Goal: Task Accomplishment & Management: Manage account settings

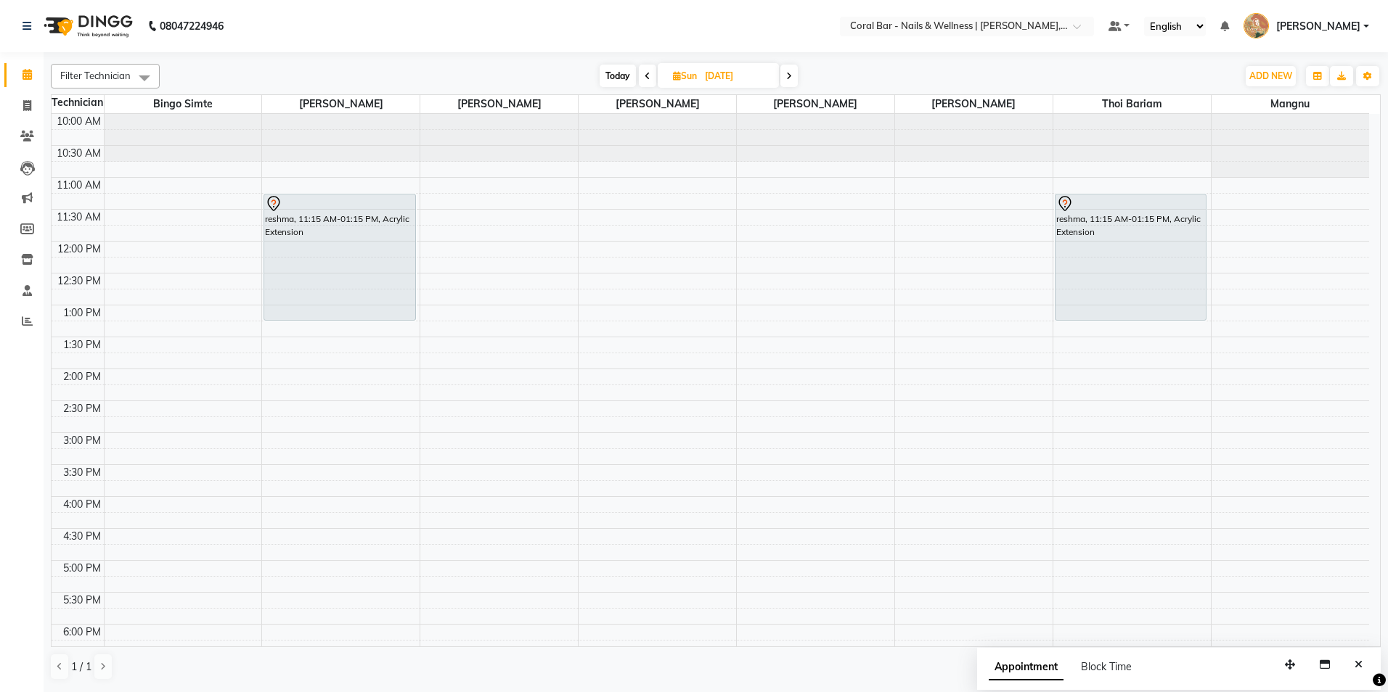
click at [796, 81] on span at bounding box center [788, 76] width 17 height 23
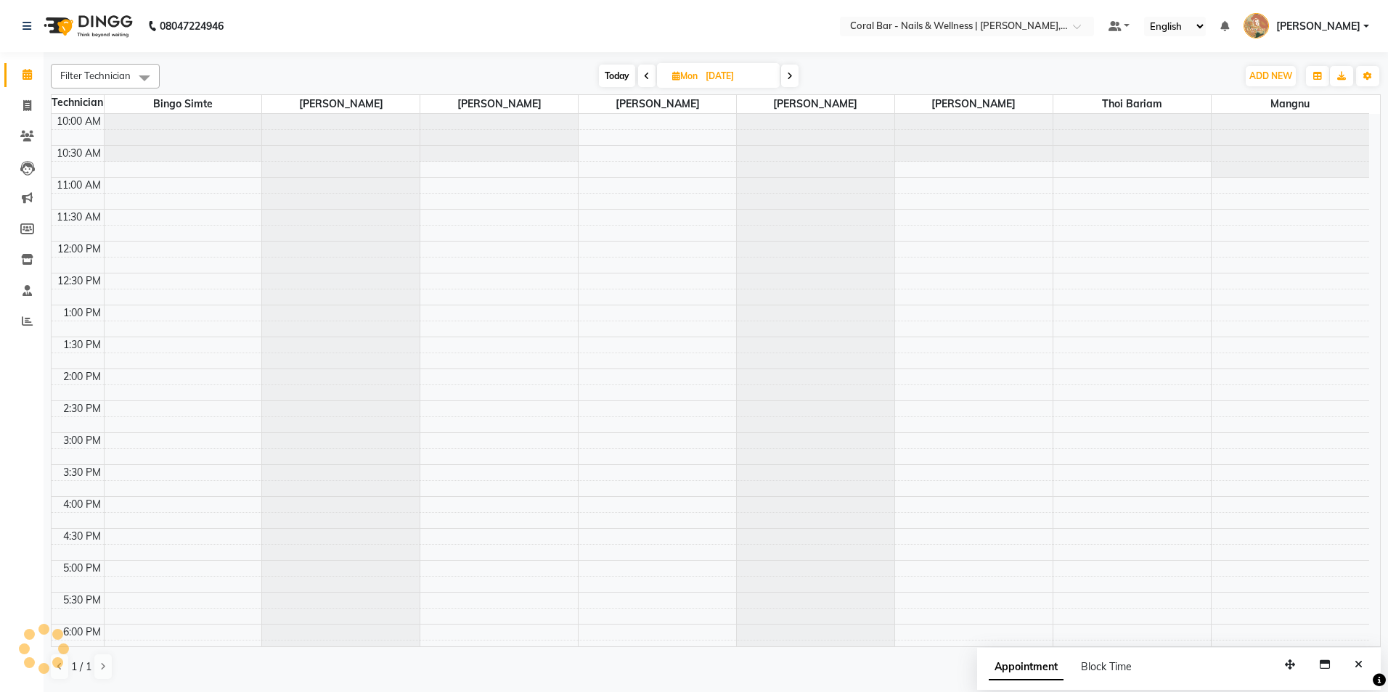
scroll to position [233, 0]
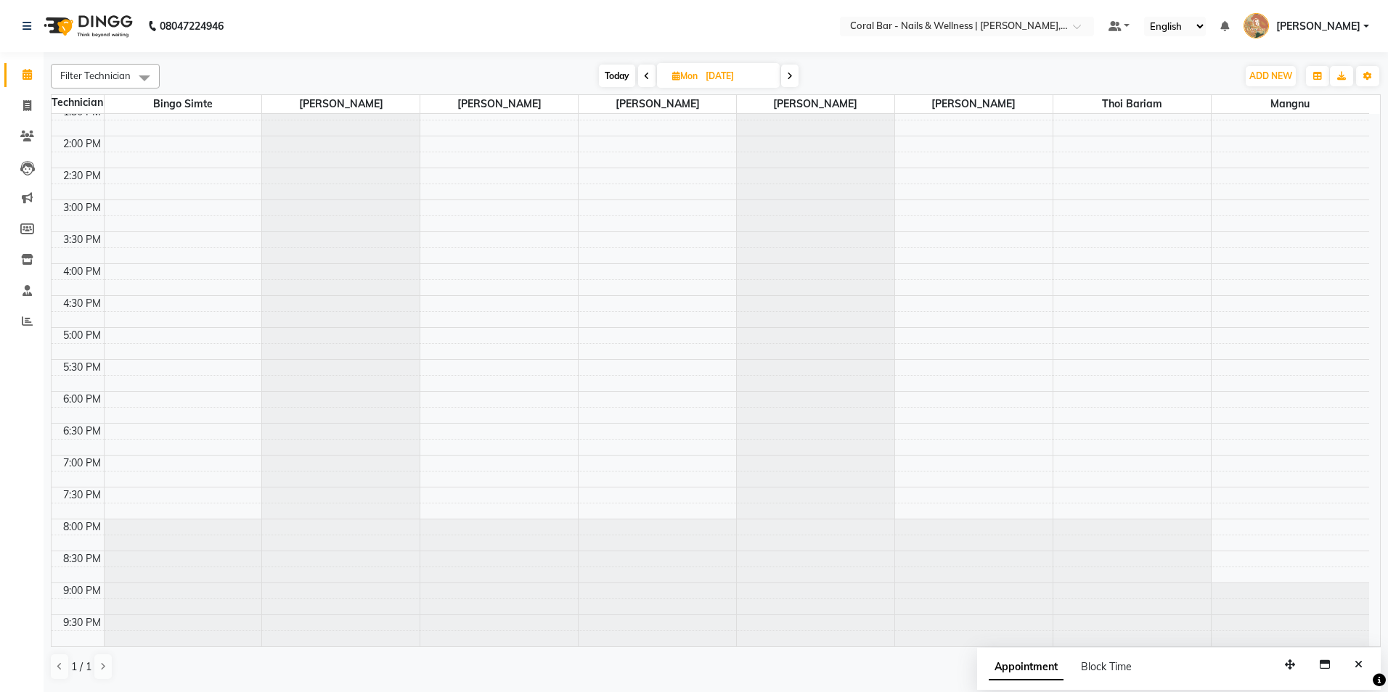
click at [645, 81] on span at bounding box center [646, 76] width 17 height 23
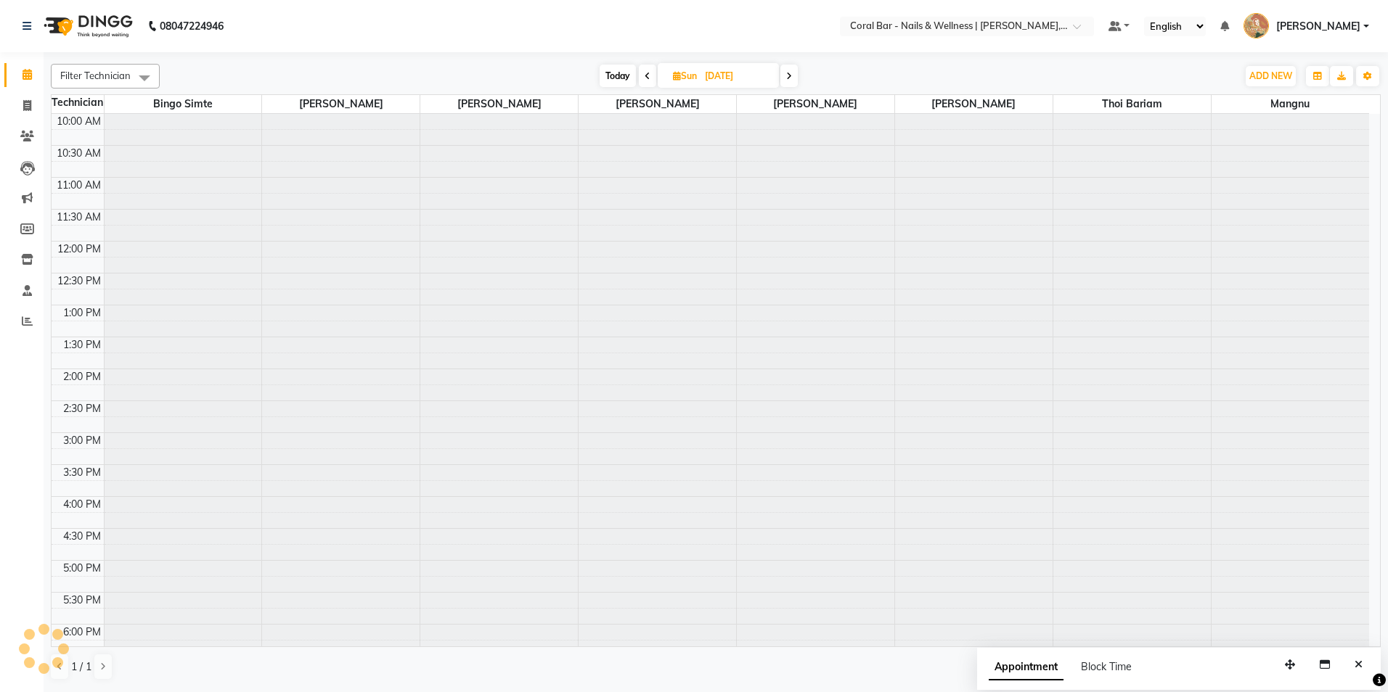
click at [645, 81] on span at bounding box center [647, 76] width 17 height 23
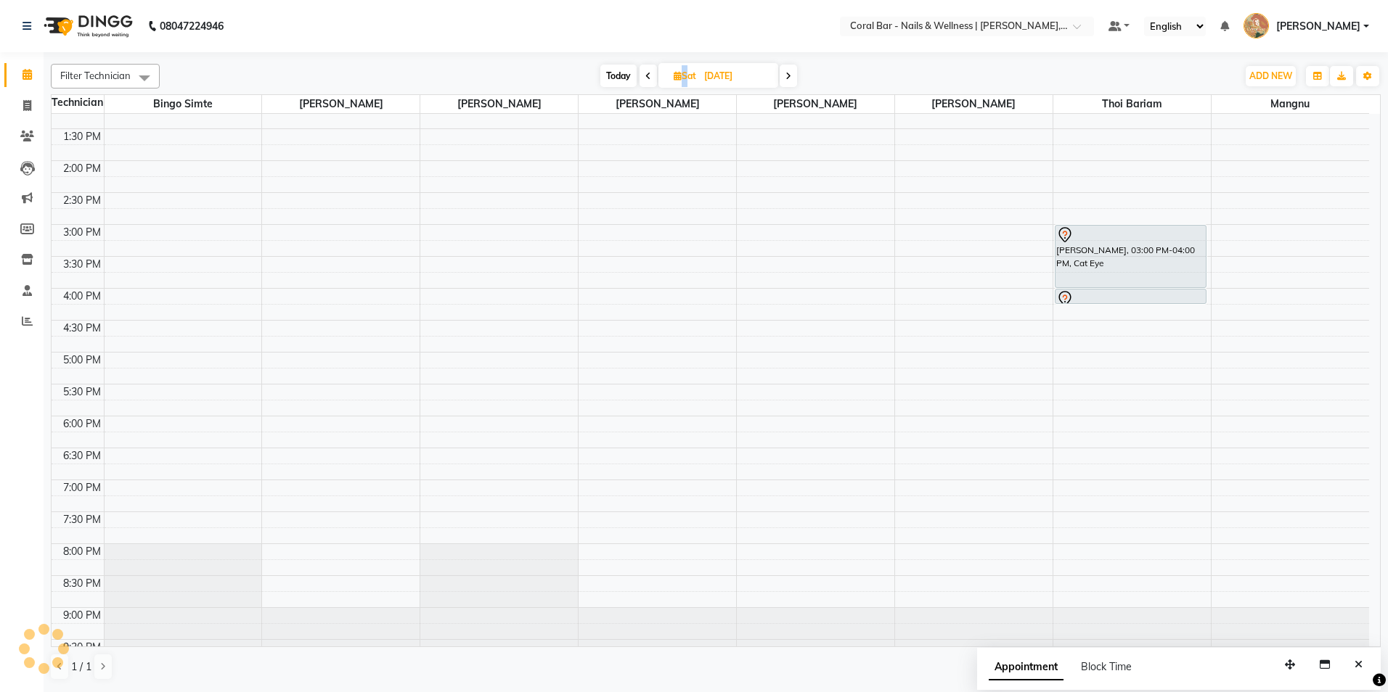
click at [645, 81] on span at bounding box center [647, 76] width 17 height 23
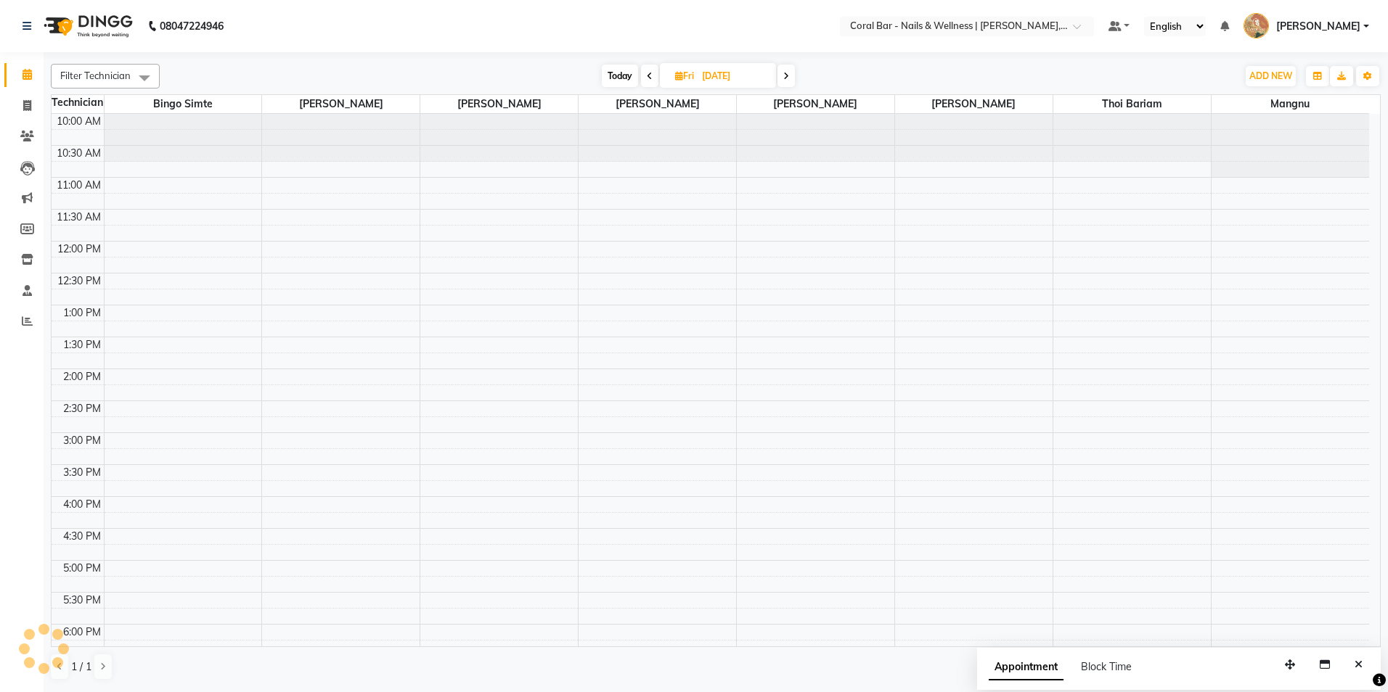
click at [645, 81] on span at bounding box center [649, 76] width 17 height 23
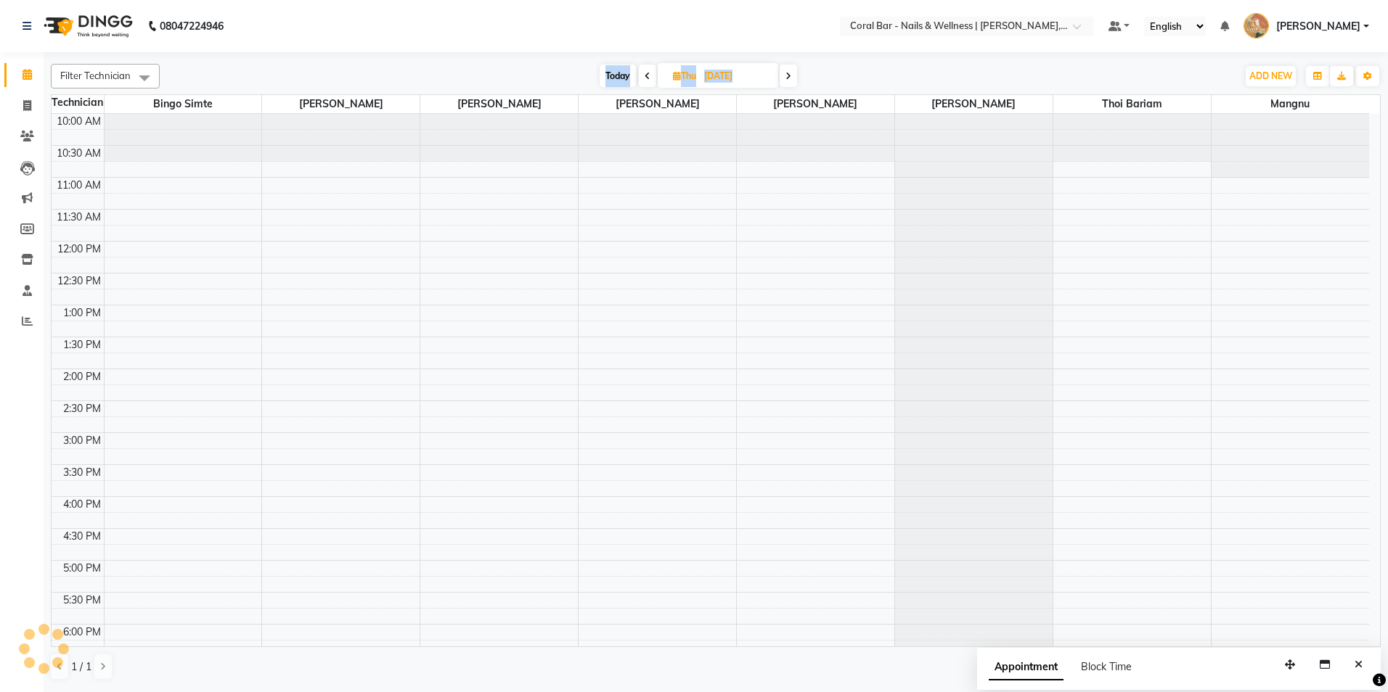
scroll to position [233, 0]
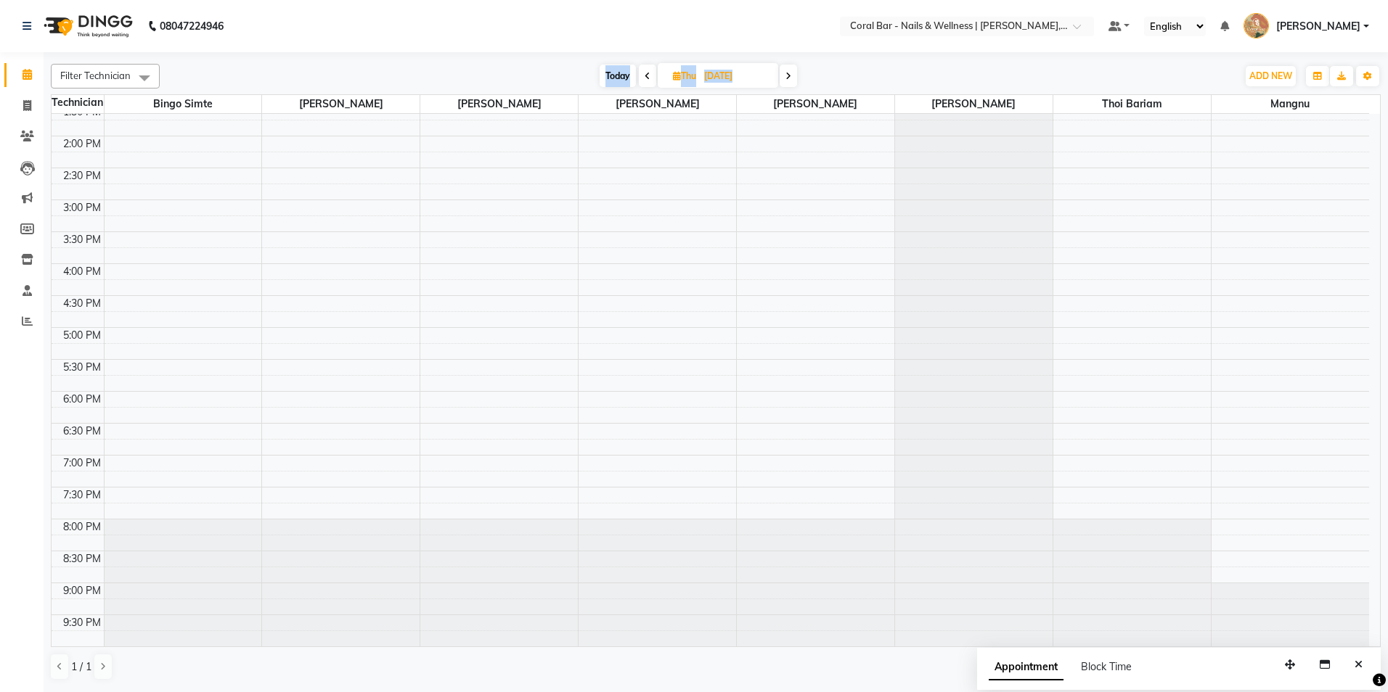
click at [647, 78] on icon at bounding box center [648, 76] width 6 height 9
type input "[DATE]"
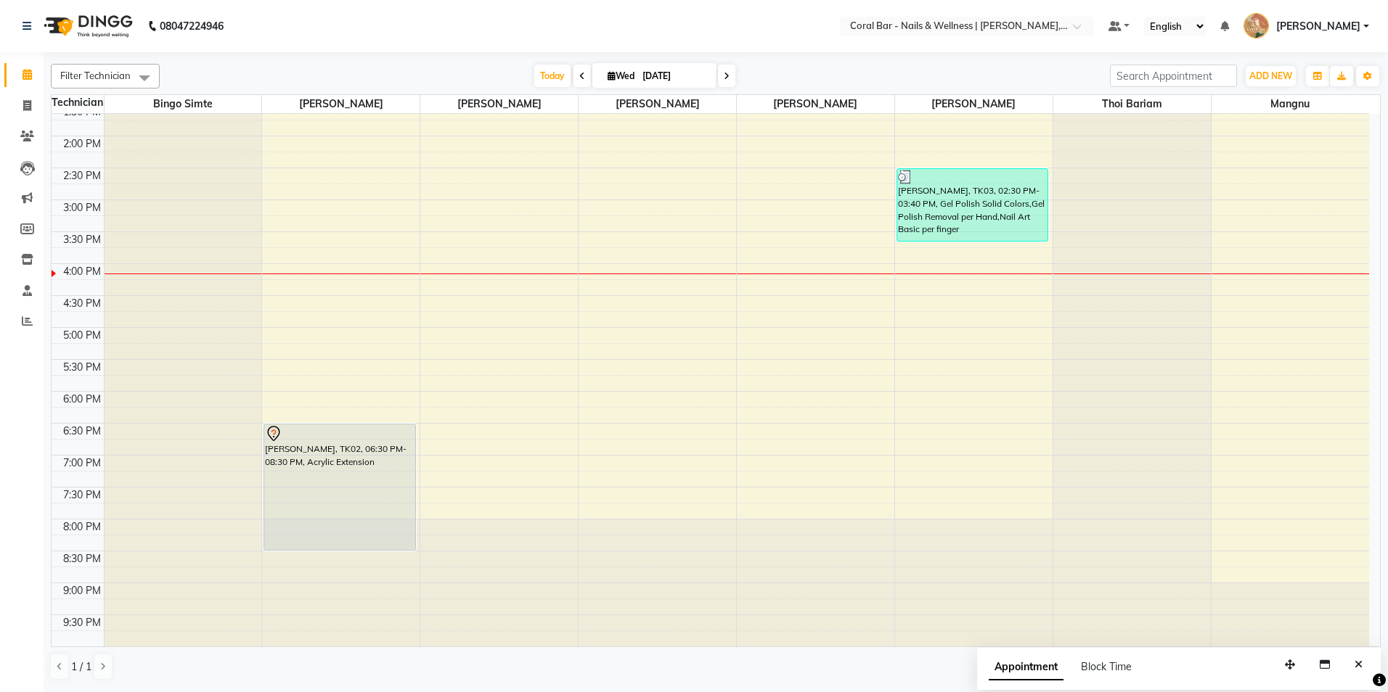
click at [1007, 397] on div "10:00 AM 10:30 AM 11:00 AM 11:30 AM 12:00 PM 12:30 PM 1:00 PM 1:30 PM 2:00 PM 2…" at bounding box center [710, 264] width 1317 height 766
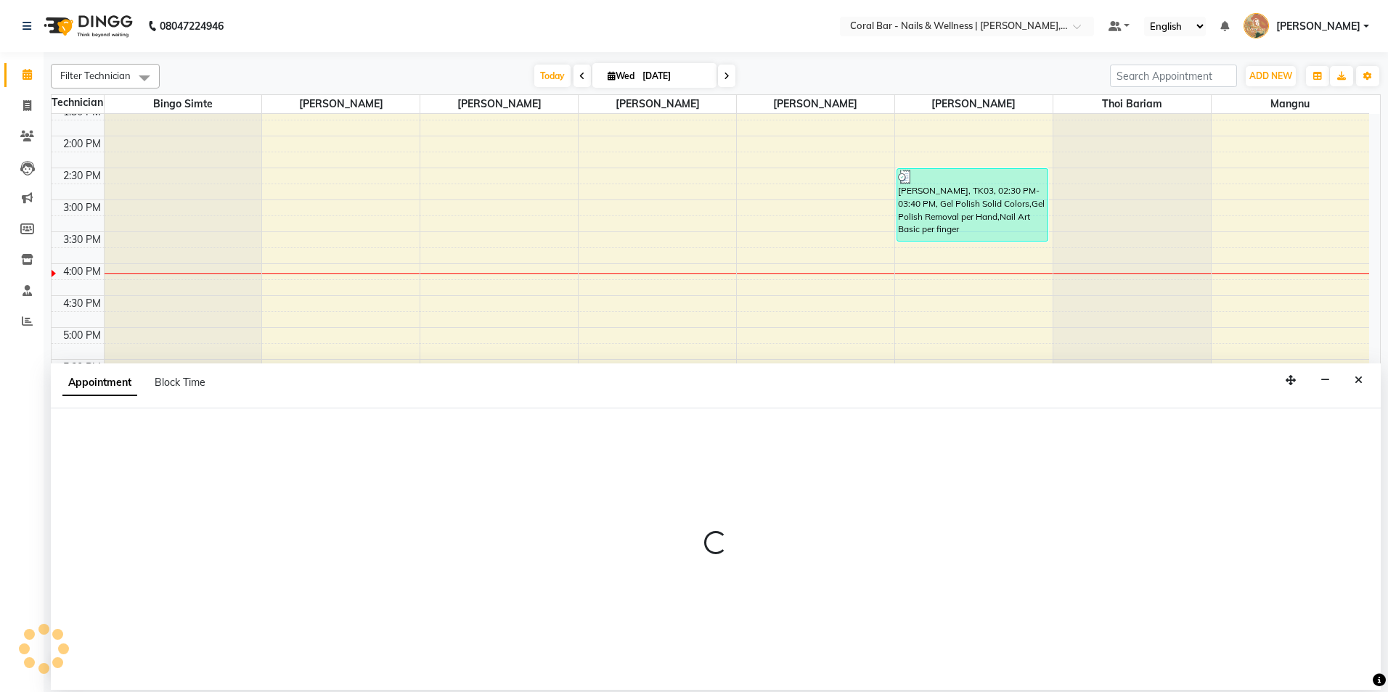
select select "69266"
select select "1080"
select select "tentative"
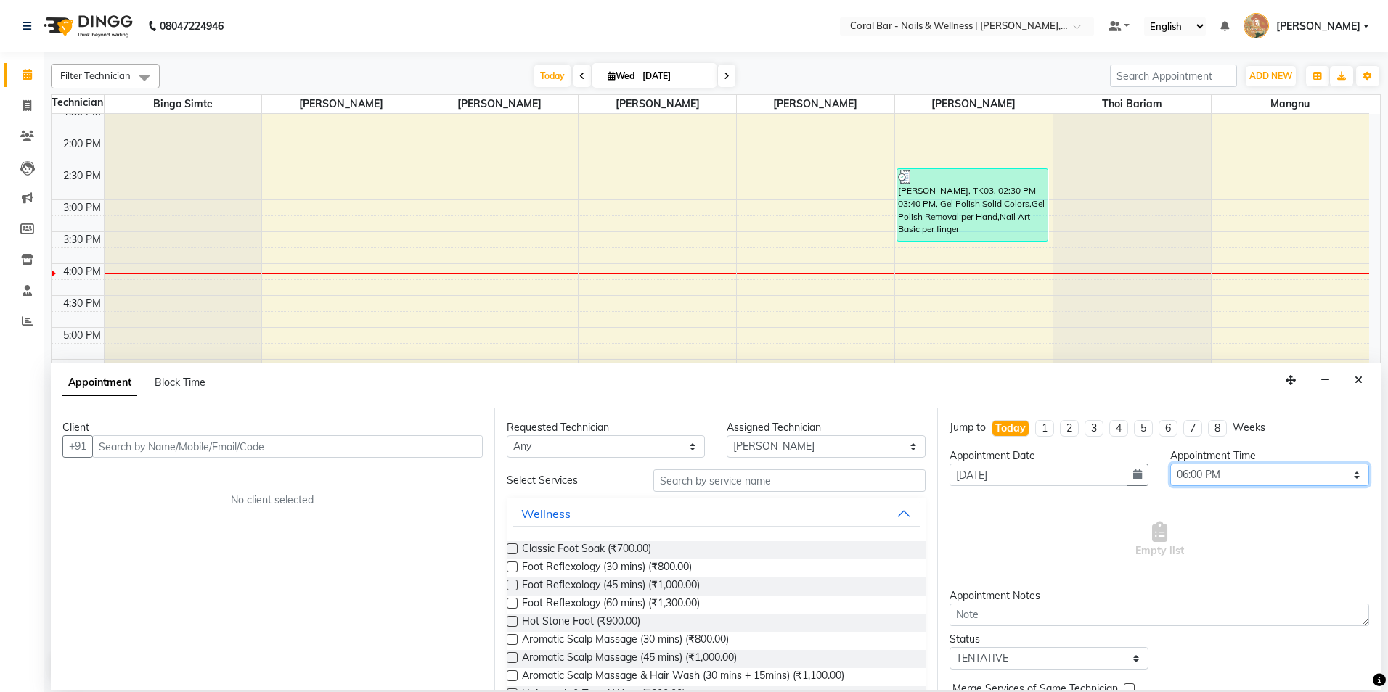
click at [1276, 475] on select "Select 11:00 AM 11:15 AM 11:30 AM 11:45 AM 12:00 PM 12:15 PM 12:30 PM 12:45 PM …" at bounding box center [1269, 475] width 199 height 23
select select "1095"
click at [1170, 464] on select "Select 11:00 AM 11:15 AM 11:30 AM 11:45 AM 12:00 PM 12:15 PM 12:30 PM 12:45 PM …" at bounding box center [1269, 475] width 199 height 23
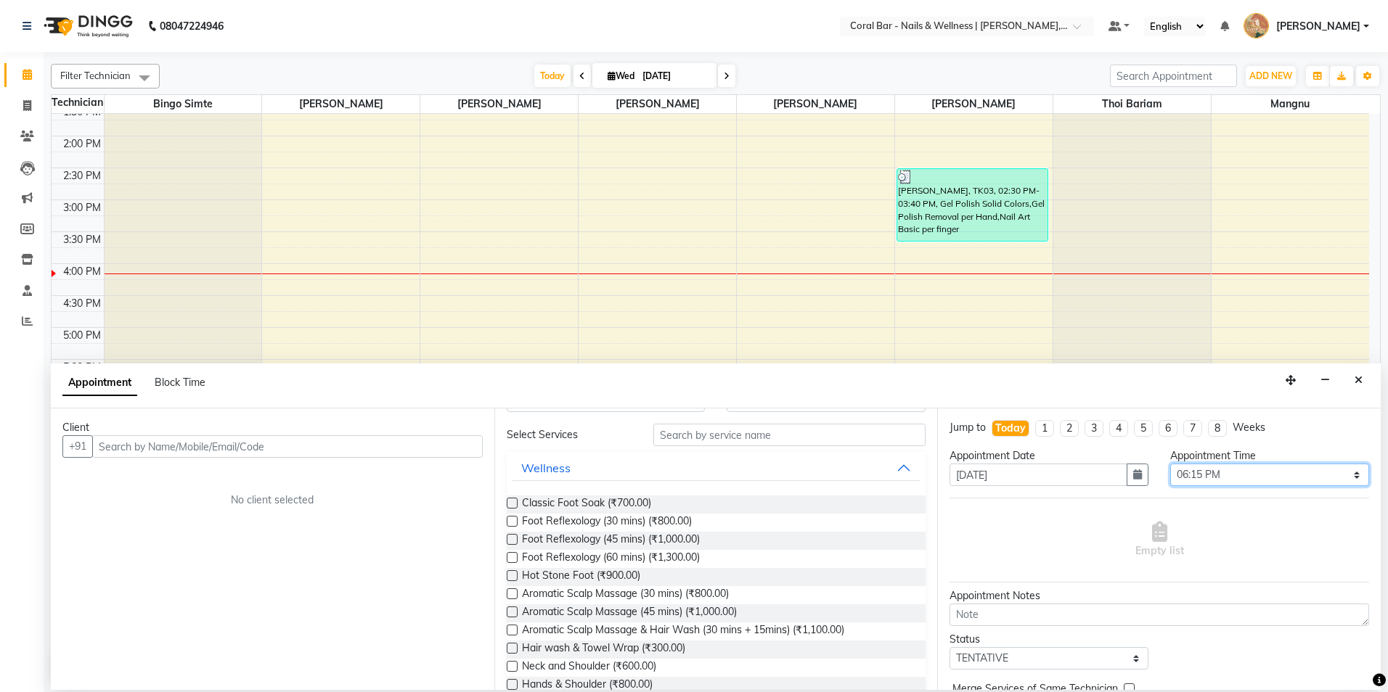
scroll to position [0, 0]
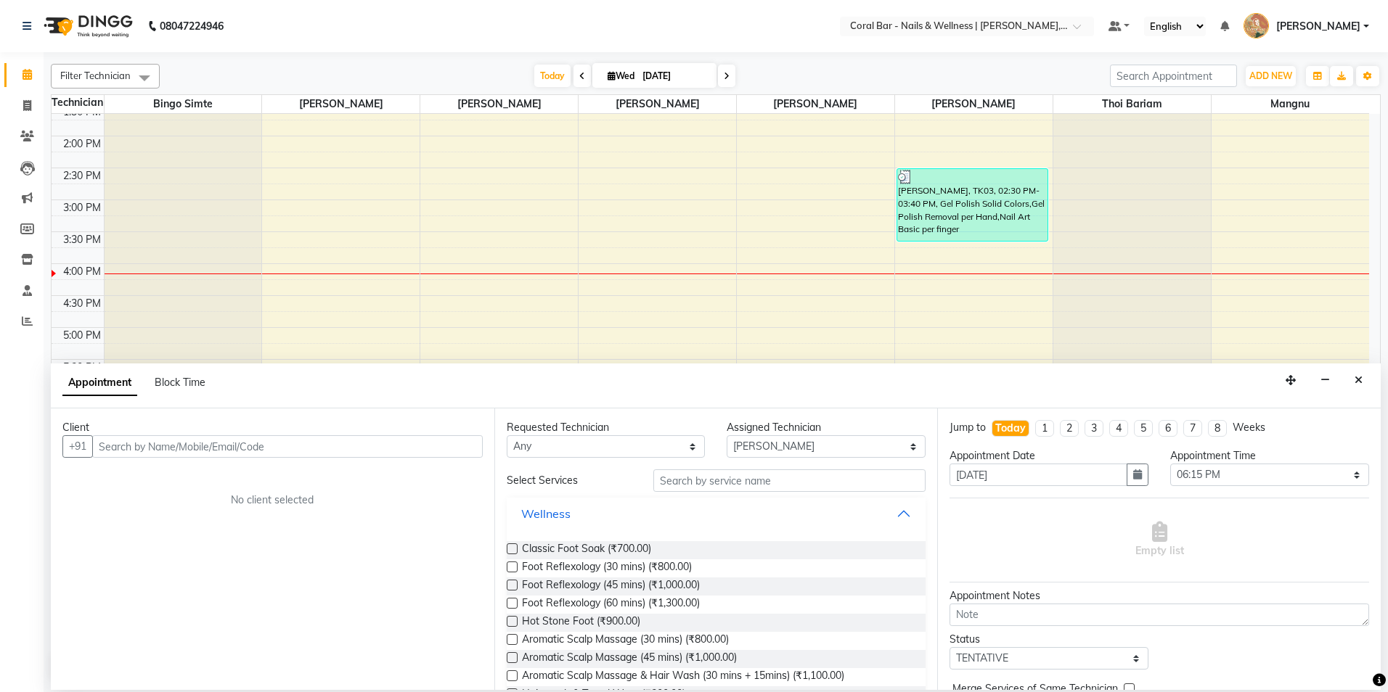
click at [882, 513] on button "Wellness" at bounding box center [716, 514] width 408 height 26
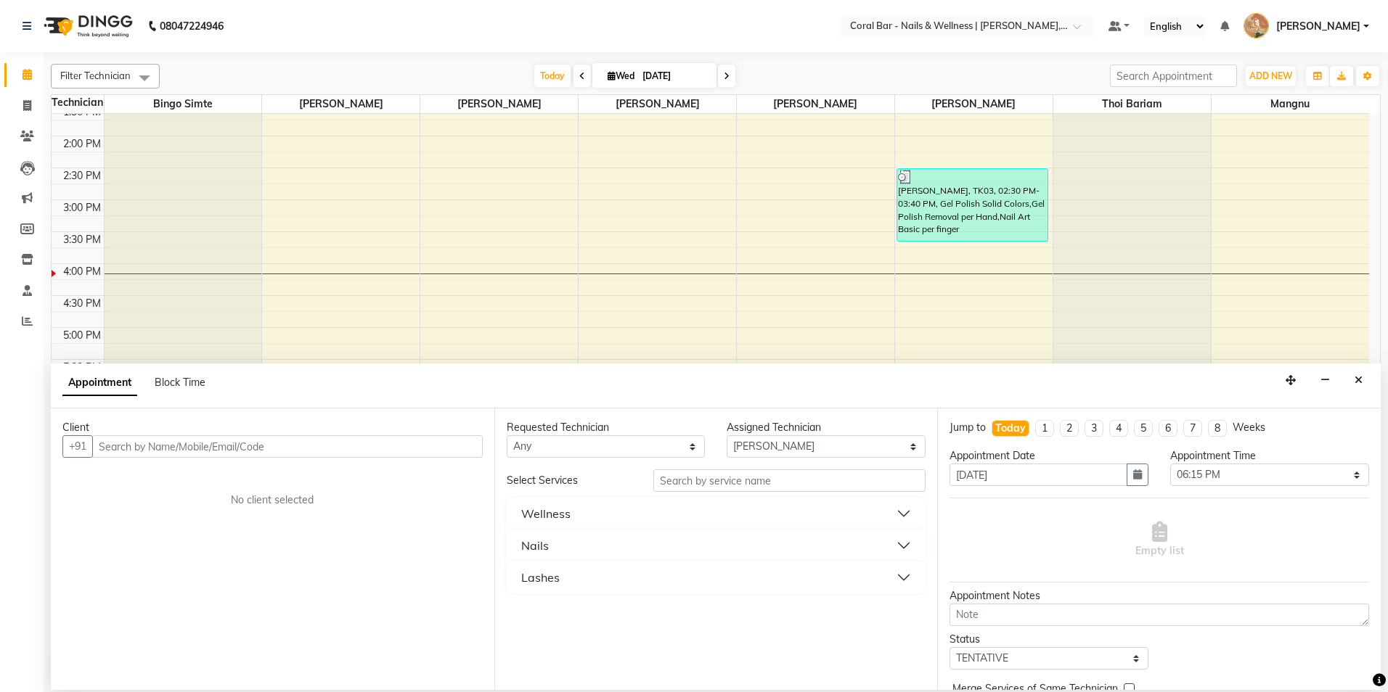
click at [592, 544] on button "Nails" at bounding box center [716, 546] width 408 height 26
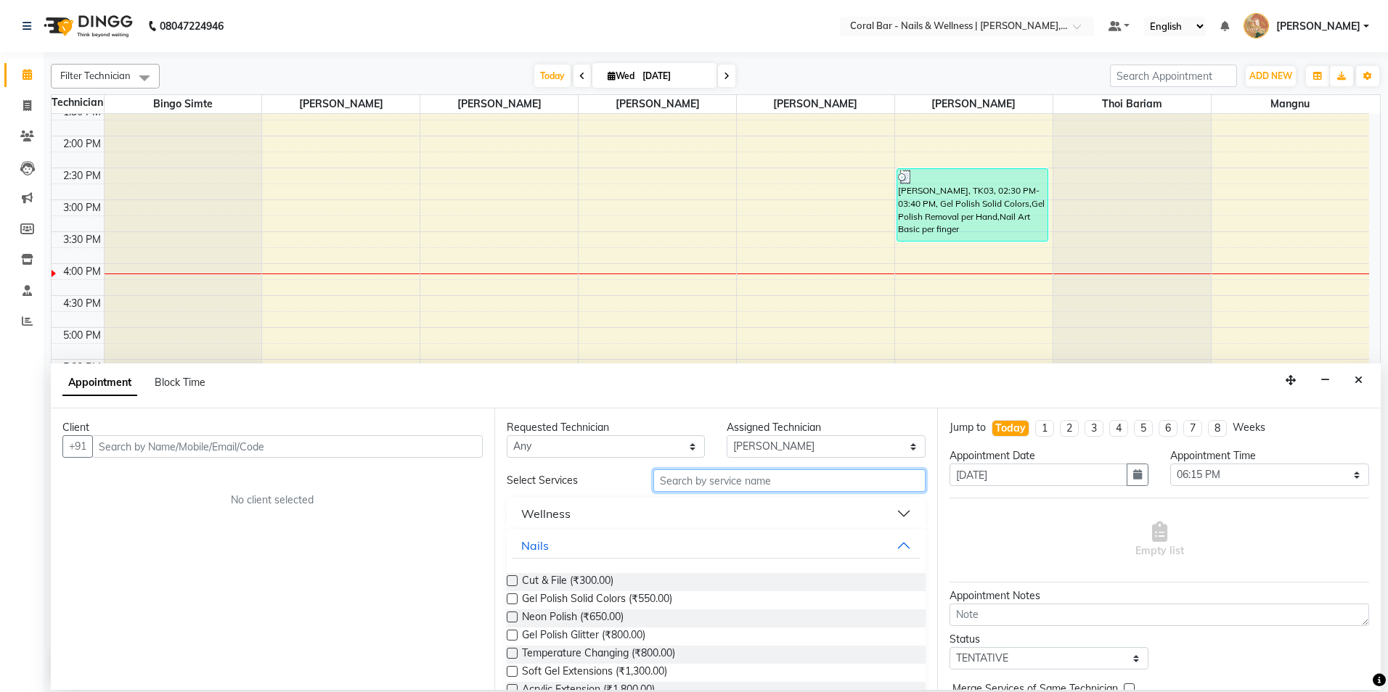
click at [746, 481] on input "text" at bounding box center [789, 481] width 272 height 23
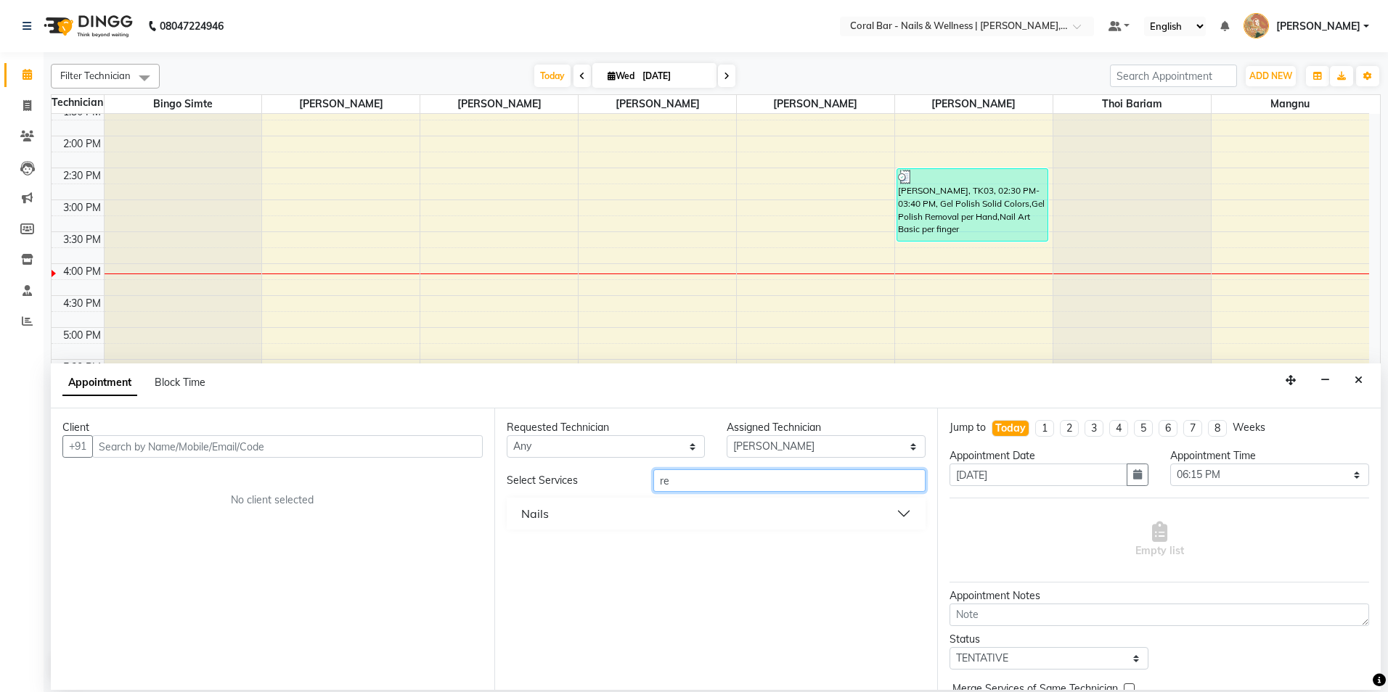
type input "r"
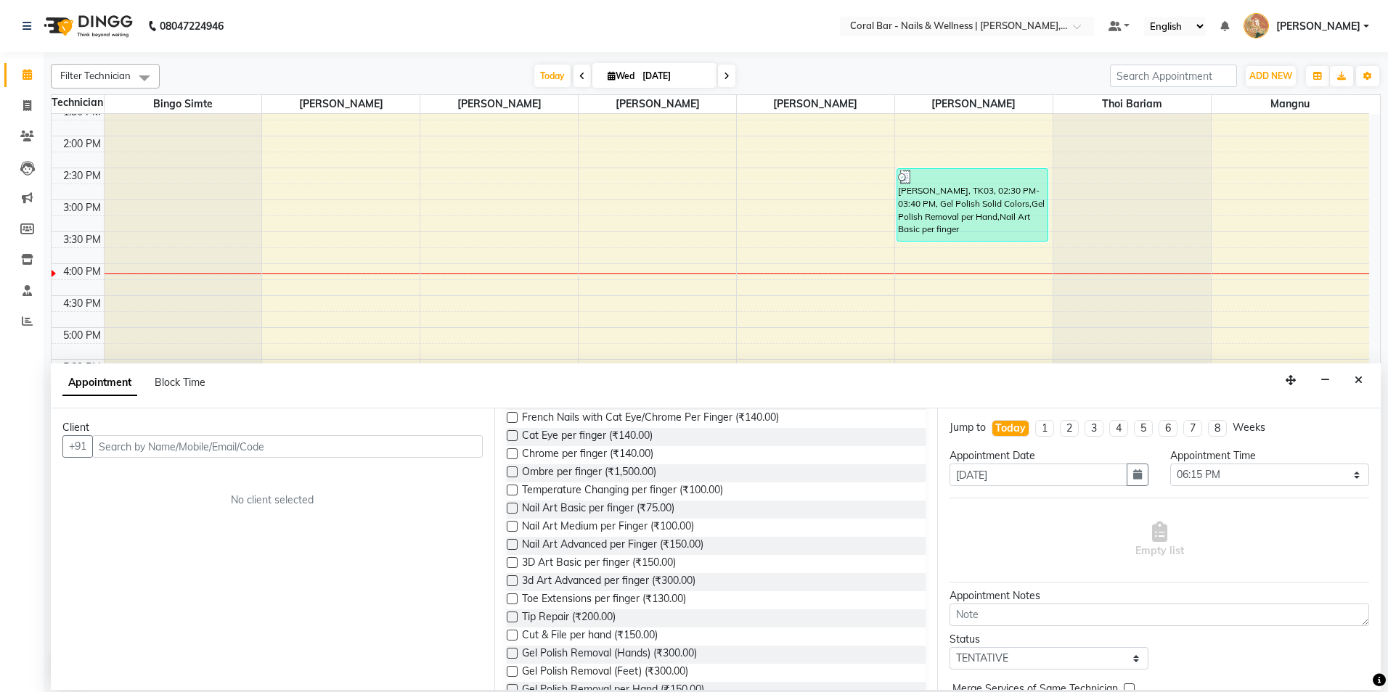
scroll to position [798, 0]
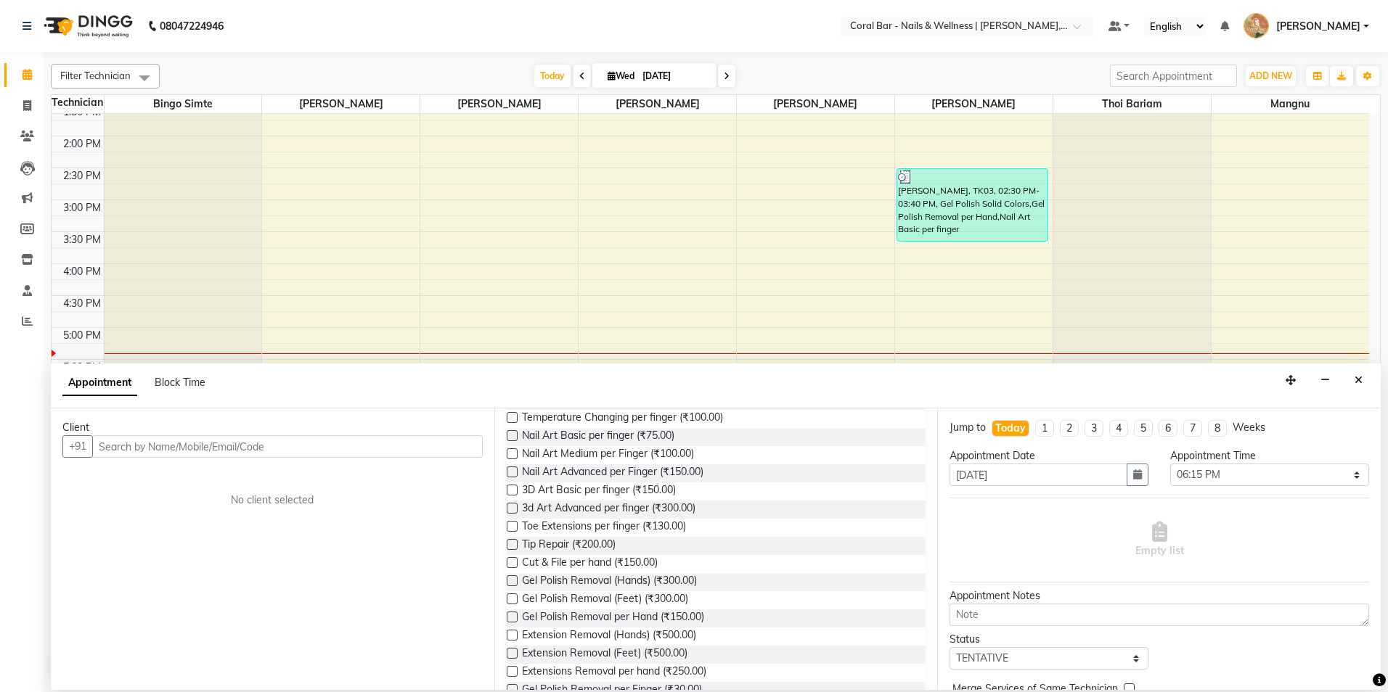
click at [513, 597] on label at bounding box center [512, 599] width 11 height 11
click at [513, 597] on input "checkbox" at bounding box center [511, 600] width 9 height 9
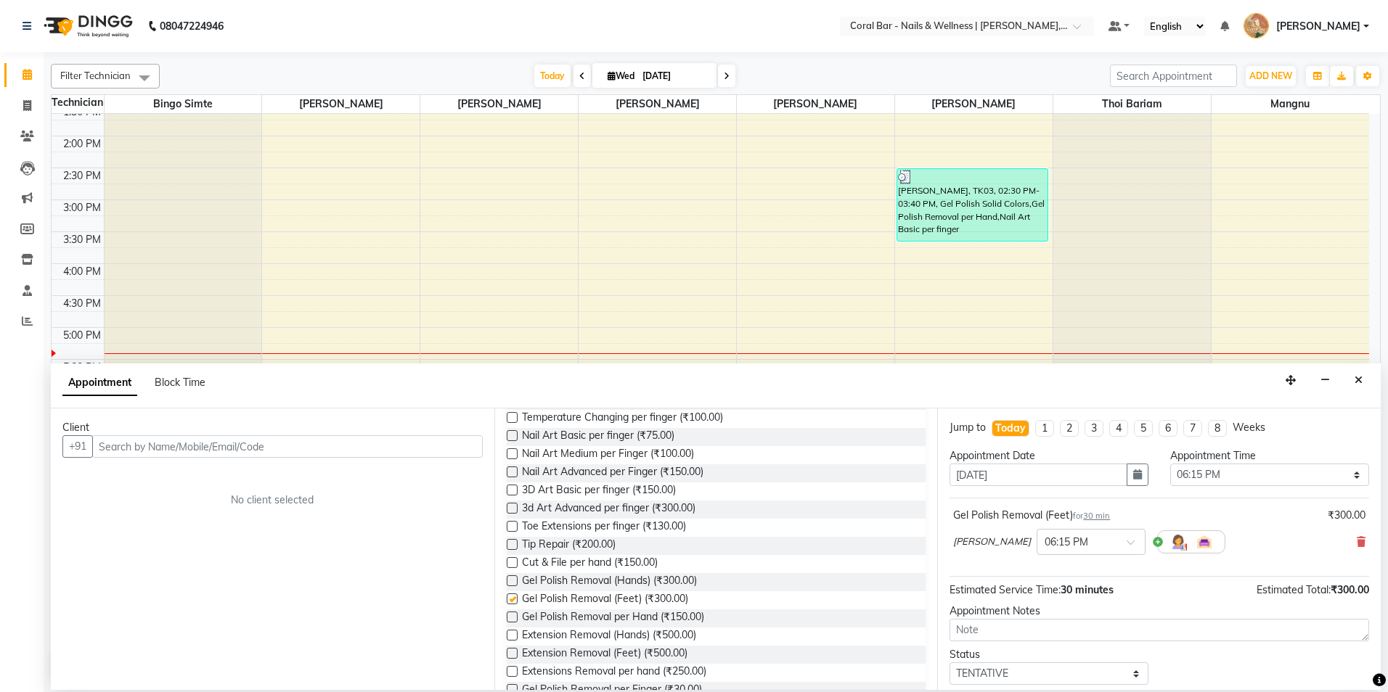
checkbox input "false"
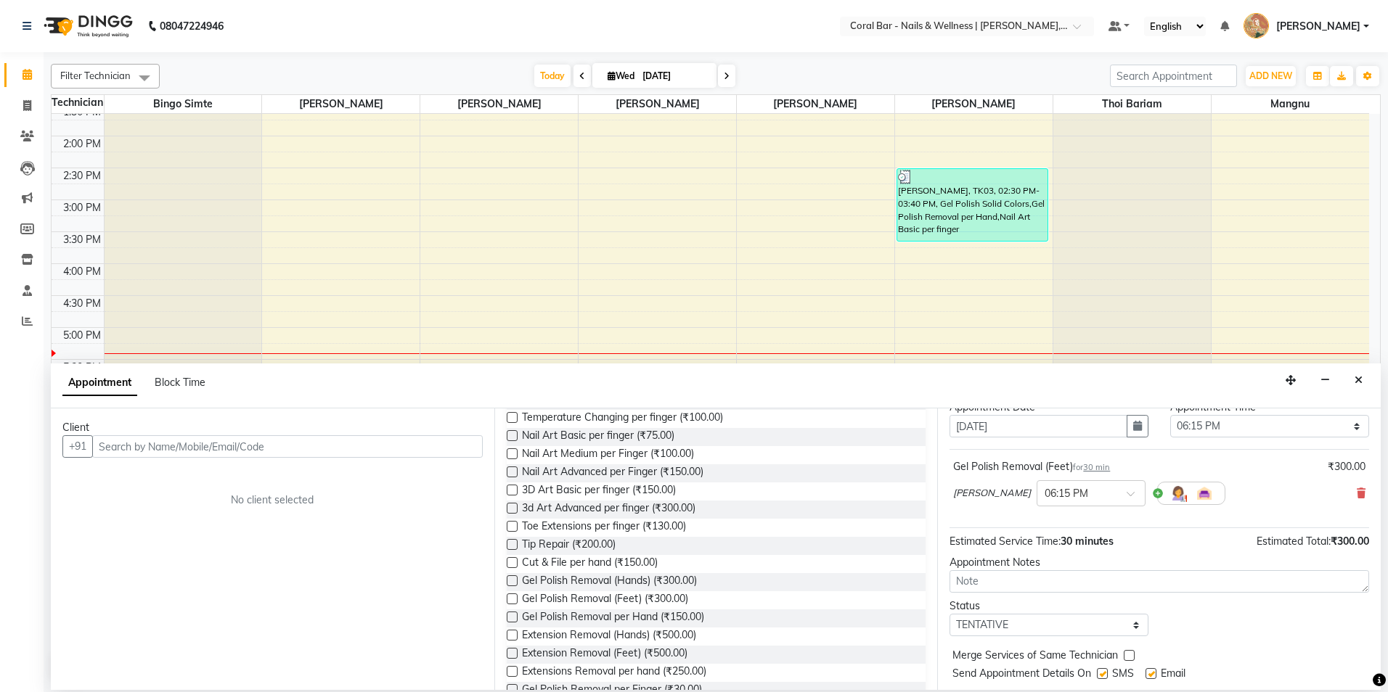
scroll to position [88, 0]
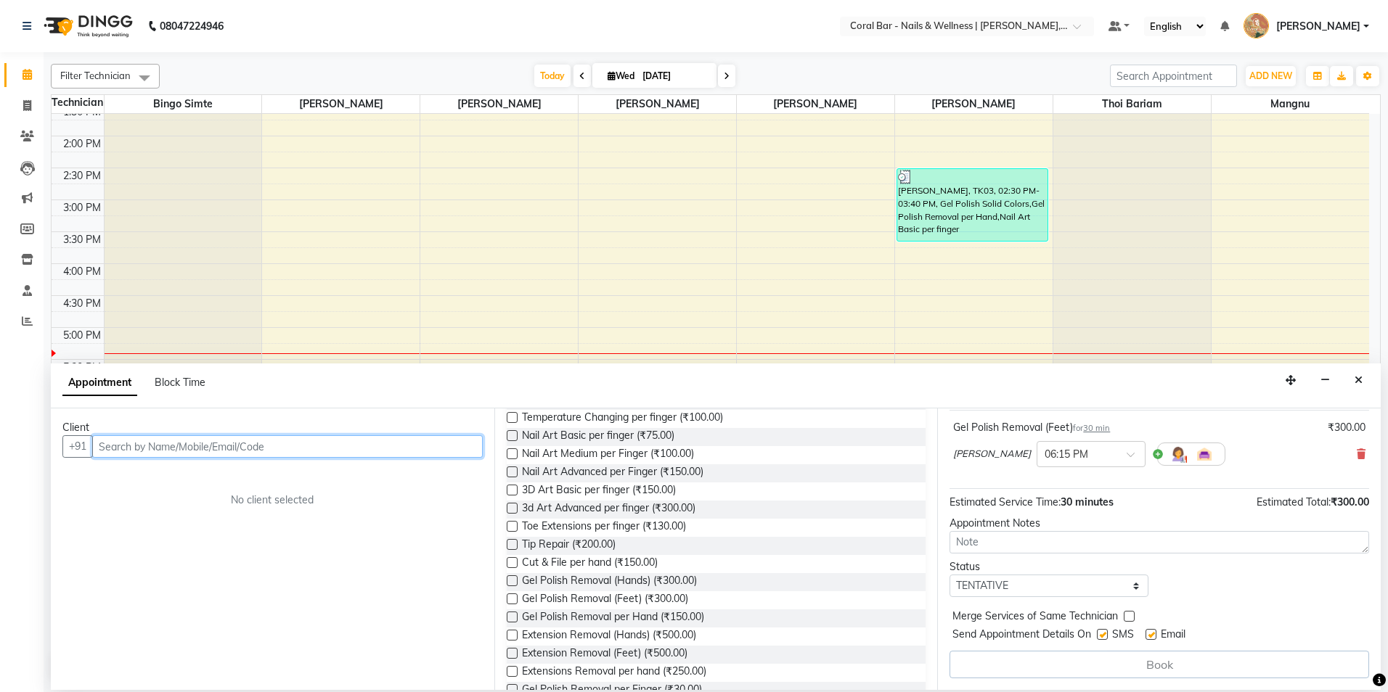
click at [349, 446] on input "text" at bounding box center [287, 447] width 391 height 23
type input "8010324950"
click at [441, 451] on span "Add Client" at bounding box center [452, 446] width 49 height 13
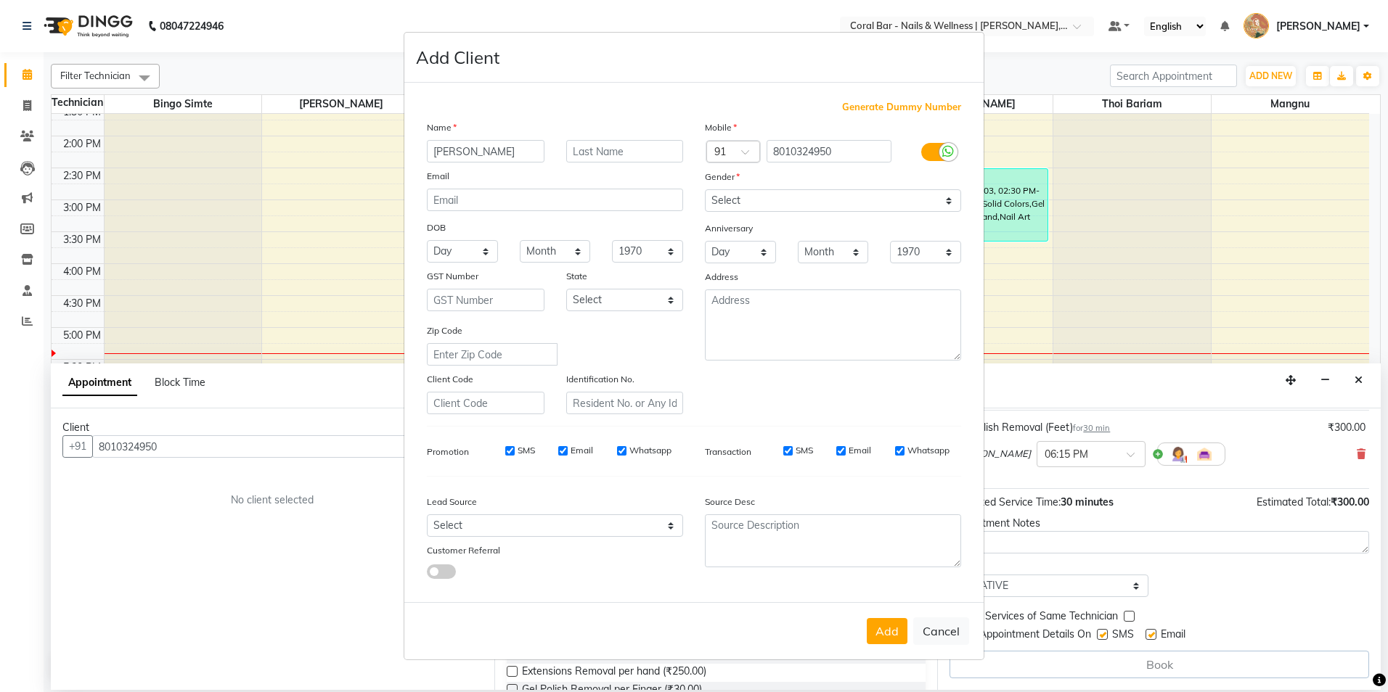
type input "[PERSON_NAME]"
click at [902, 192] on select "Select [DEMOGRAPHIC_DATA] [DEMOGRAPHIC_DATA] Other Prefer Not To Say" at bounding box center [833, 200] width 256 height 23
select select "[DEMOGRAPHIC_DATA]"
click at [705, 189] on select "Select [DEMOGRAPHIC_DATA] [DEMOGRAPHIC_DATA] Other Prefer Not To Say" at bounding box center [833, 200] width 256 height 23
click at [883, 631] on button "Add" at bounding box center [887, 631] width 41 height 26
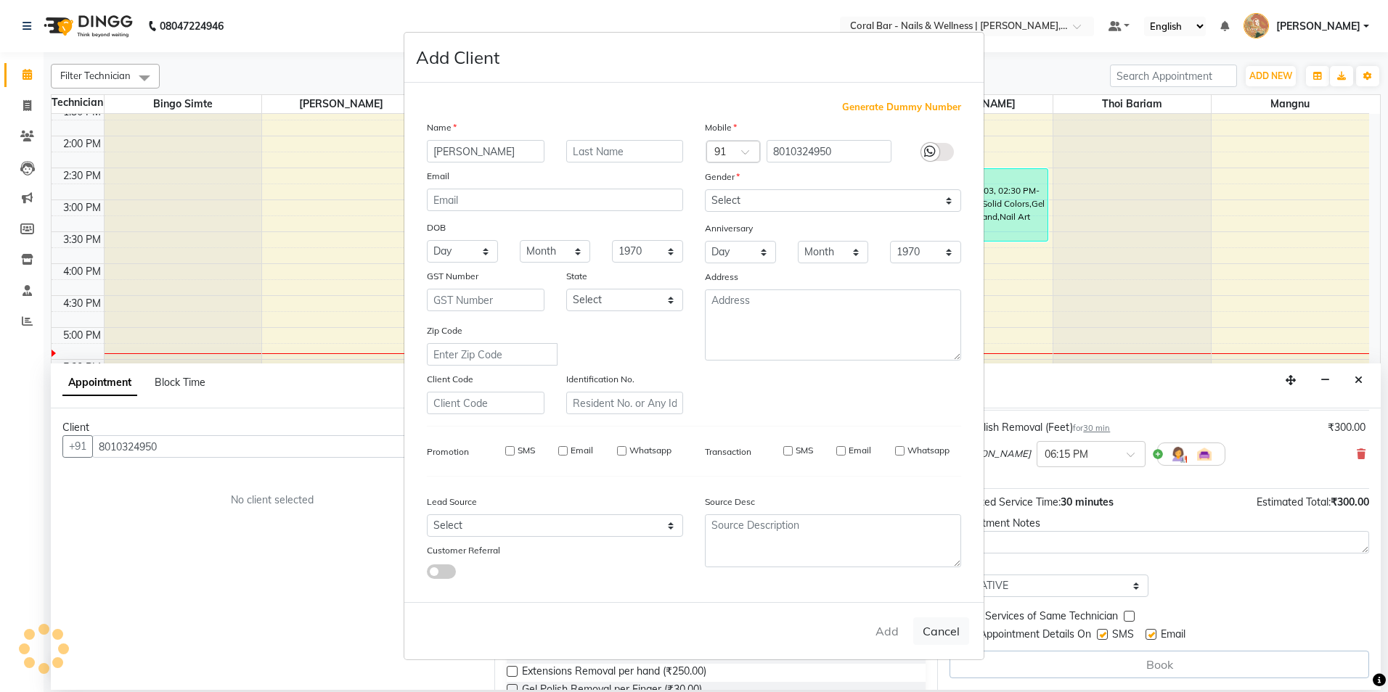
select select
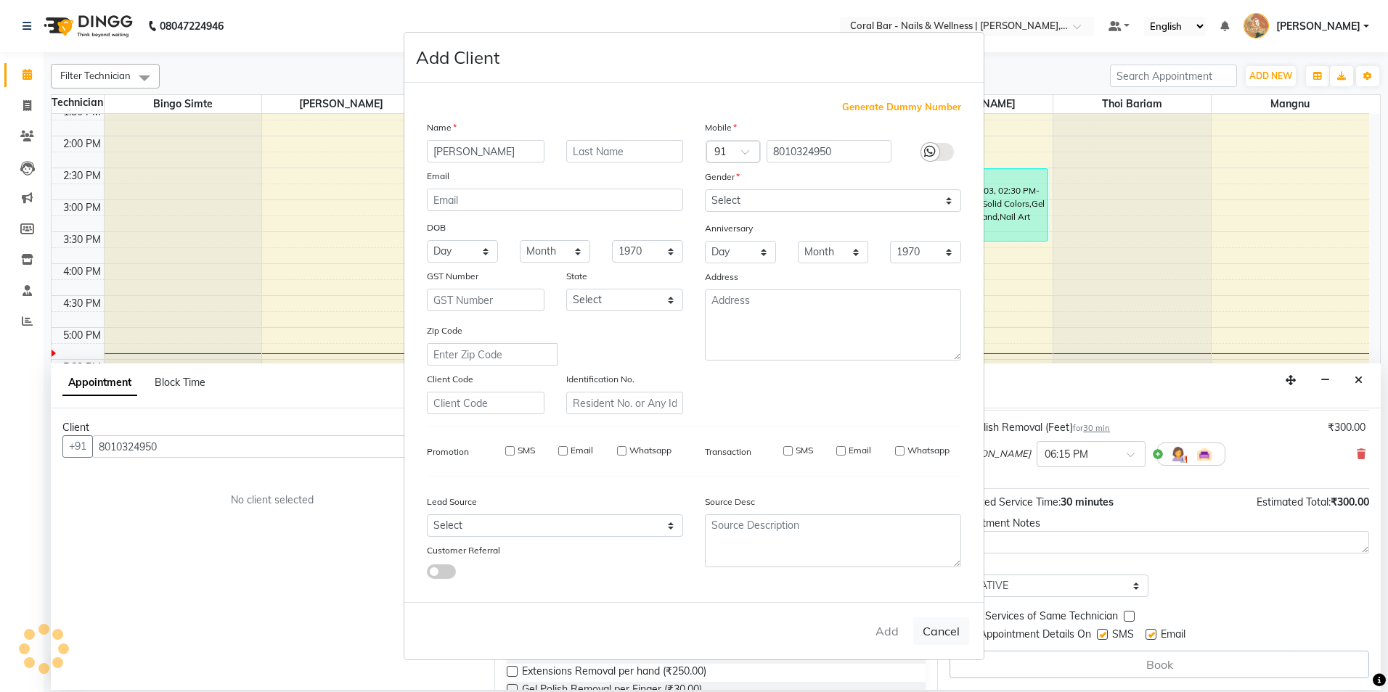
select select
checkbox input "false"
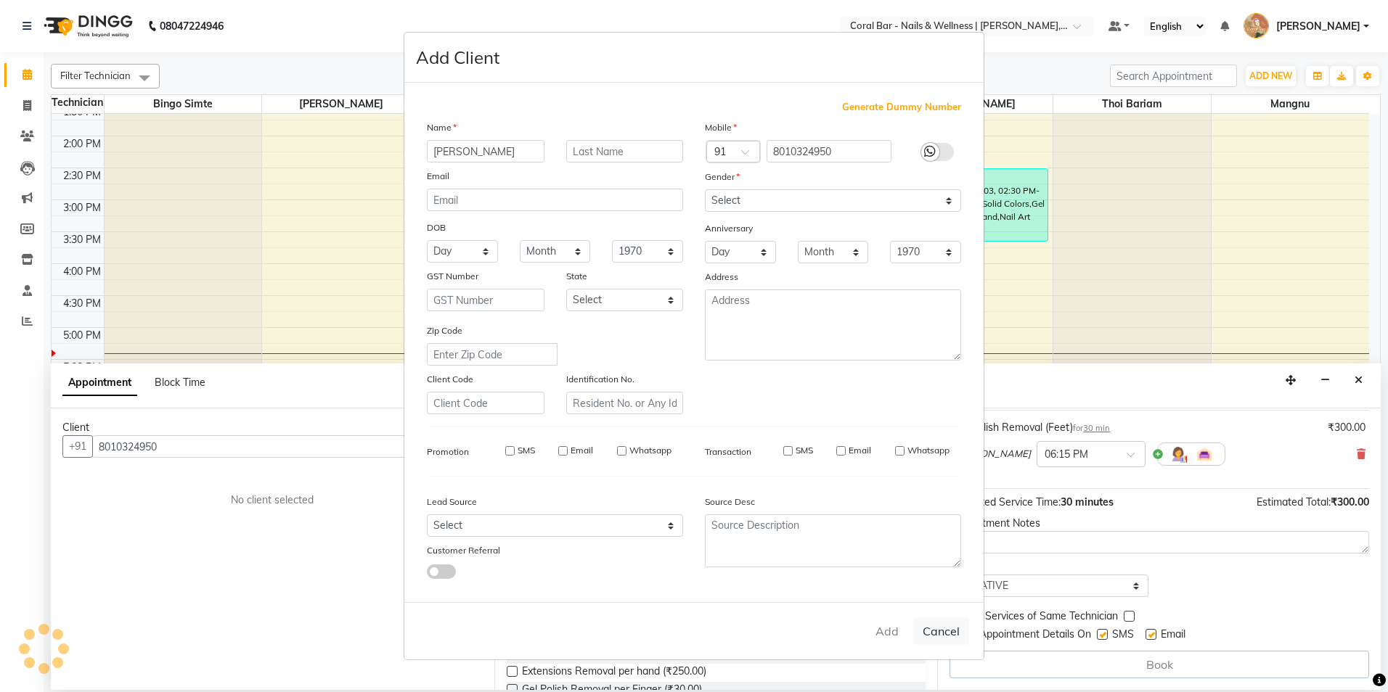
checkbox input "false"
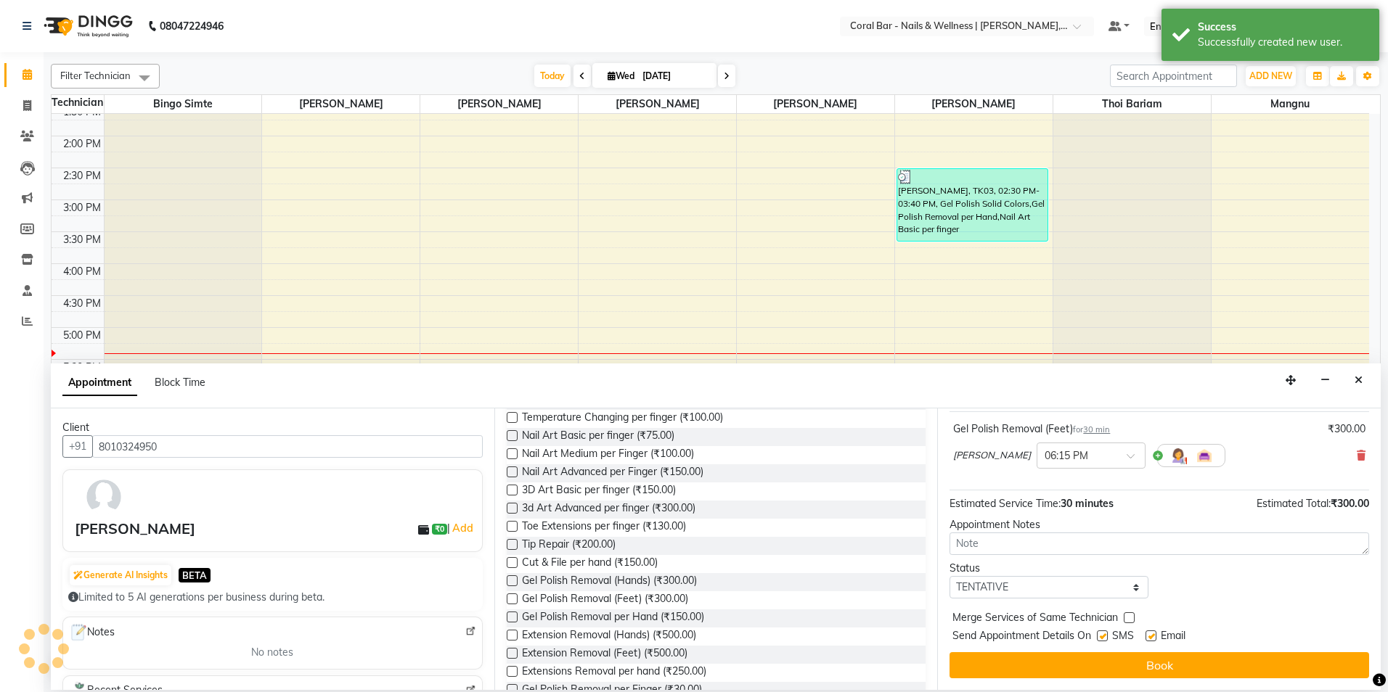
scroll to position [86, 0]
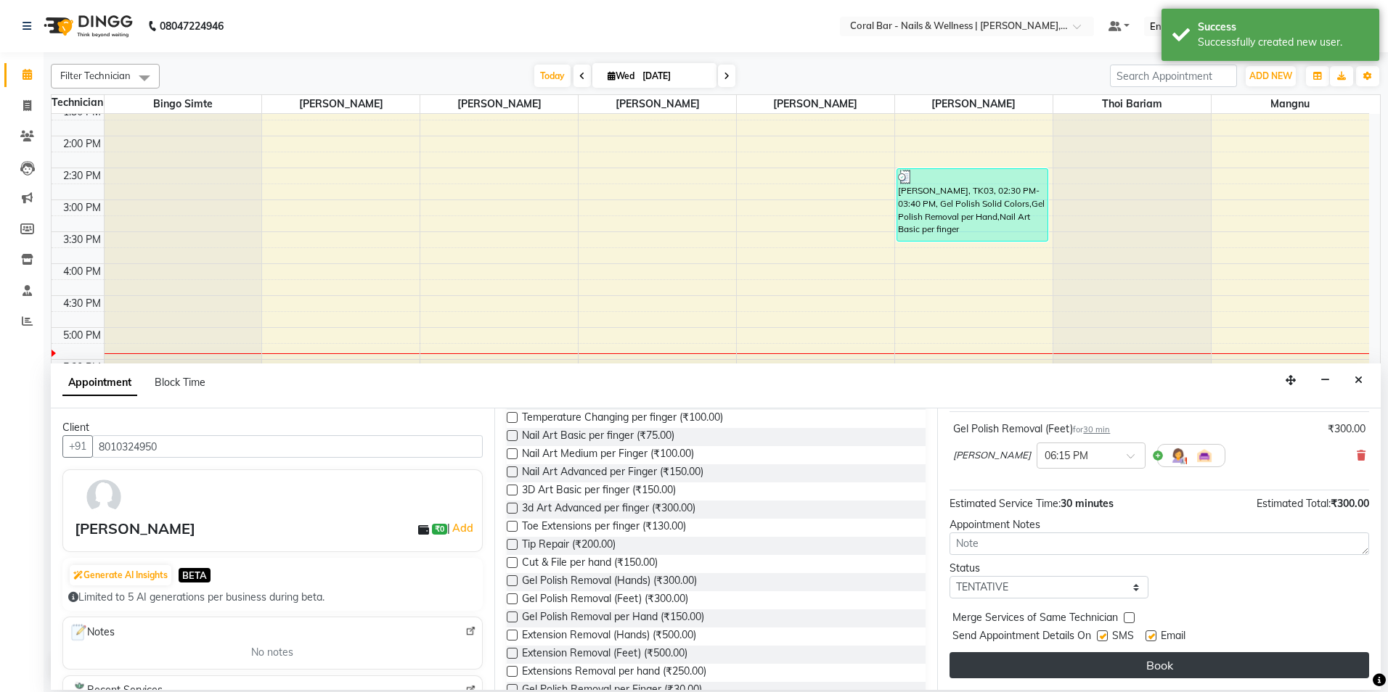
click at [1163, 667] on button "Book" at bounding box center [1159, 666] width 420 height 26
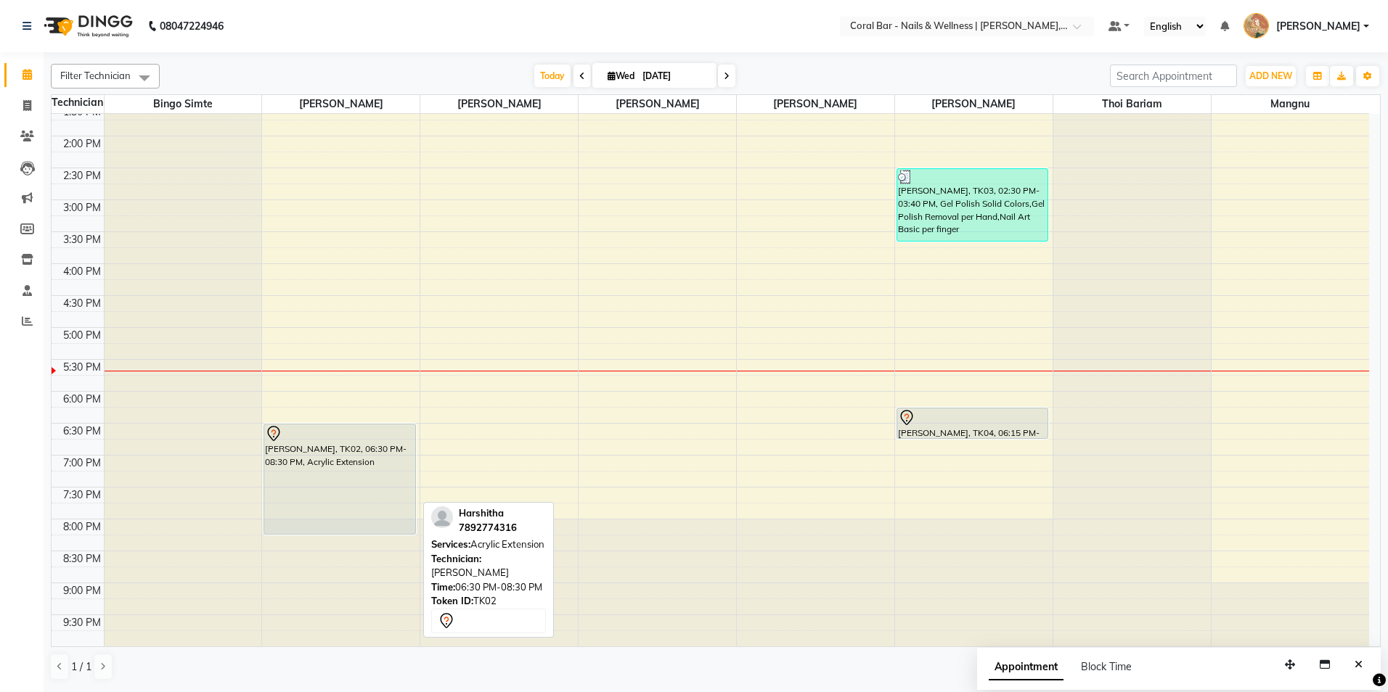
drag, startPoint x: 357, startPoint y: 550, endPoint x: 373, endPoint y: 525, distance: 30.0
click at [372, 527] on div "Pooja, TK01, 11:00 AM-11:45 AM, Gel Polish Solid Colors [PERSON_NAME], TK02, 06…" at bounding box center [341, 264] width 158 height 766
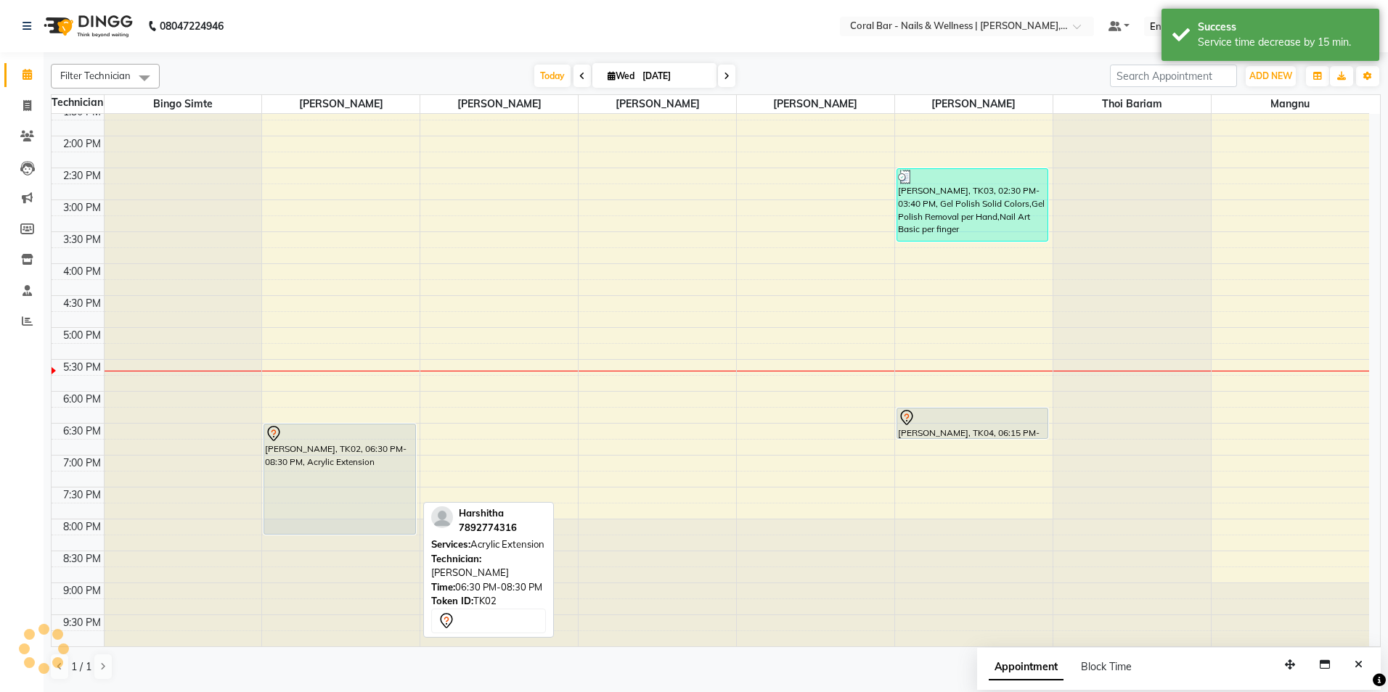
click at [373, 523] on div "[PERSON_NAME], TK02, 06:30 PM-08:30 PM, Acrylic Extension" at bounding box center [339, 480] width 150 height 110
select select "7"
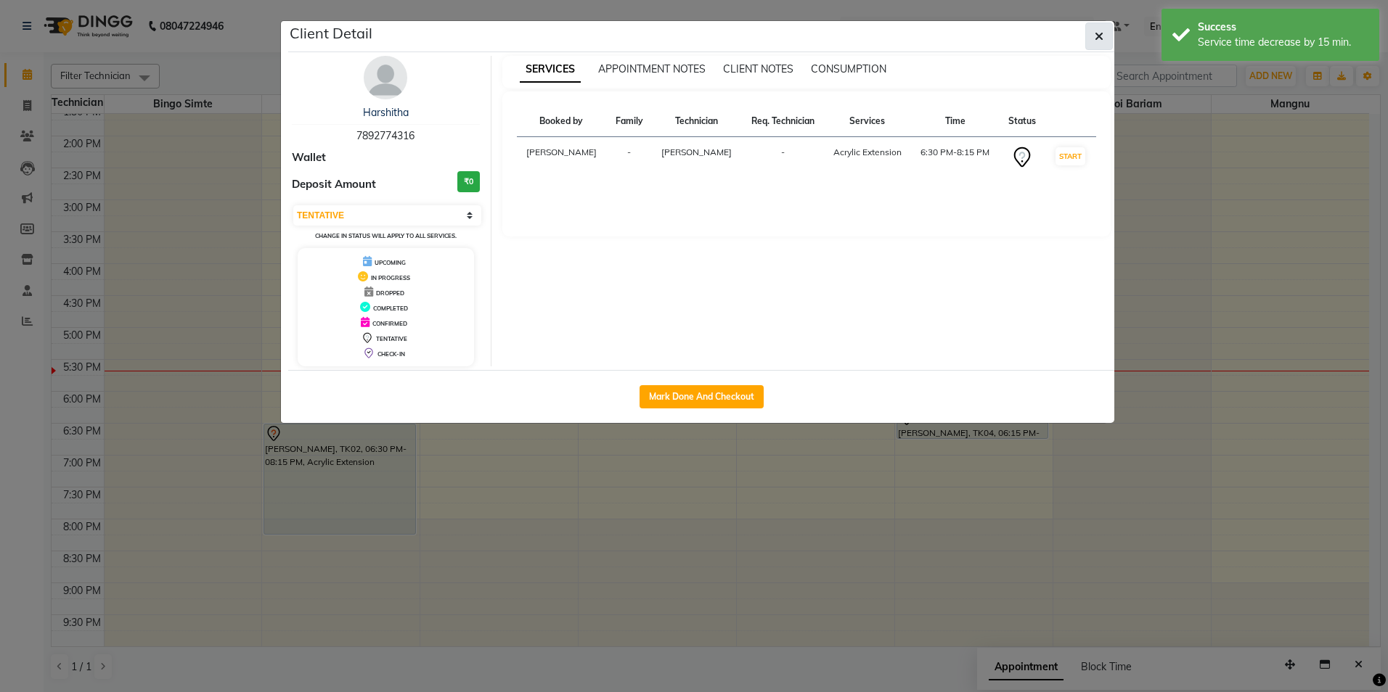
click at [1102, 44] on button "button" at bounding box center [1099, 37] width 28 height 28
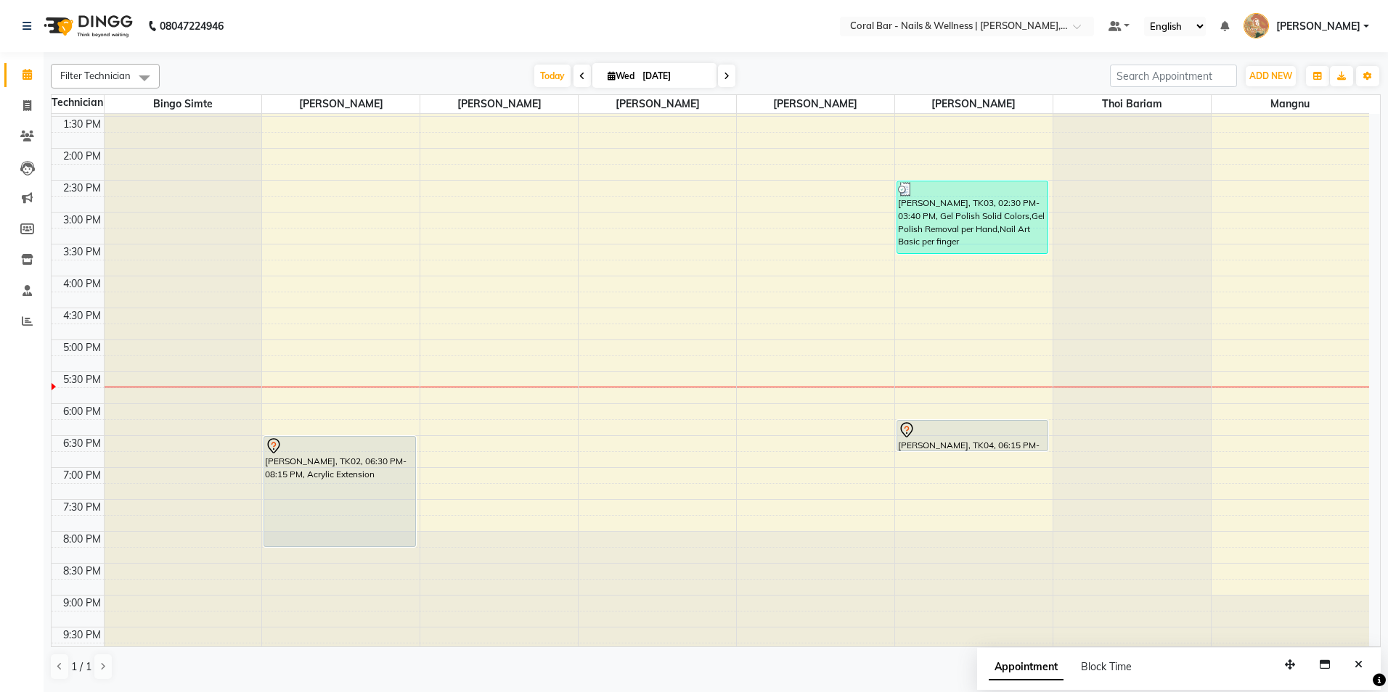
scroll to position [233, 0]
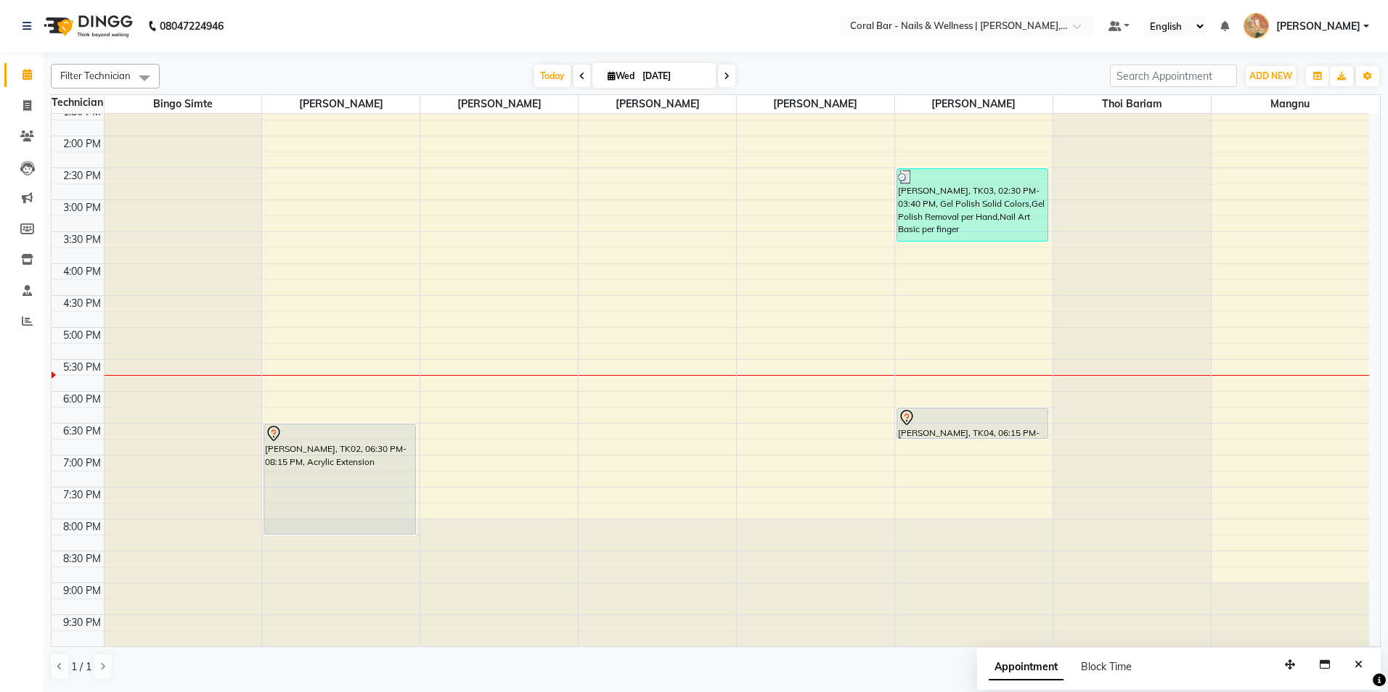
drag, startPoint x: 543, startPoint y: 506, endPoint x: 563, endPoint y: 549, distance: 47.4
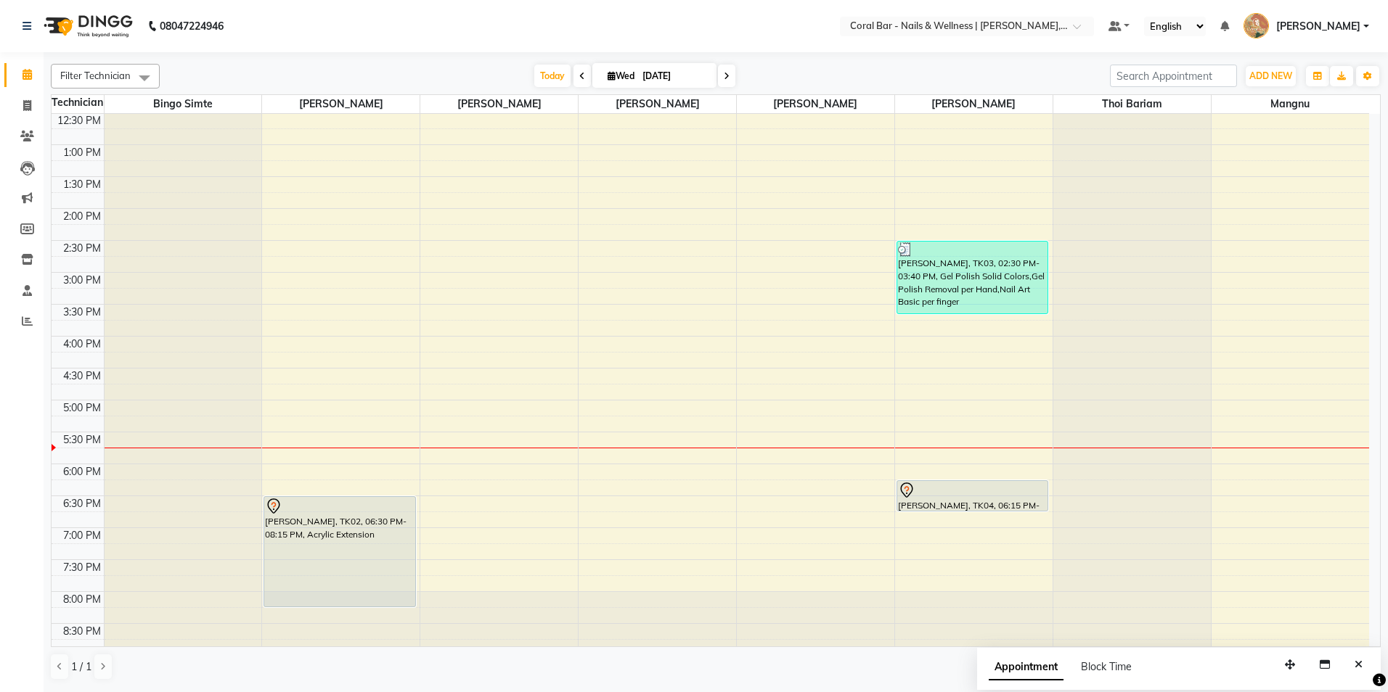
drag, startPoint x: 633, startPoint y: 581, endPoint x: 732, endPoint y: 663, distance: 128.9
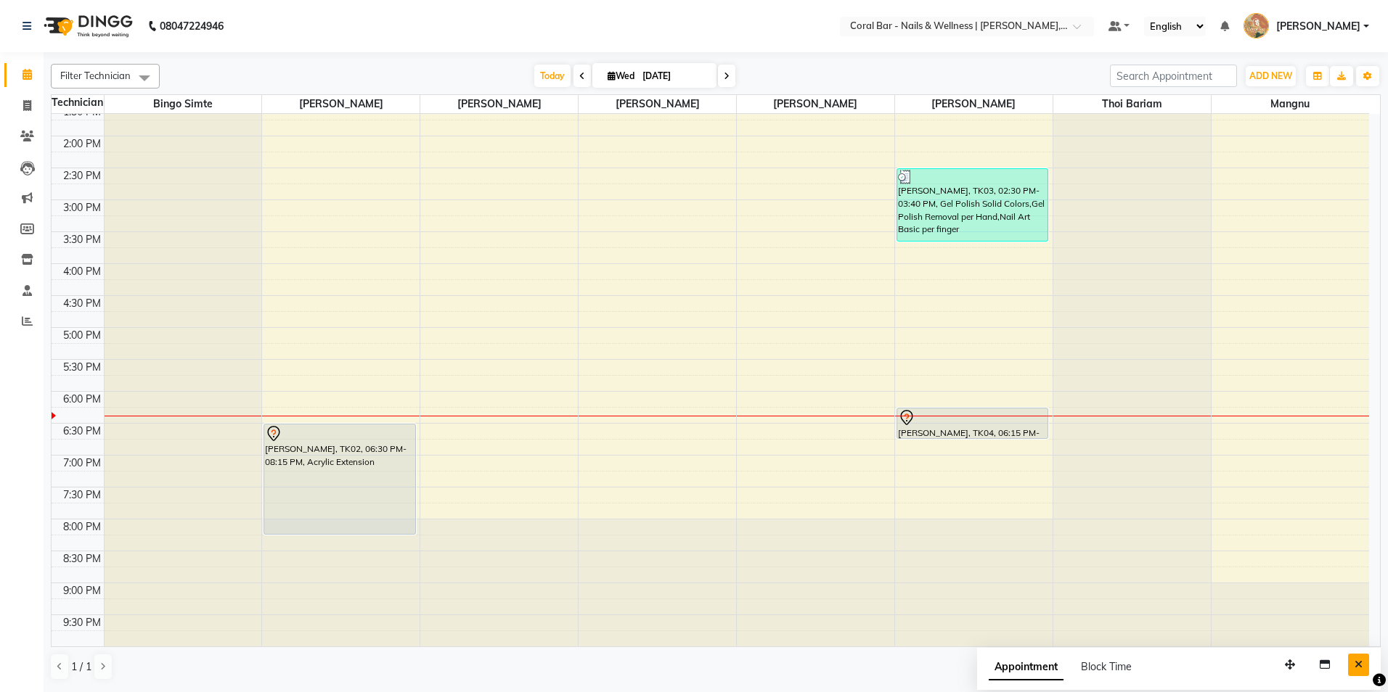
click at [1354, 667] on button "Close" at bounding box center [1358, 665] width 21 height 23
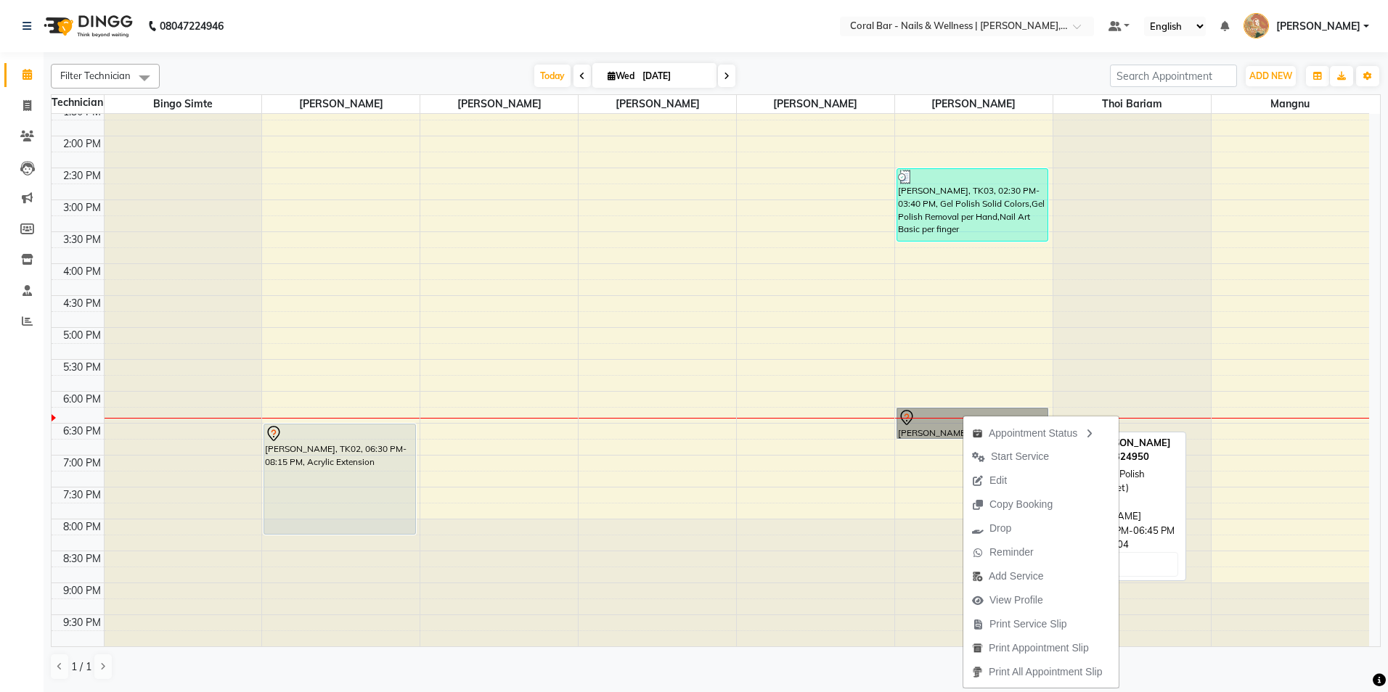
click at [904, 414] on link "[PERSON_NAME], TK04, 06:15 PM-06:45 PM, Gel Polish Removal (Feet)" at bounding box center [972, 423] width 152 height 31
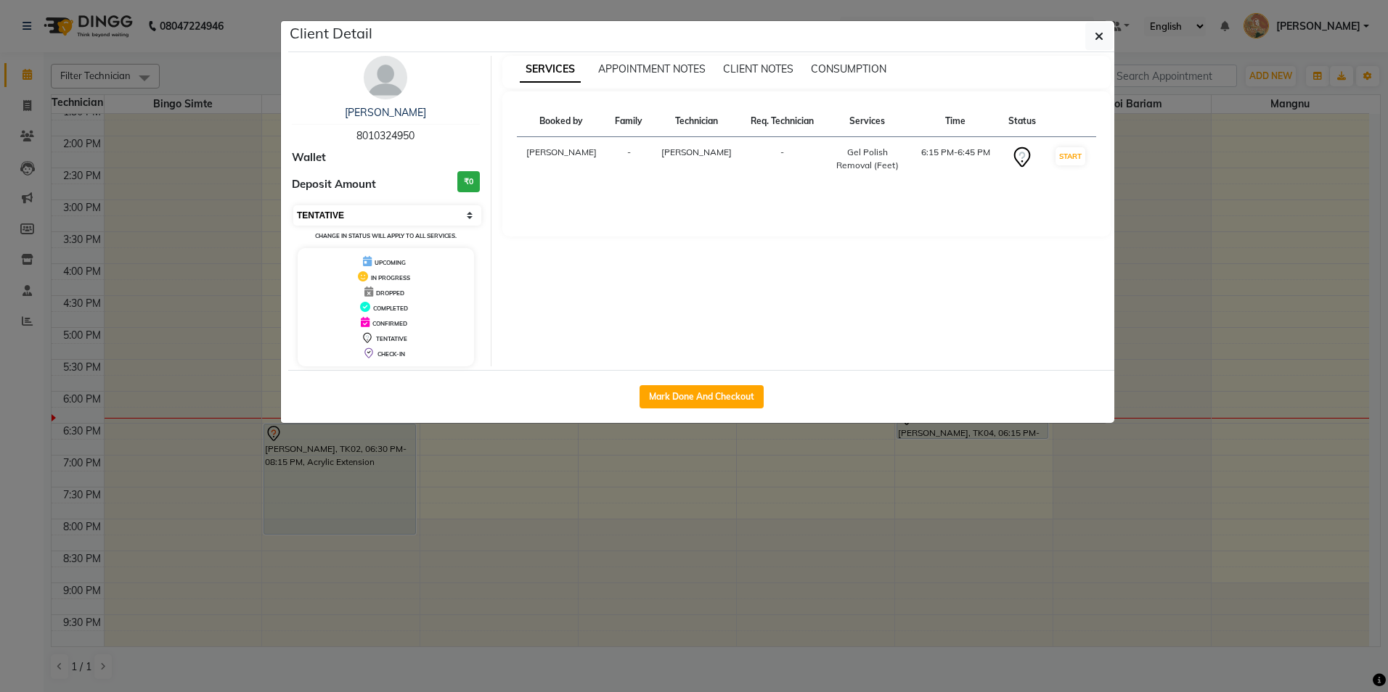
click at [406, 213] on select "Select IN SERVICE CONFIRMED TENTATIVE CHECK IN MARK DONE DROPPED UPCOMING" at bounding box center [387, 215] width 188 height 20
select select "8"
click at [293, 205] on select "Select IN SERVICE CONFIRMED TENTATIVE CHECK IN MARK DONE DROPPED UPCOMING" at bounding box center [387, 215] width 188 height 20
click at [486, 507] on ngb-modal-window "Client Detail [PERSON_NAME] 8010324950 Wallet Deposit Amount ₹0 Select IN SERVI…" at bounding box center [694, 346] width 1388 height 692
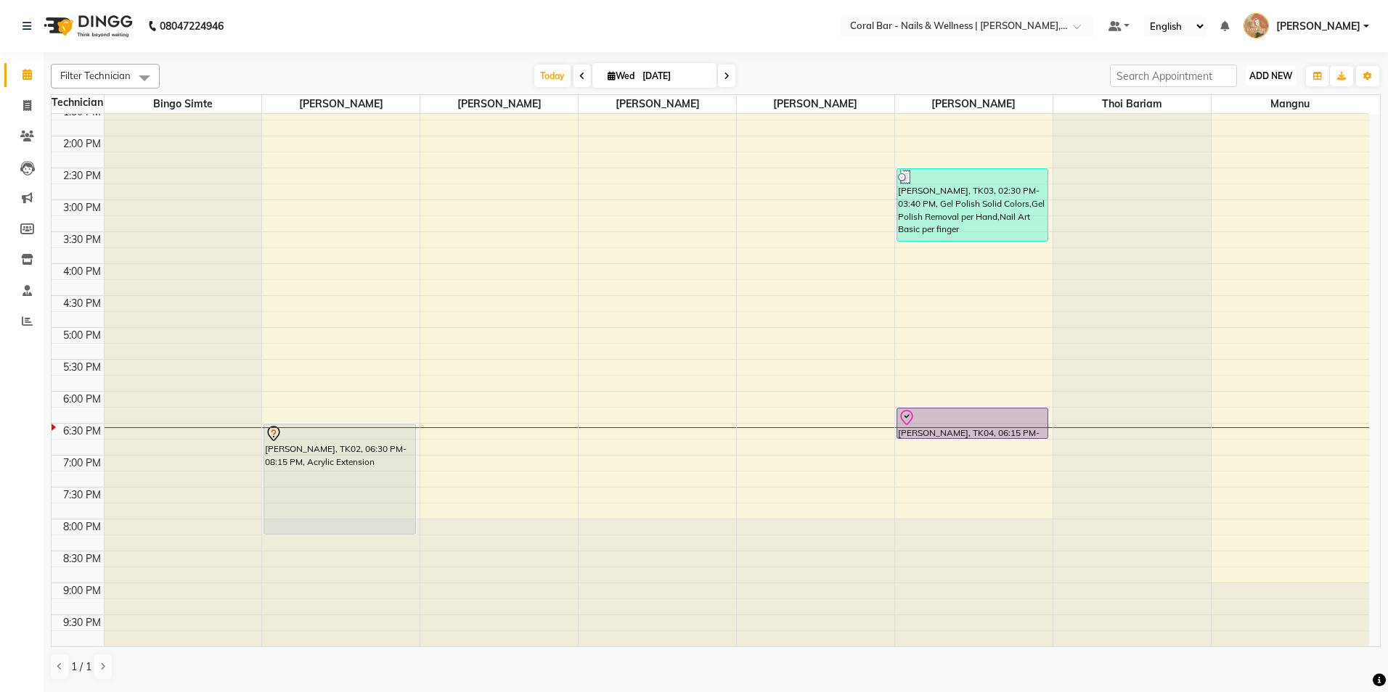
click at [1272, 80] on span "ADD NEW" at bounding box center [1270, 75] width 43 height 11
click at [1229, 121] on link "Add Invoice" at bounding box center [1237, 122] width 115 height 19
select select "7157"
select select "service"
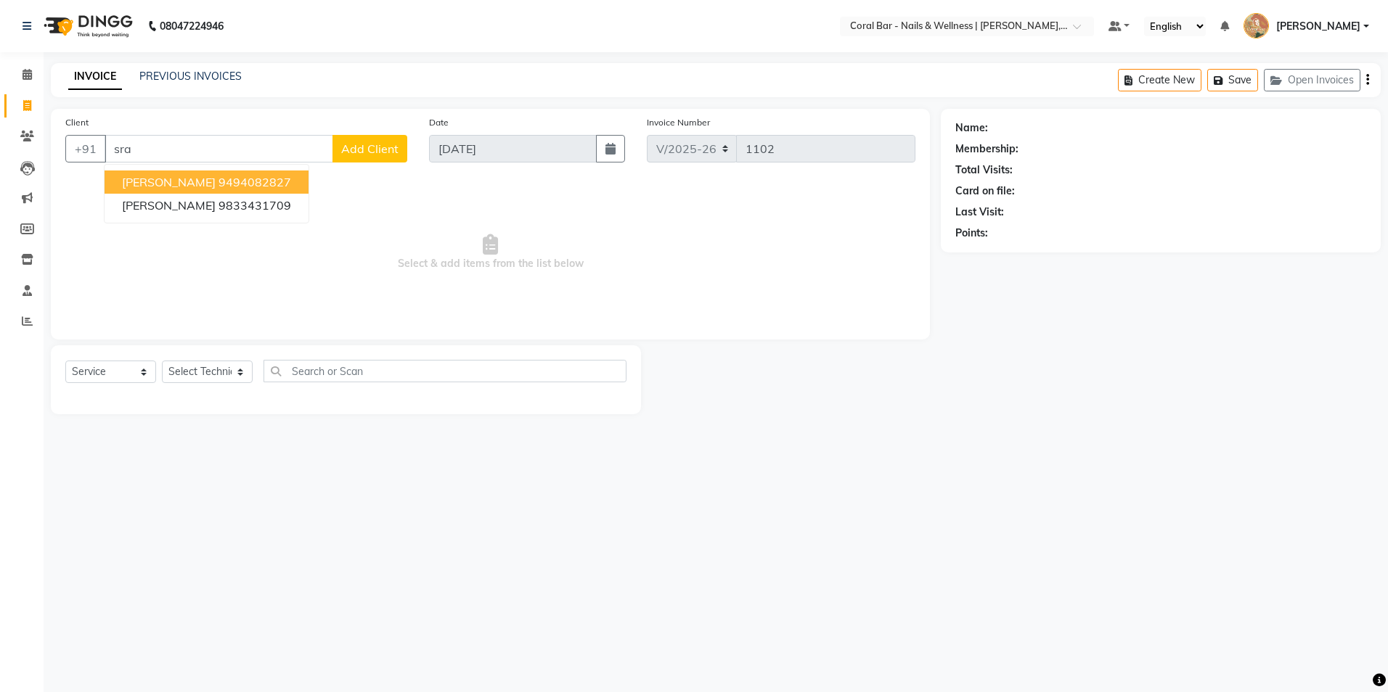
click at [218, 184] on ngb-highlight "9494082827" at bounding box center [254, 182] width 73 height 15
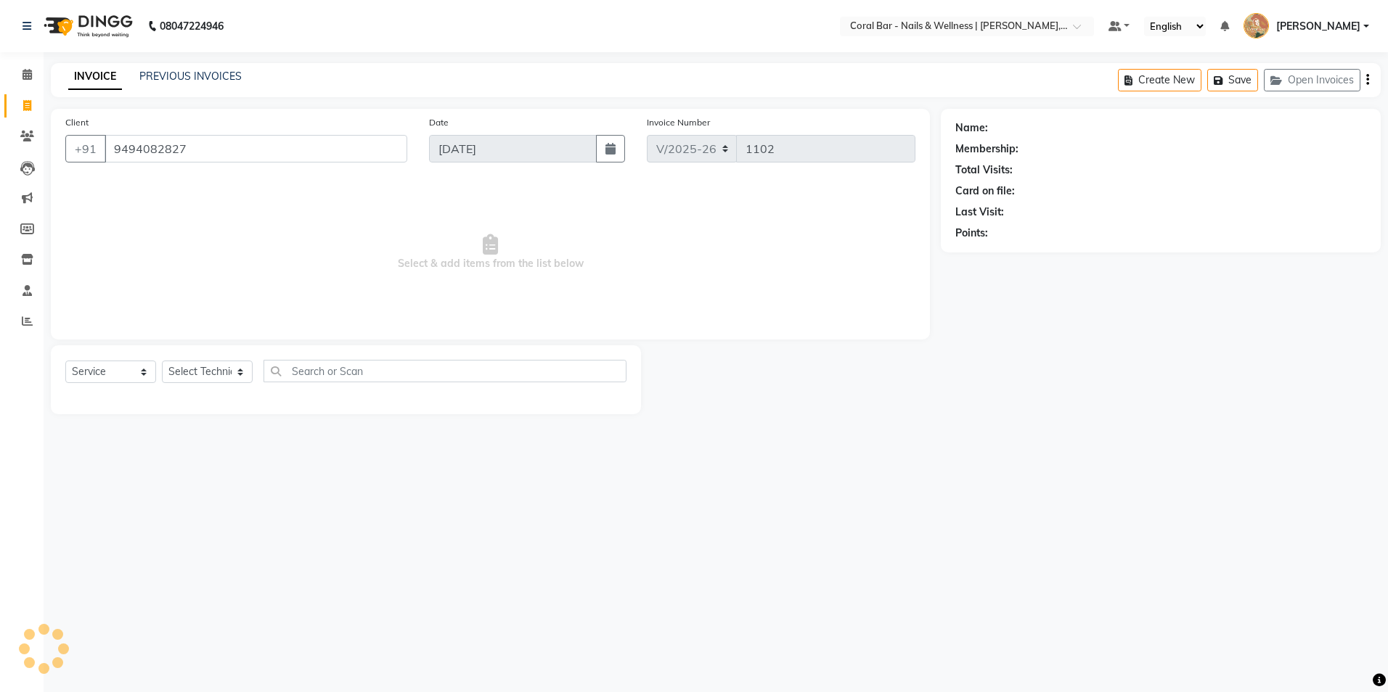
type input "9494082827"
select select "1: Object"
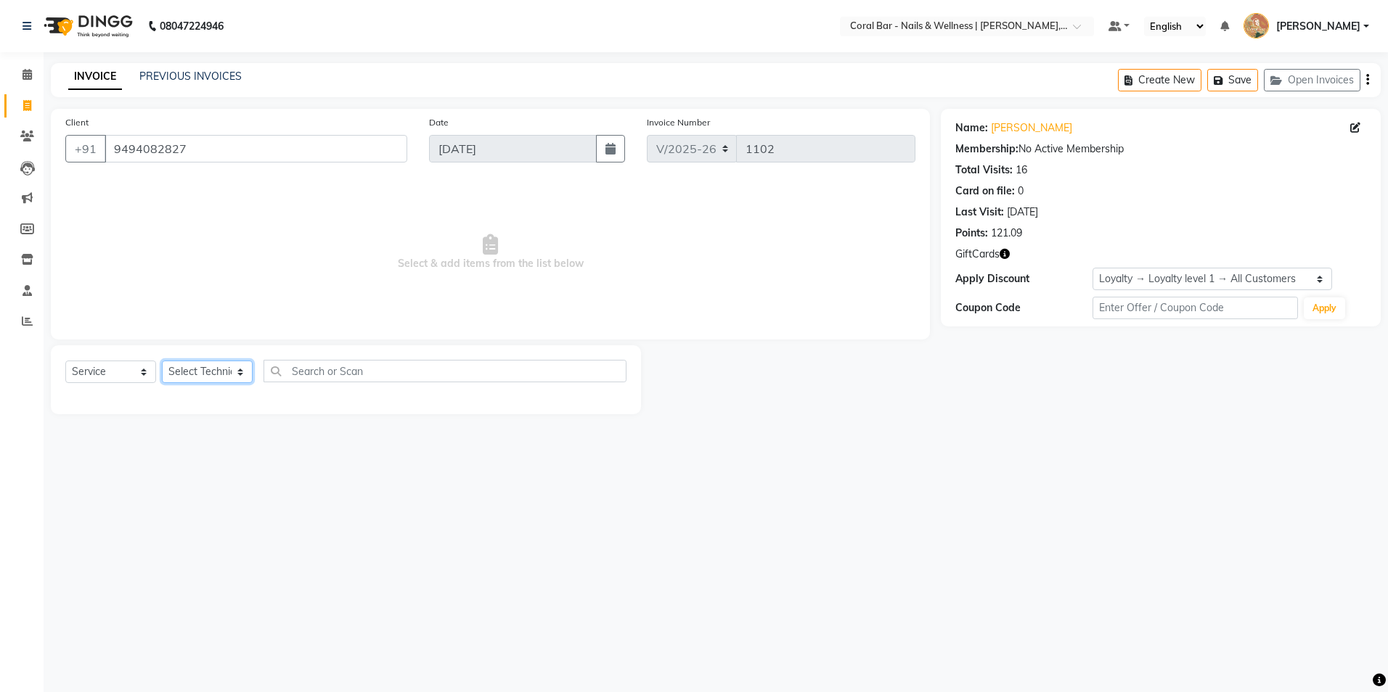
click at [194, 375] on select "Select Technician Bhavani [GEOGRAPHIC_DATA] Bingo Simte [PERSON_NAME] [PERSON_N…" at bounding box center [207, 372] width 91 height 23
select select "66532"
click at [162, 361] on select "Select Technician Bhavani [GEOGRAPHIC_DATA] Bingo Simte [PERSON_NAME] [PERSON_N…" at bounding box center [207, 372] width 91 height 23
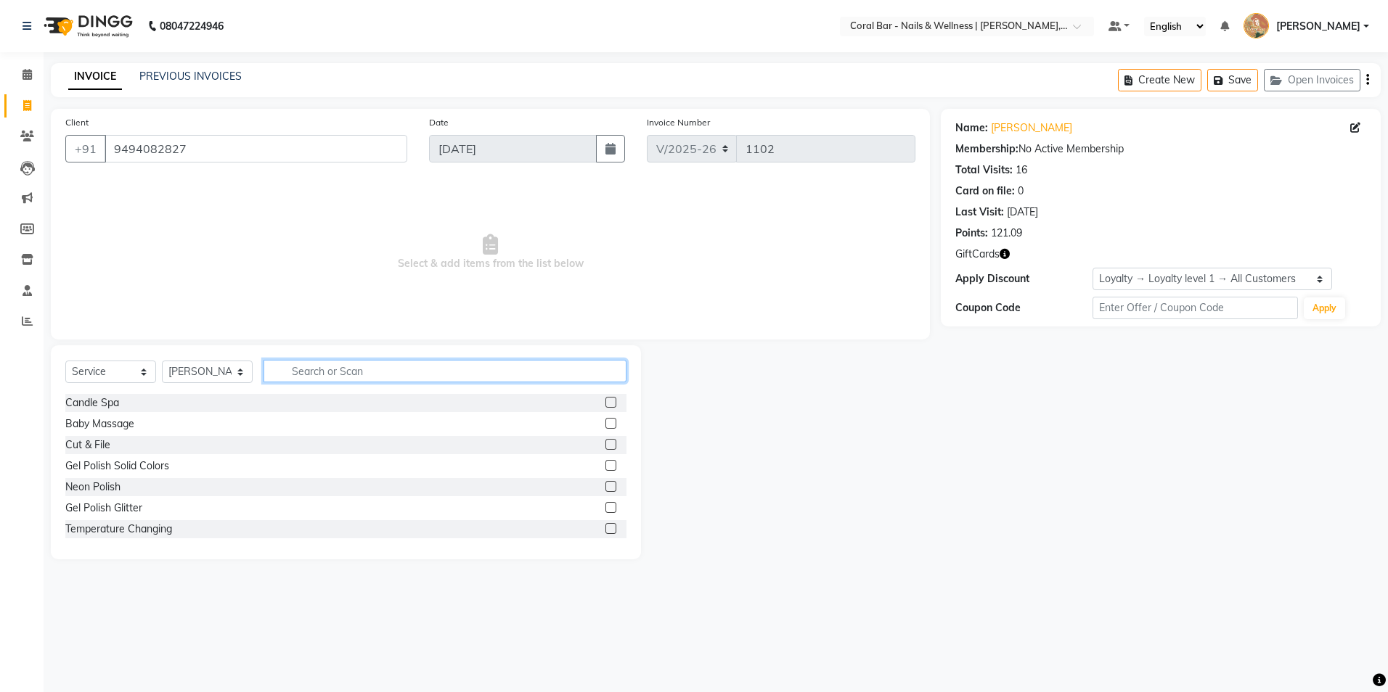
click at [306, 379] on input "text" at bounding box center [444, 371] width 363 height 23
type input "sof"
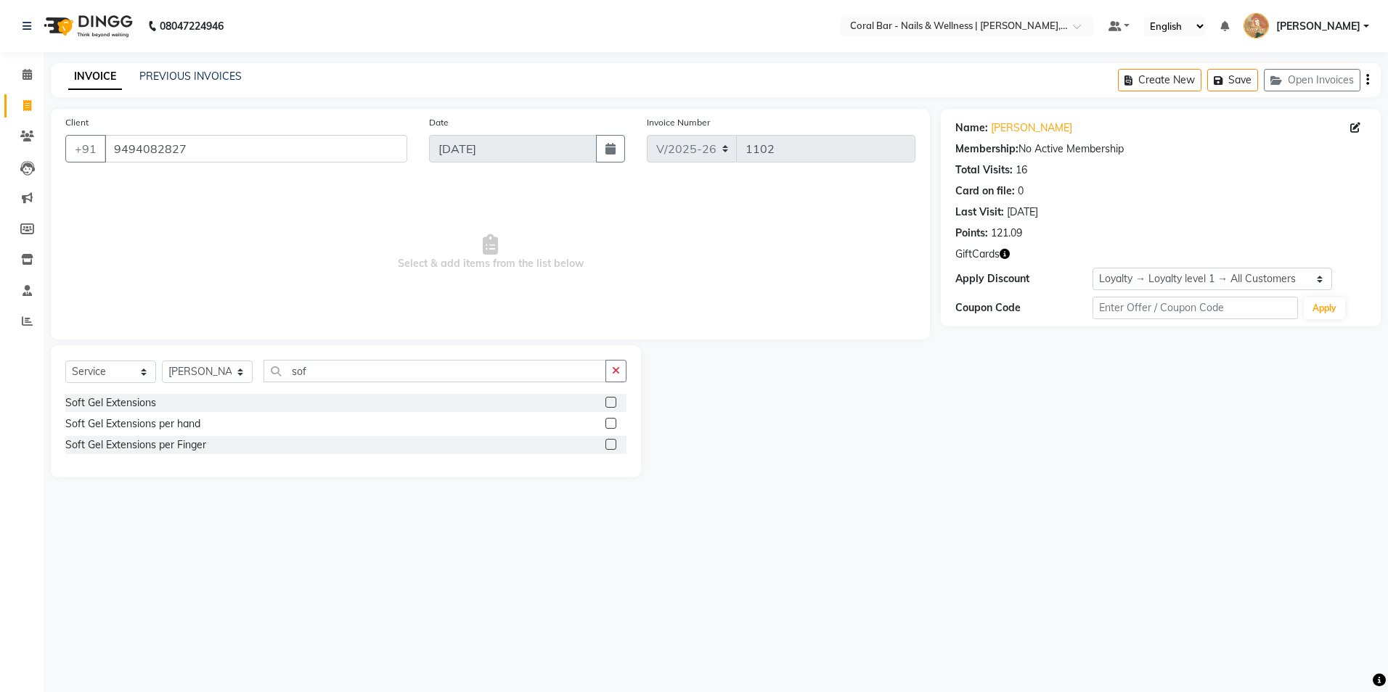
click at [616, 401] on label at bounding box center [610, 402] width 11 height 11
click at [615, 401] on input "checkbox" at bounding box center [609, 402] width 9 height 9
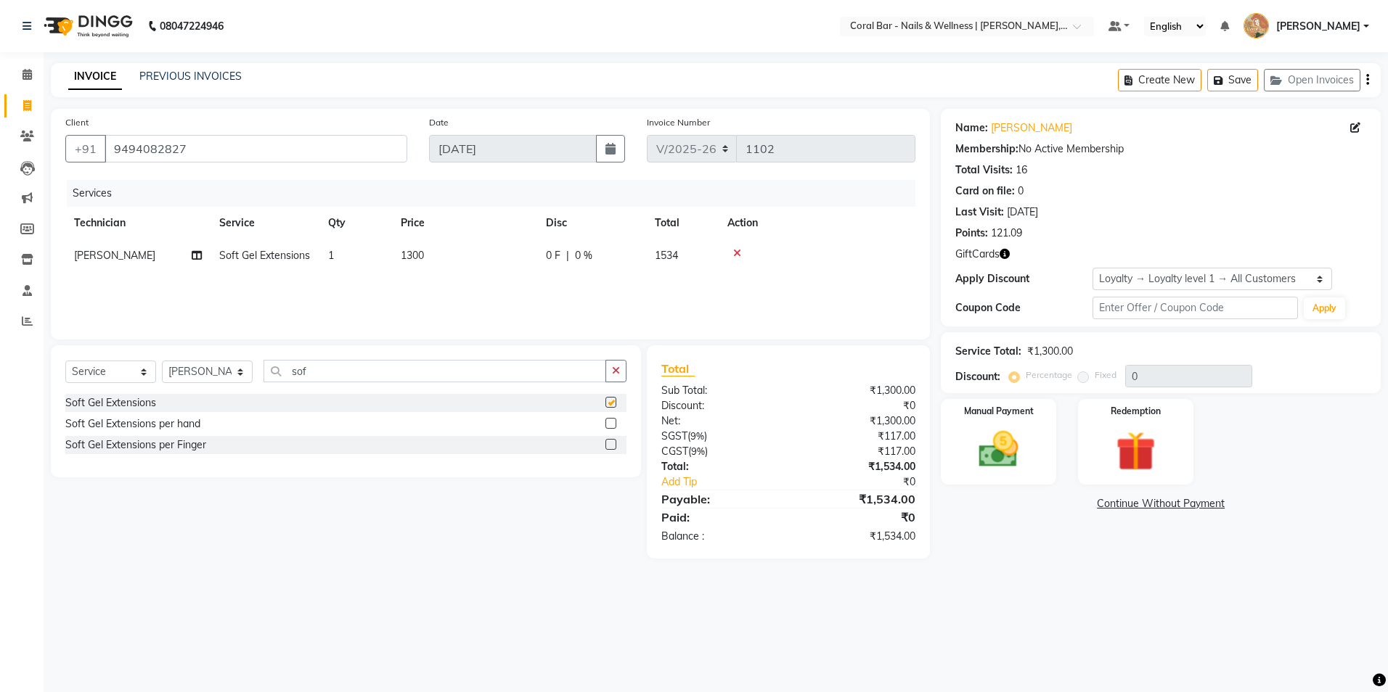
checkbox input "false"
drag, startPoint x: 364, startPoint y: 368, endPoint x: 271, endPoint y: 377, distance: 92.7
click at [271, 377] on input "sof" at bounding box center [434, 371] width 343 height 23
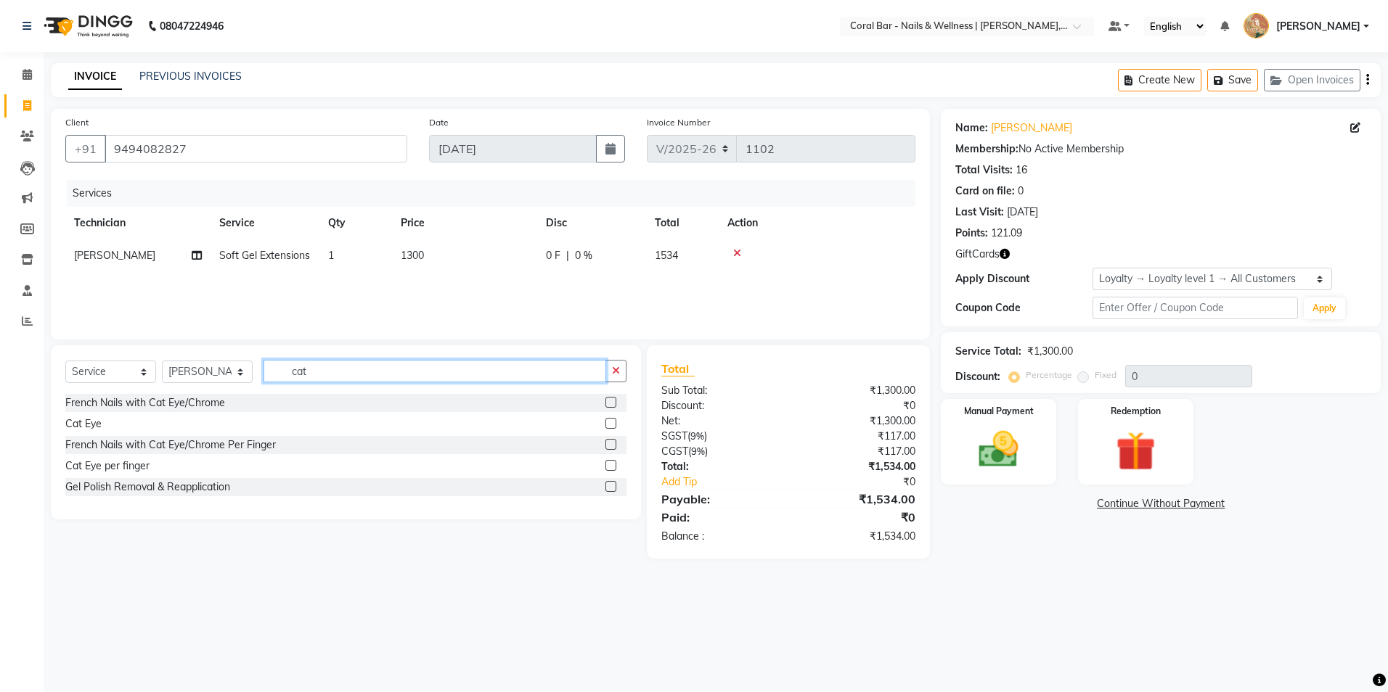
type input "cat"
click at [615, 422] on label at bounding box center [610, 423] width 11 height 11
click at [615, 422] on input "checkbox" at bounding box center [609, 424] width 9 height 9
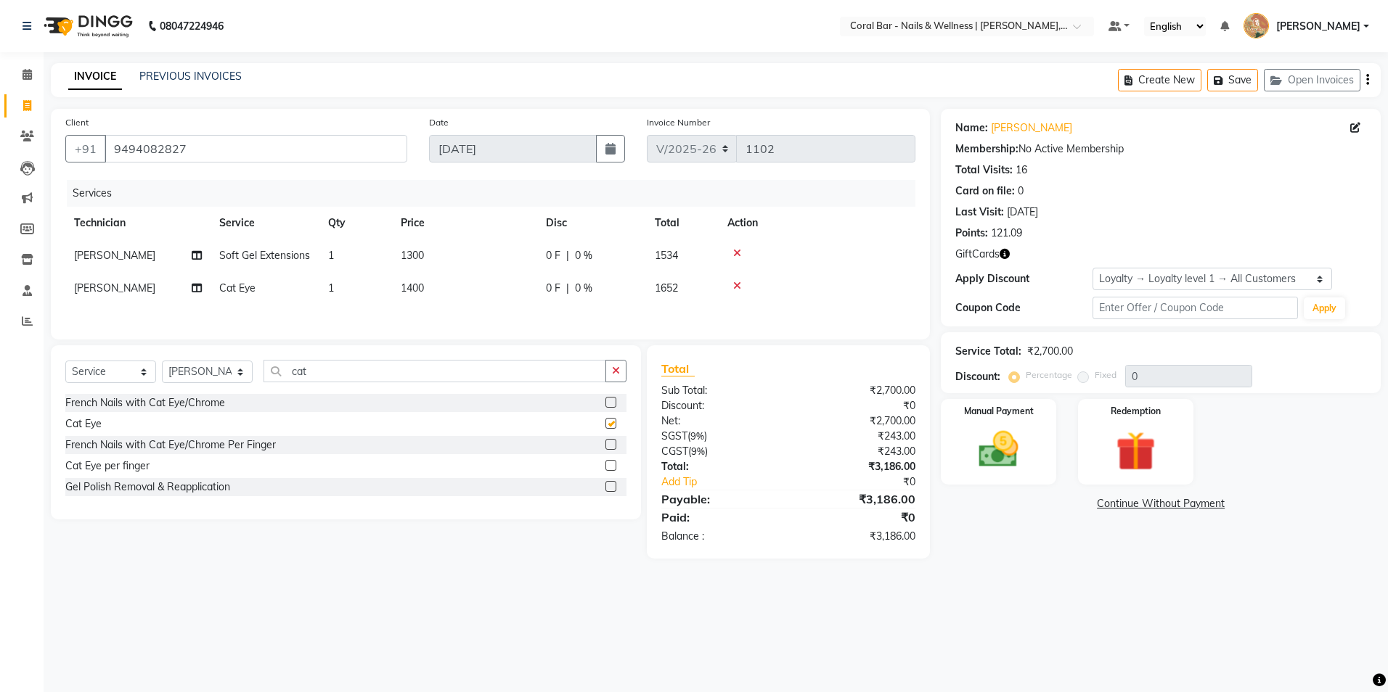
checkbox input "false"
drag, startPoint x: 317, startPoint y: 374, endPoint x: 260, endPoint y: 375, distance: 57.4
click at [260, 375] on div "Select Service Product Membership Package Voucher Prepaid Gift Card Select Tech…" at bounding box center [345, 377] width 561 height 34
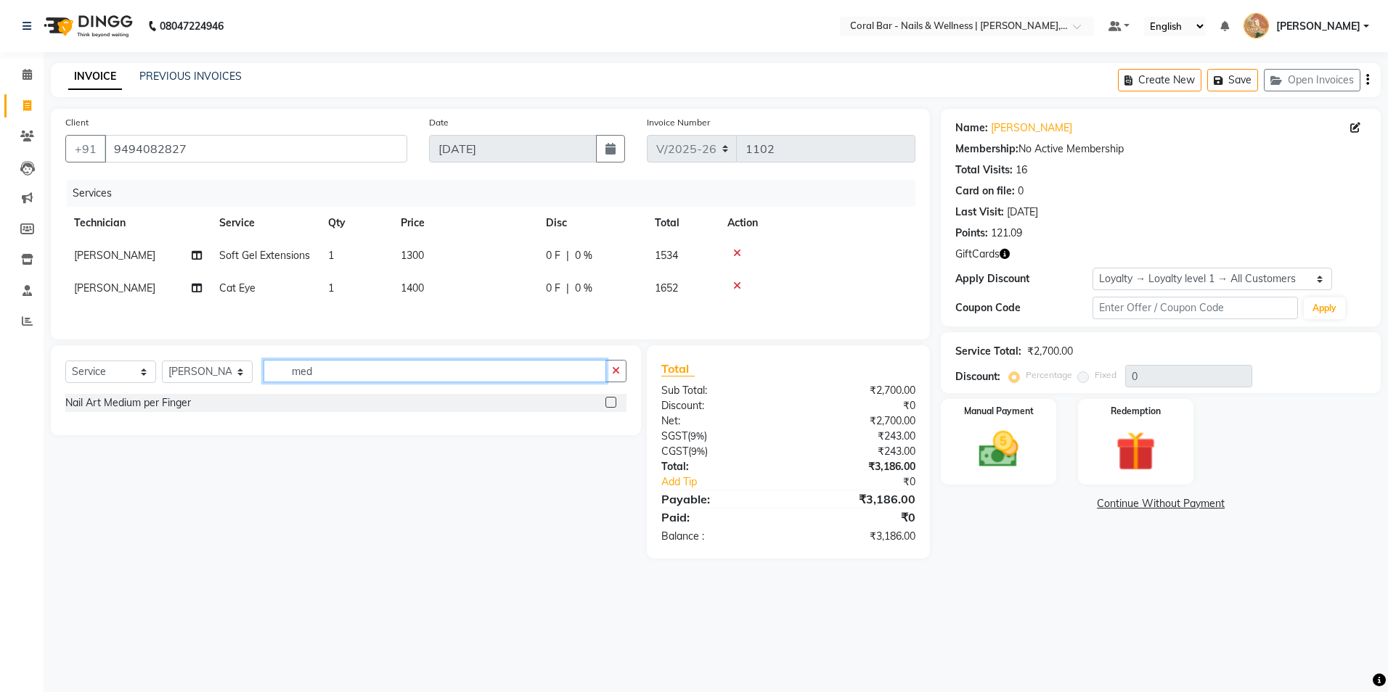
type input "med"
click at [613, 402] on label at bounding box center [610, 402] width 11 height 11
click at [613, 402] on input "checkbox" at bounding box center [609, 402] width 9 height 9
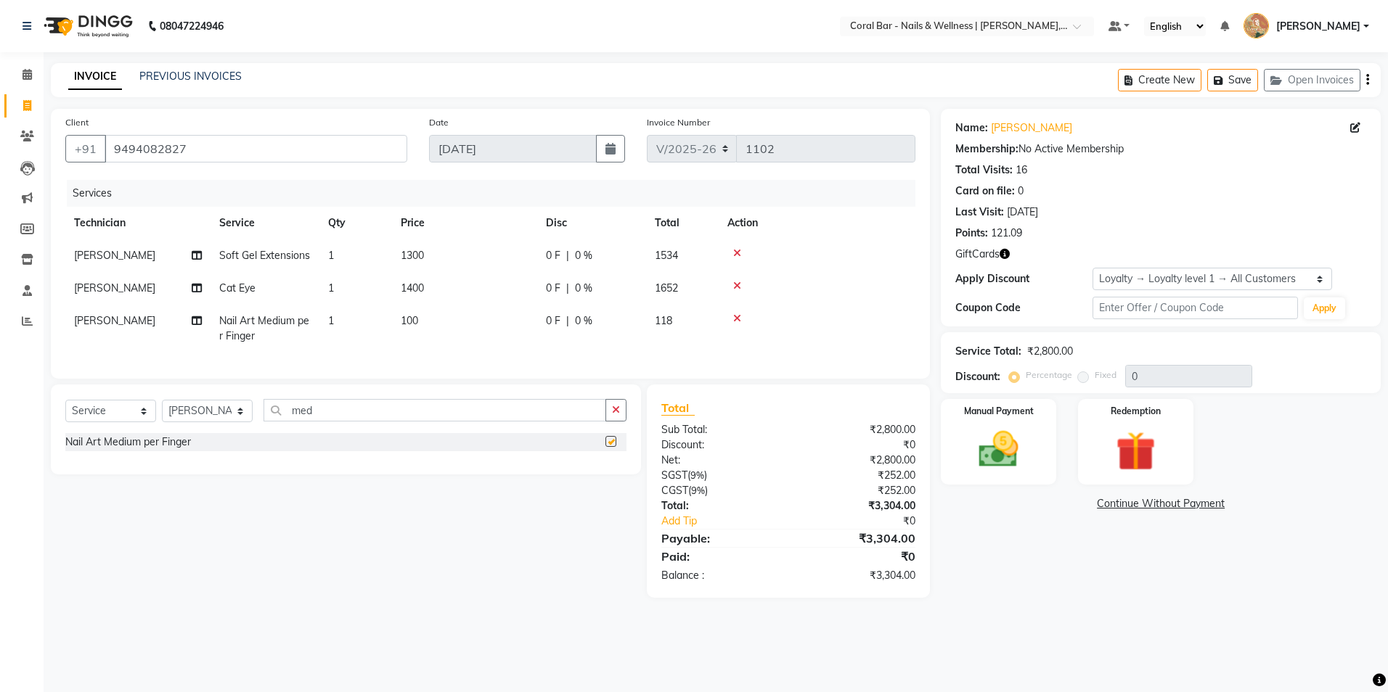
checkbox input "false"
click at [346, 333] on td "1" at bounding box center [355, 329] width 73 height 48
select select "66532"
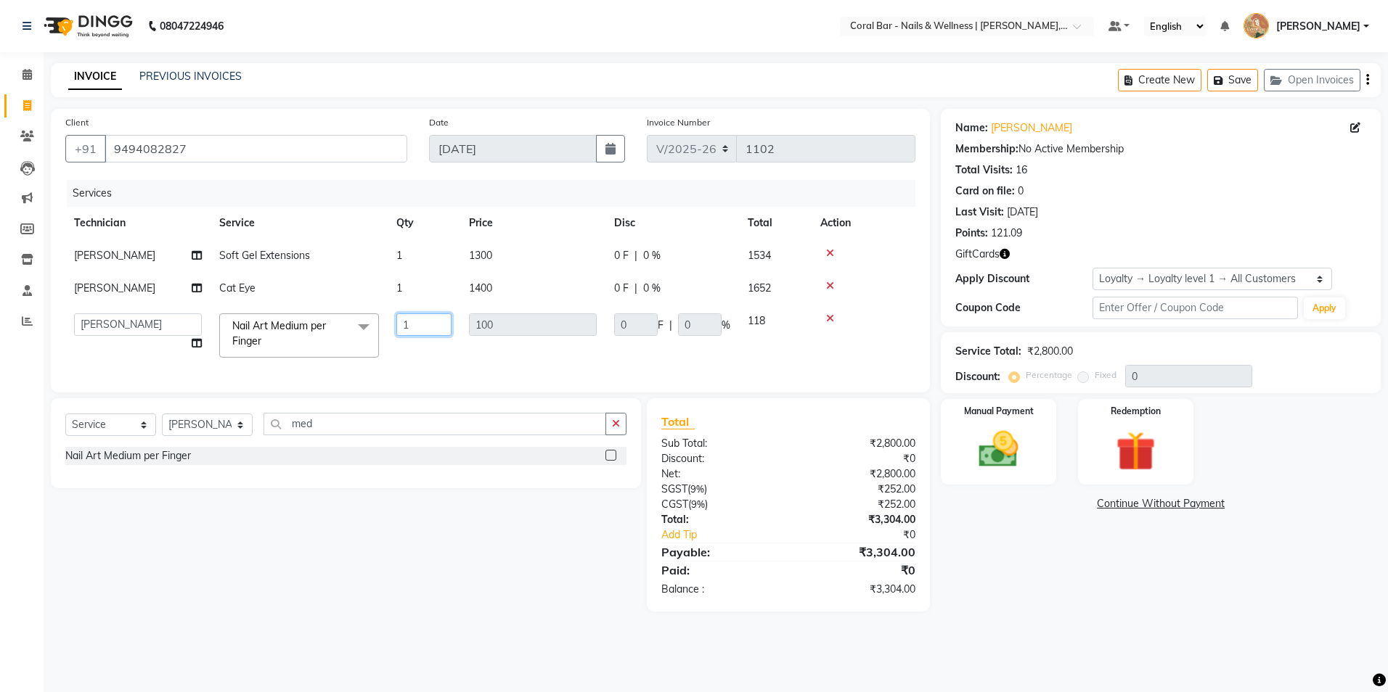
click at [433, 318] on input "1" at bounding box center [423, 325] width 55 height 23
type input "10"
click at [443, 520] on div "Select Service Product Membership Package Voucher Prepaid Gift Card Select Tech…" at bounding box center [340, 504] width 601 height 213
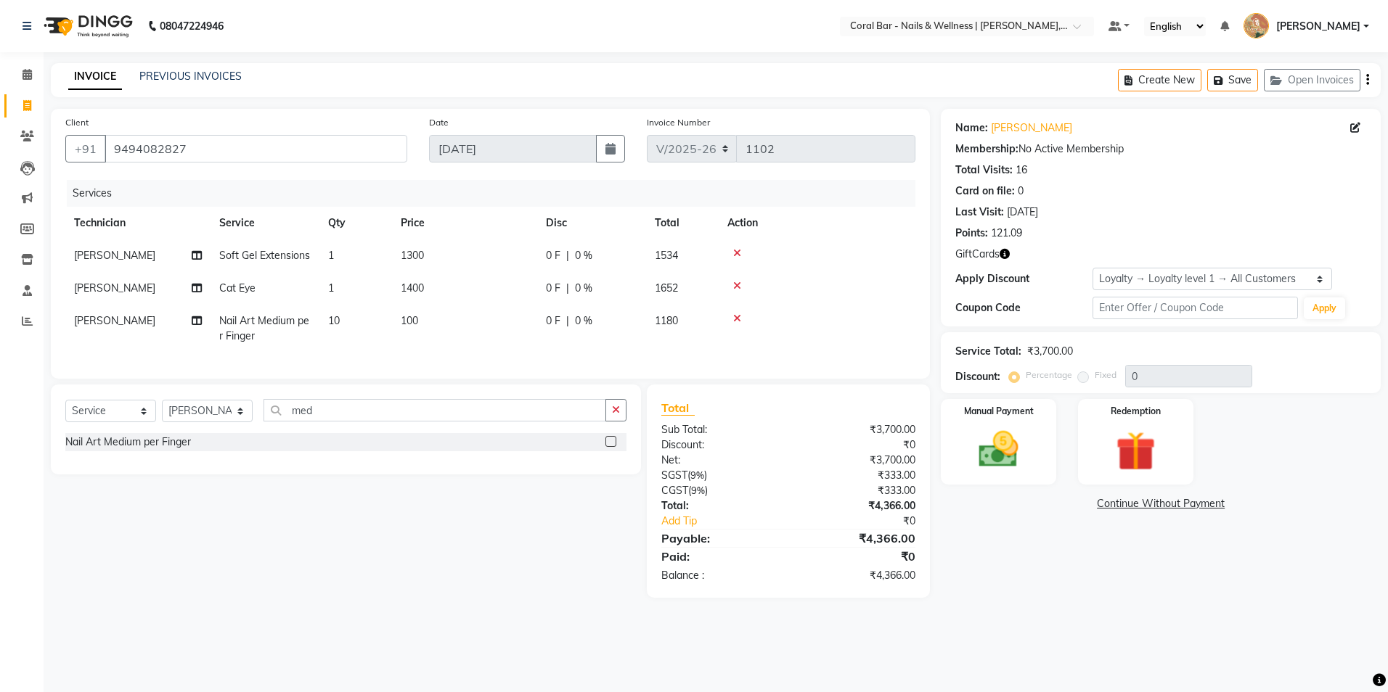
click at [738, 281] on icon at bounding box center [737, 286] width 8 height 10
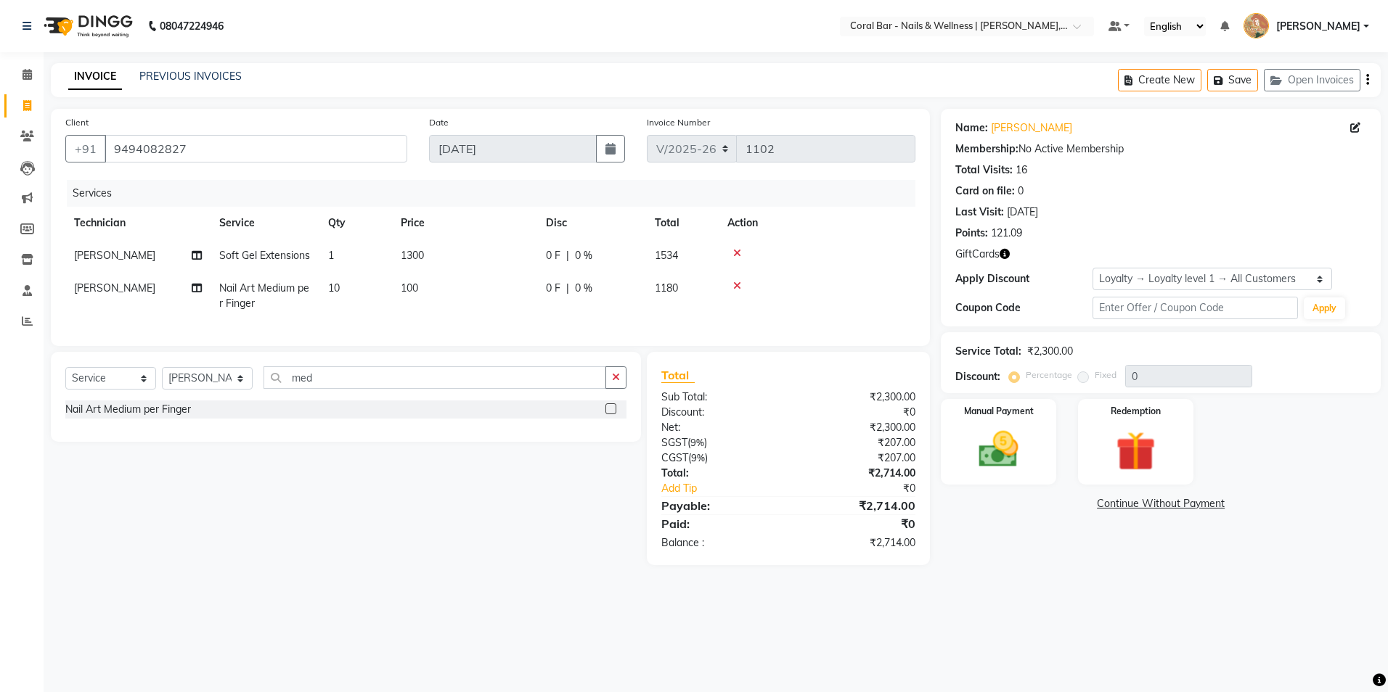
click at [736, 287] on icon at bounding box center [737, 286] width 8 height 10
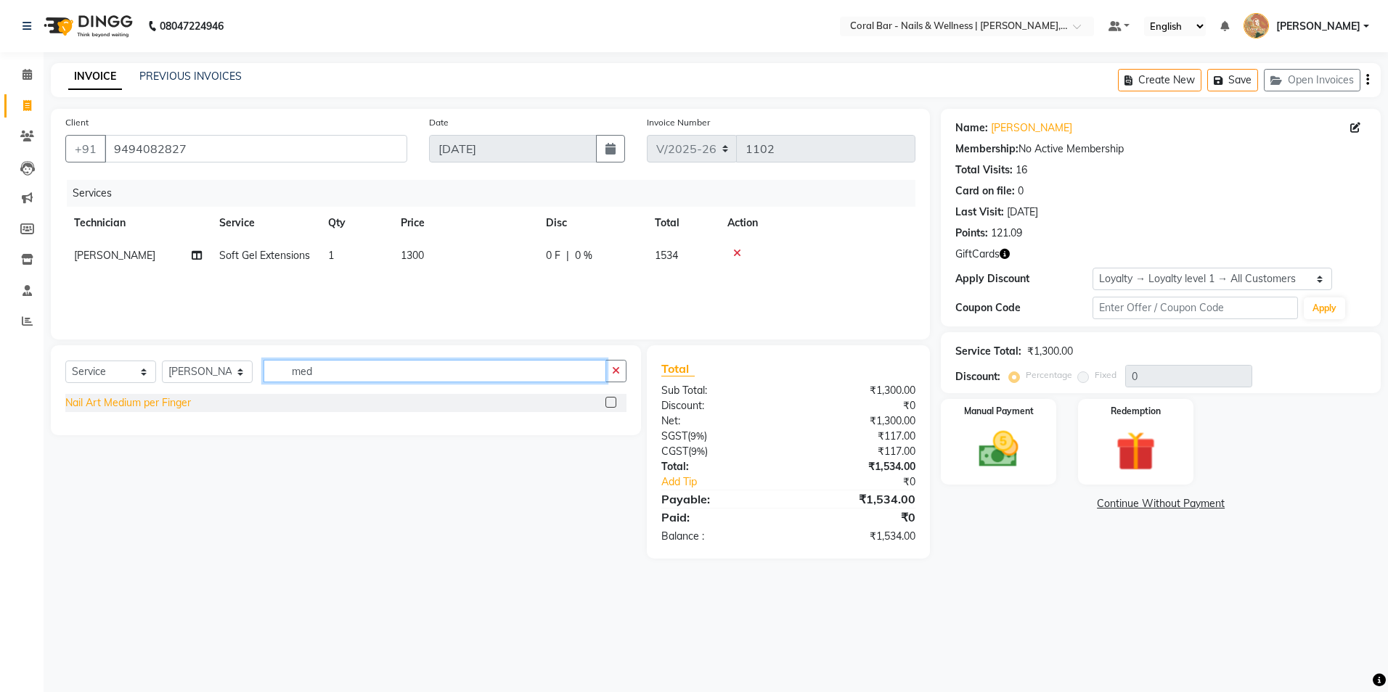
drag, startPoint x: 364, startPoint y: 364, endPoint x: 159, endPoint y: 397, distance: 207.4
click at [159, 397] on div "Select Service Product Membership Package Voucher Prepaid Gift Card Select Tech…" at bounding box center [346, 391] width 590 height 90
type input "chro"
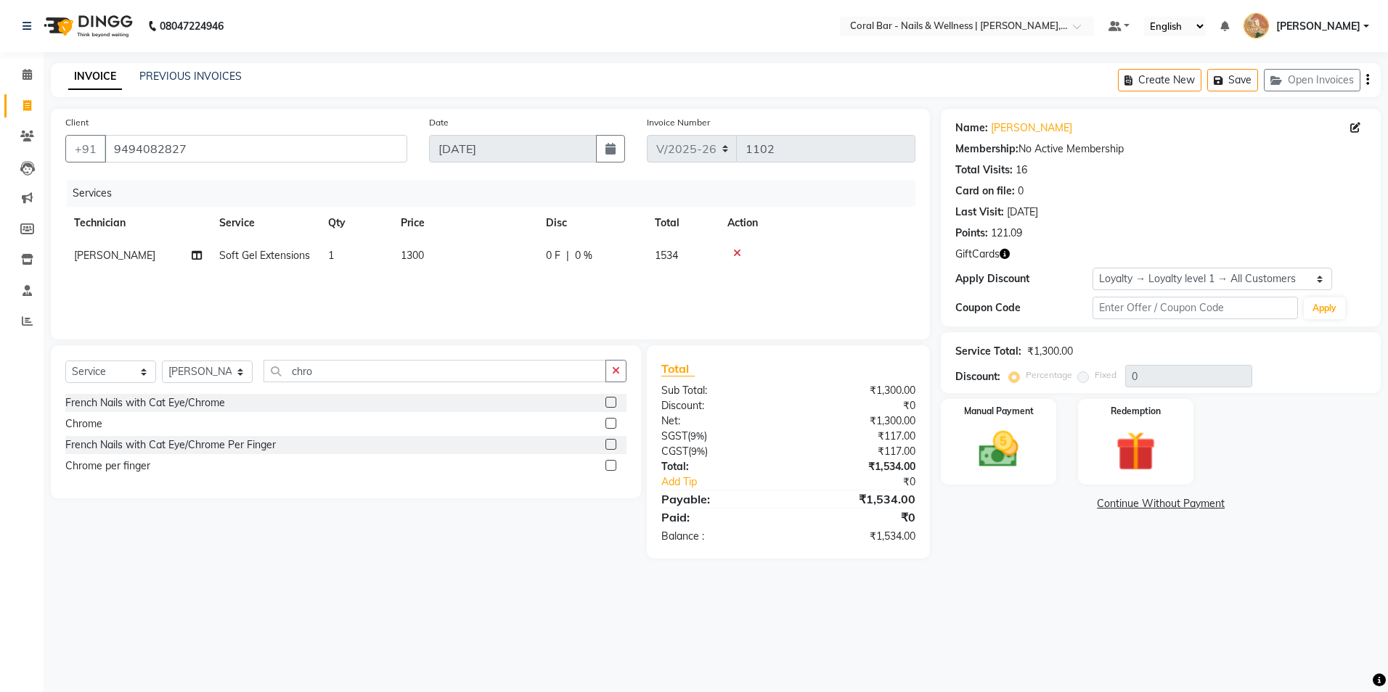
click at [610, 420] on label at bounding box center [610, 423] width 11 height 11
click at [610, 420] on input "checkbox" at bounding box center [609, 424] width 9 height 9
checkbox input "false"
click at [26, 73] on icon at bounding box center [27, 74] width 9 height 11
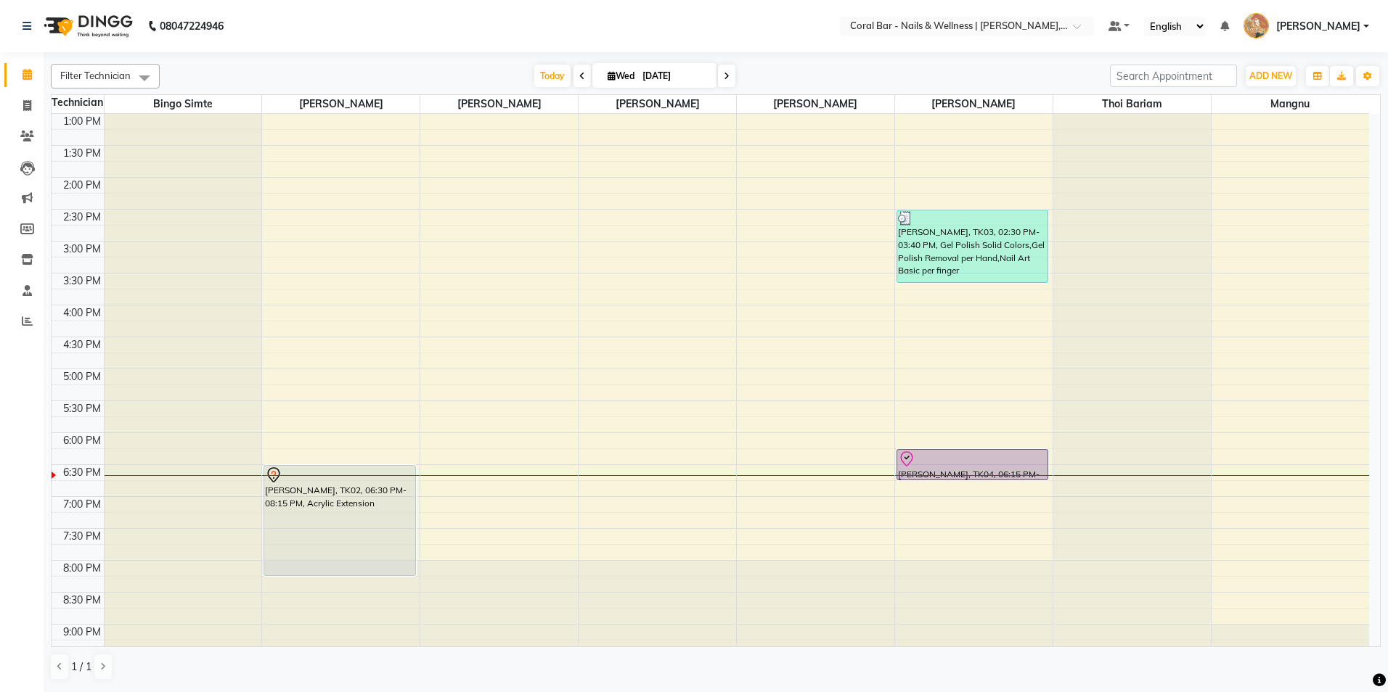
scroll to position [233, 0]
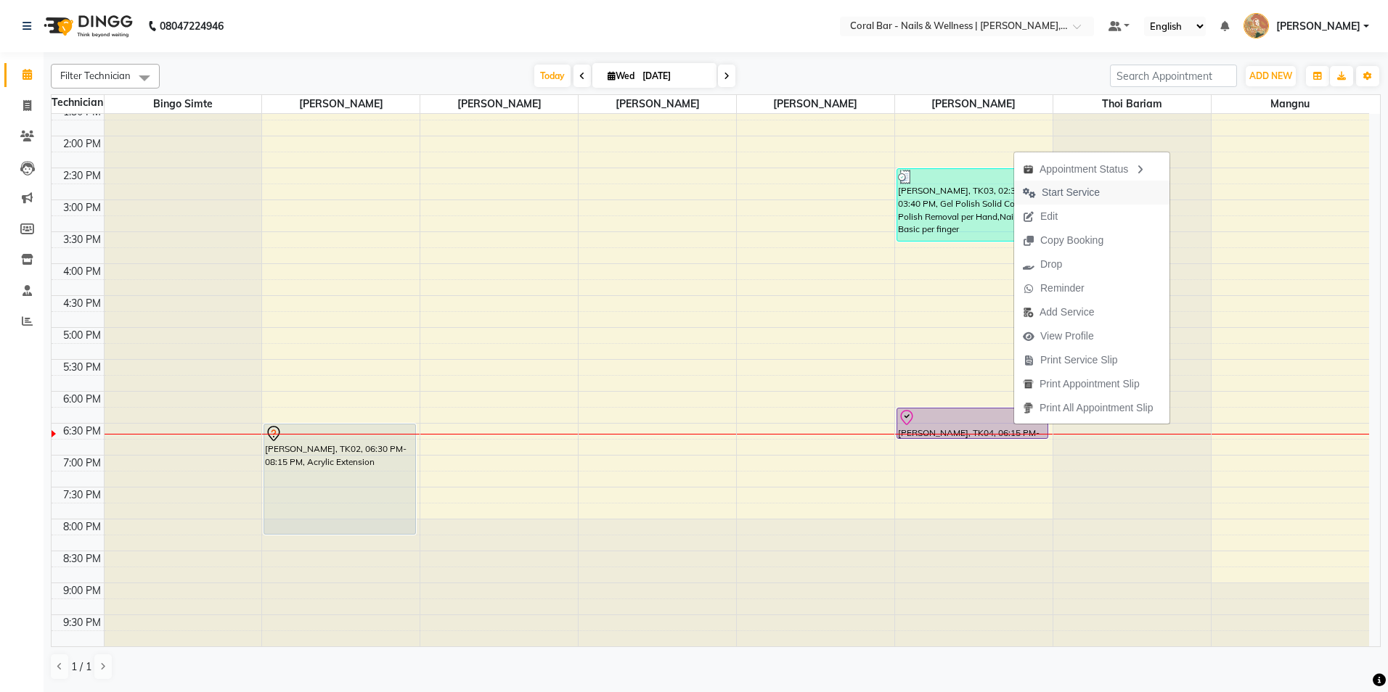
click at [1051, 196] on span "Start Service" at bounding box center [1071, 192] width 58 height 15
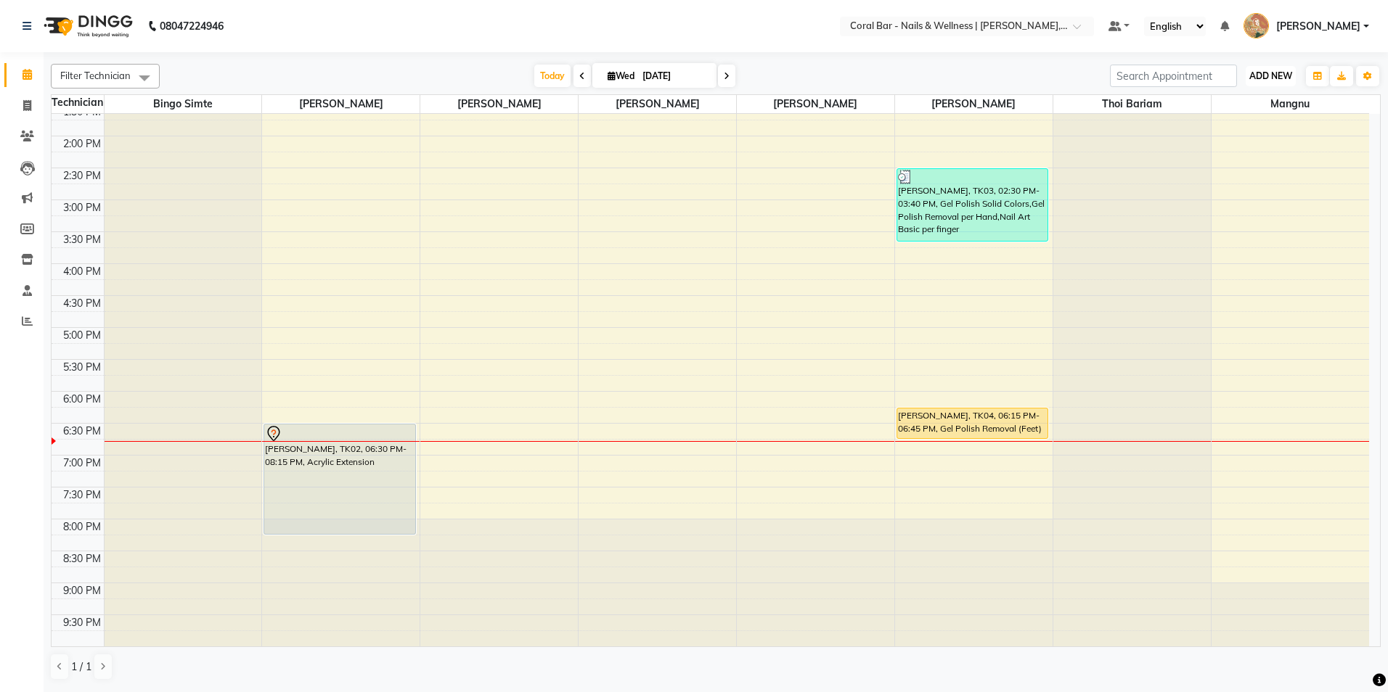
click at [1256, 84] on button "ADD NEW Toggle Dropdown" at bounding box center [1271, 76] width 50 height 20
click at [1209, 118] on link "Add Invoice" at bounding box center [1237, 122] width 115 height 19
select select "service"
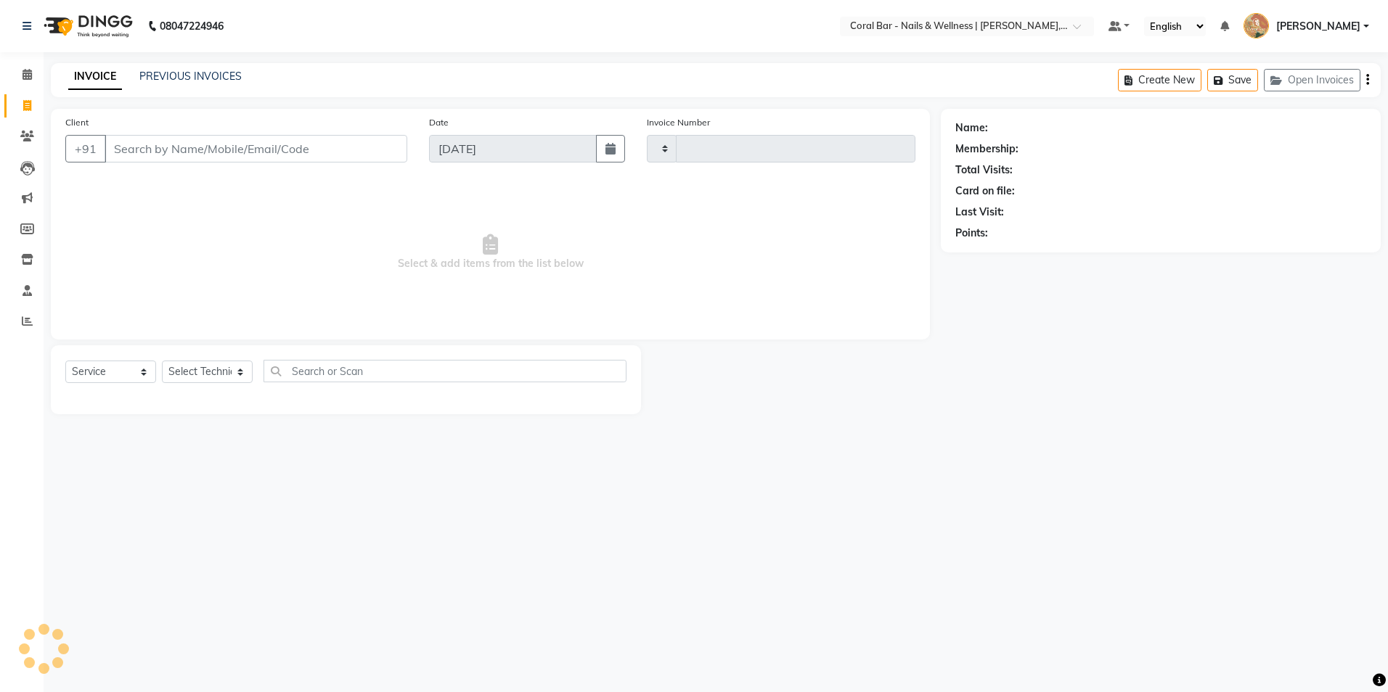
type input "1102"
select select "7157"
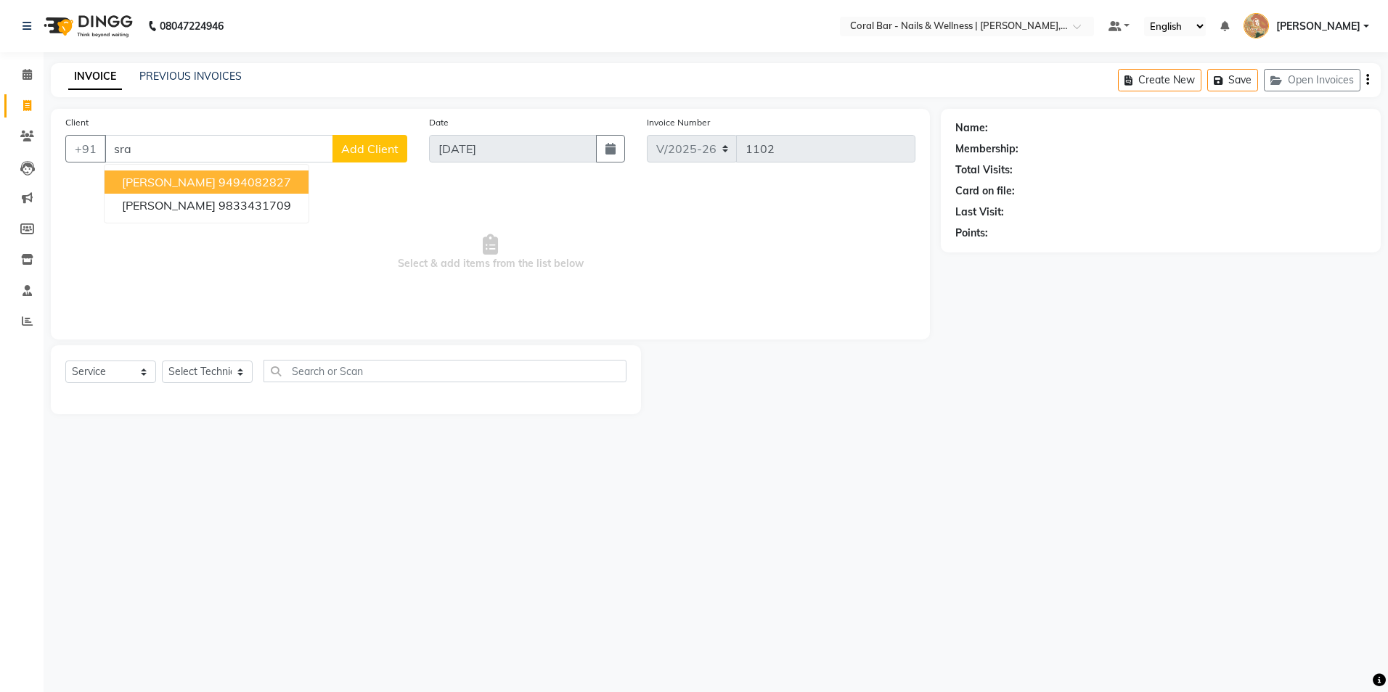
click at [253, 175] on ngb-highlight "9494082827" at bounding box center [254, 182] width 73 height 15
type input "9494082827"
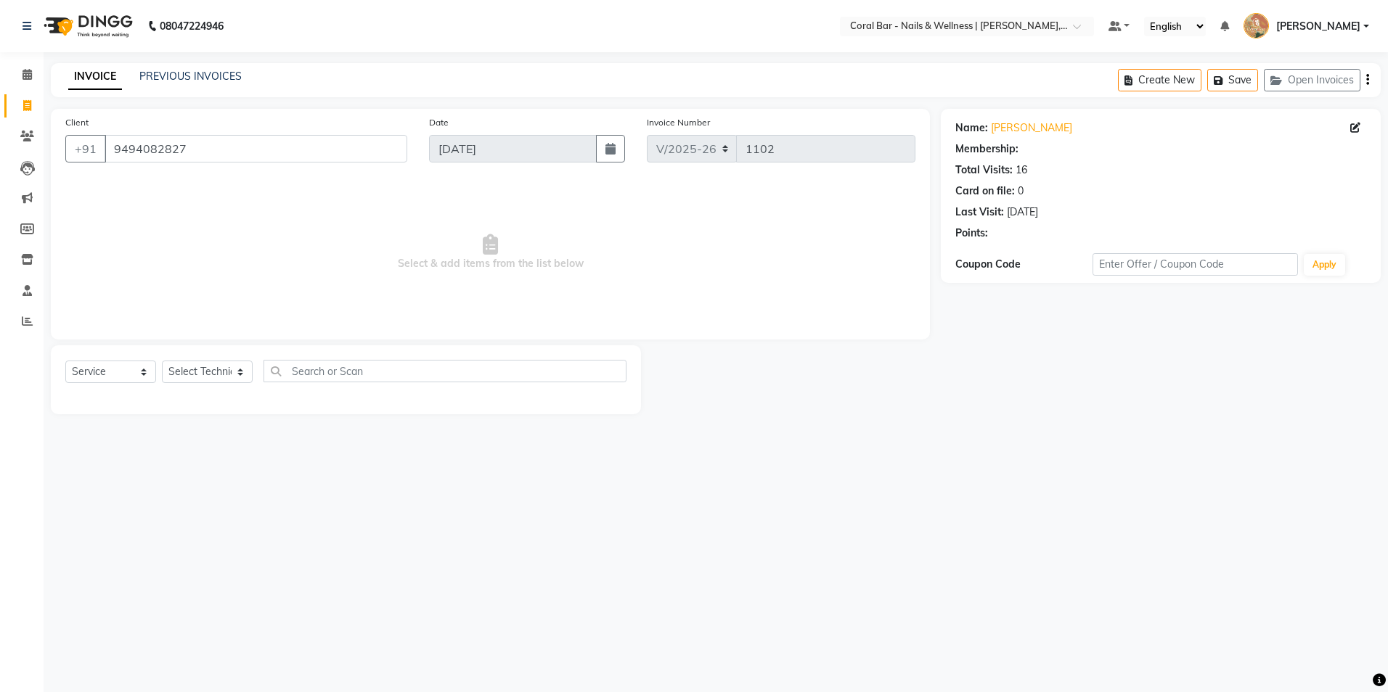
select select "1: Object"
click at [209, 373] on select "Select Technician Bhavani [GEOGRAPHIC_DATA] Bingo Simte [PERSON_NAME] [PERSON_N…" at bounding box center [207, 372] width 91 height 23
select select "77161"
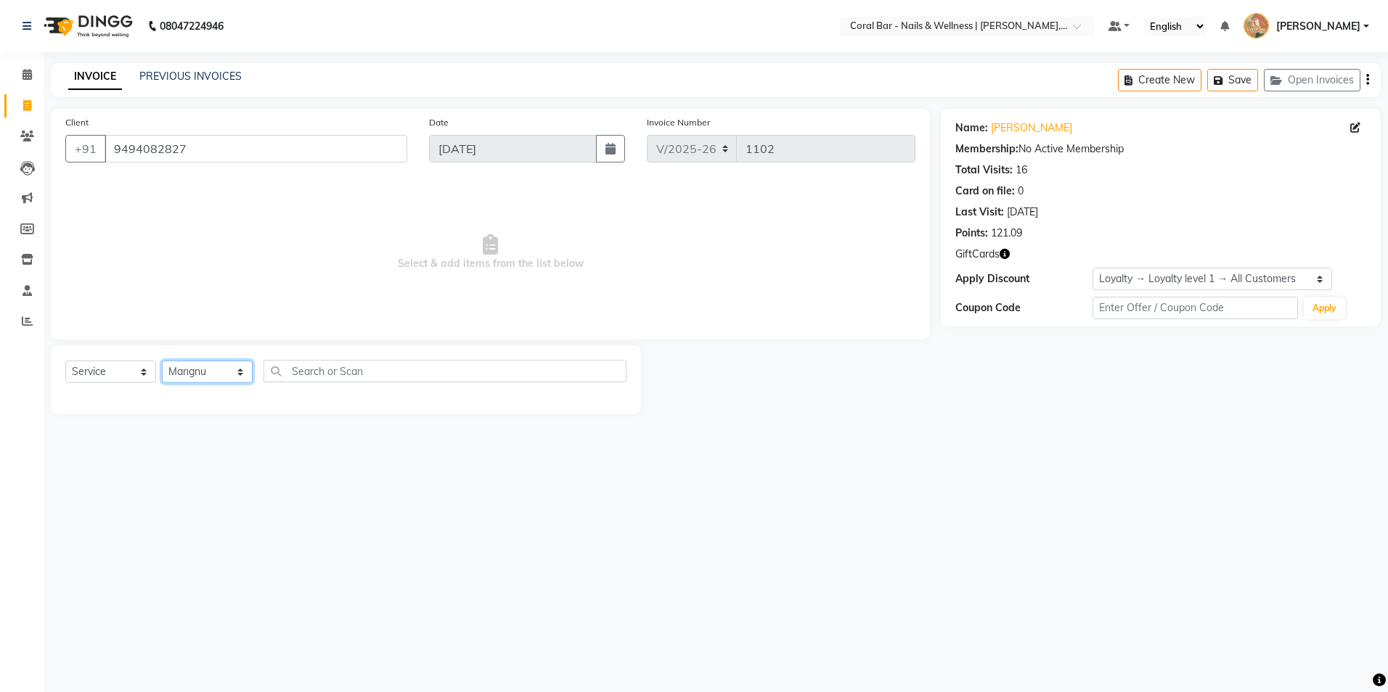
click at [162, 361] on select "Select Technician Bhavani [GEOGRAPHIC_DATA] Bingo Simte [PERSON_NAME] [PERSON_N…" at bounding box center [207, 372] width 91 height 23
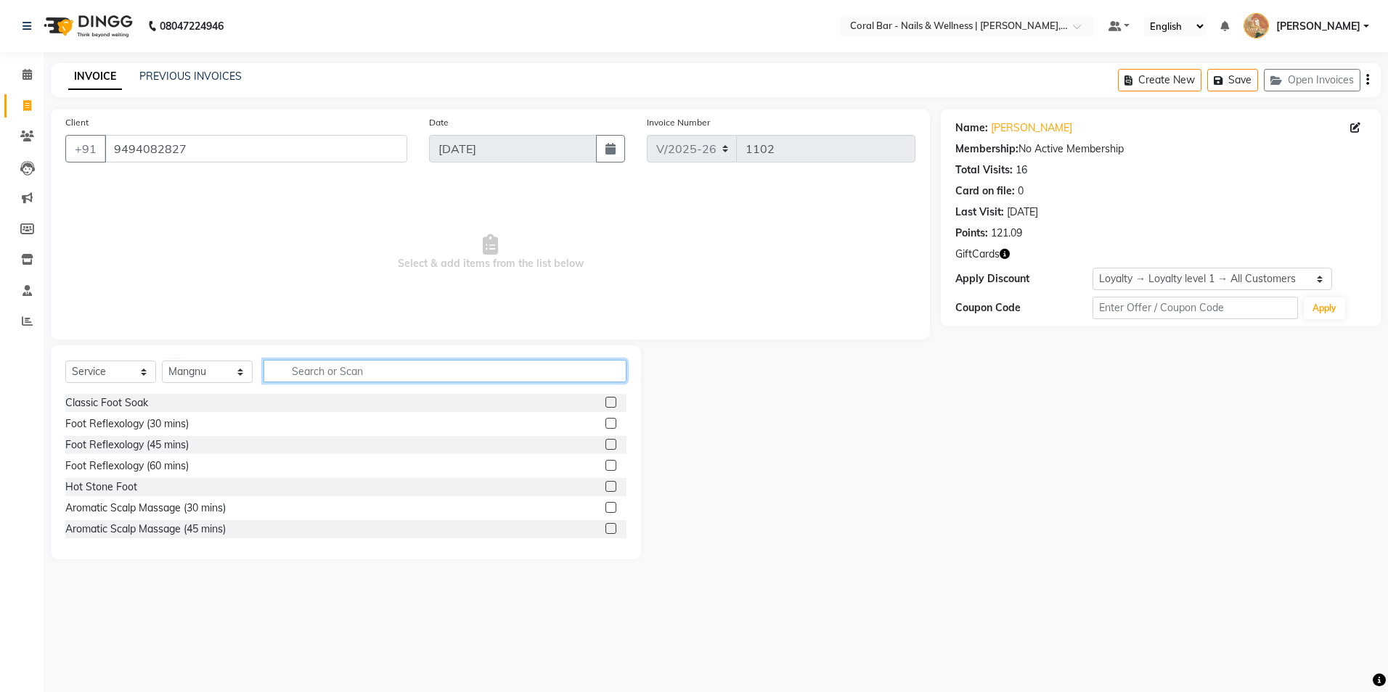
click at [299, 370] on input "text" at bounding box center [444, 371] width 363 height 23
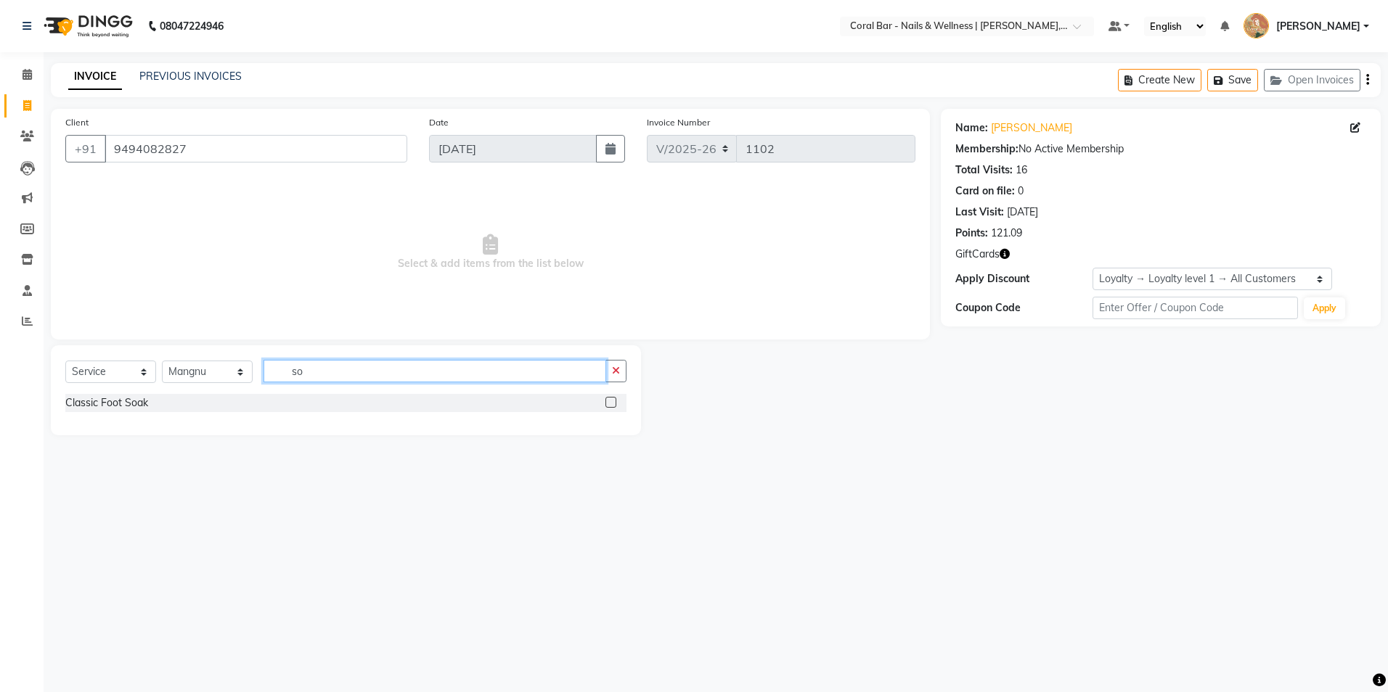
type input "so"
click at [201, 373] on select "Select Technician Bhavani [GEOGRAPHIC_DATA] Bingo Simte [PERSON_NAME] [PERSON_N…" at bounding box center [207, 372] width 91 height 23
select select "66409"
click at [162, 361] on select "Select Technician Bhavani [GEOGRAPHIC_DATA] Bingo Simte [PERSON_NAME] [PERSON_N…" at bounding box center [207, 372] width 91 height 23
click at [312, 375] on input "so" at bounding box center [434, 371] width 343 height 23
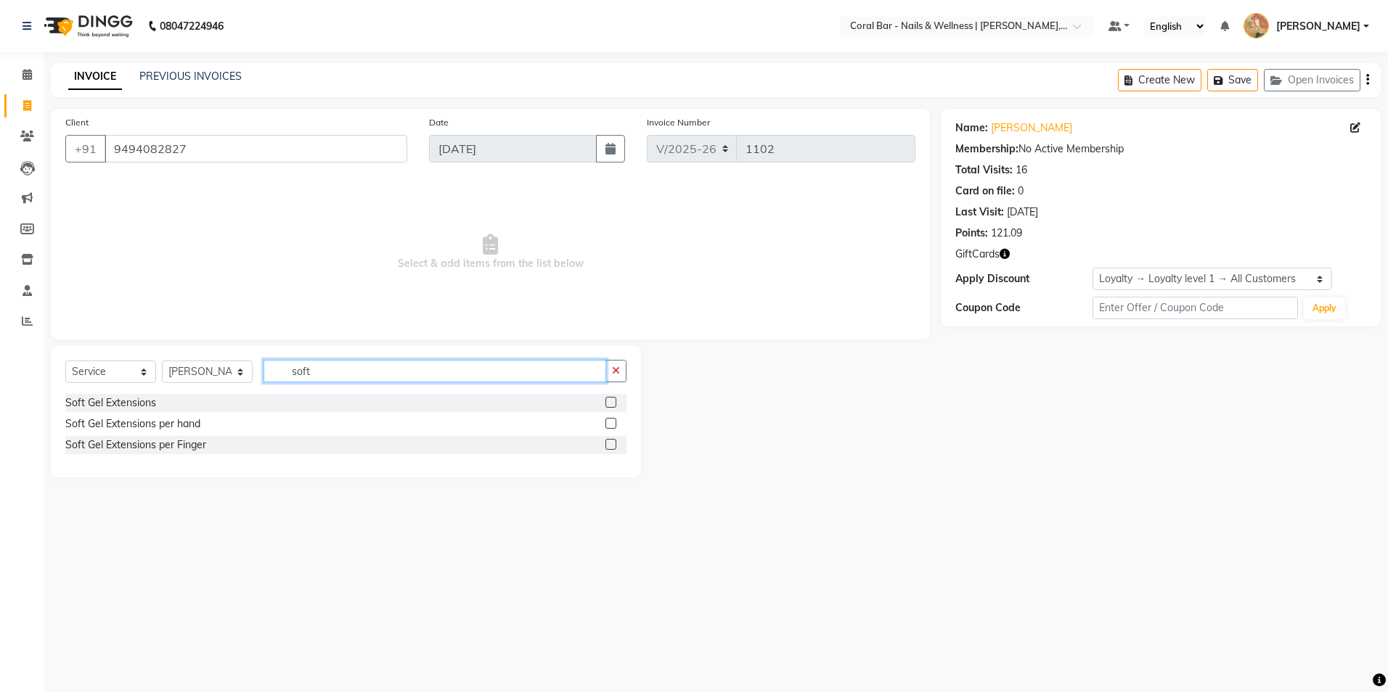
type input "soft"
click at [613, 404] on label at bounding box center [610, 402] width 11 height 11
click at [613, 404] on input "checkbox" at bounding box center [609, 402] width 9 height 9
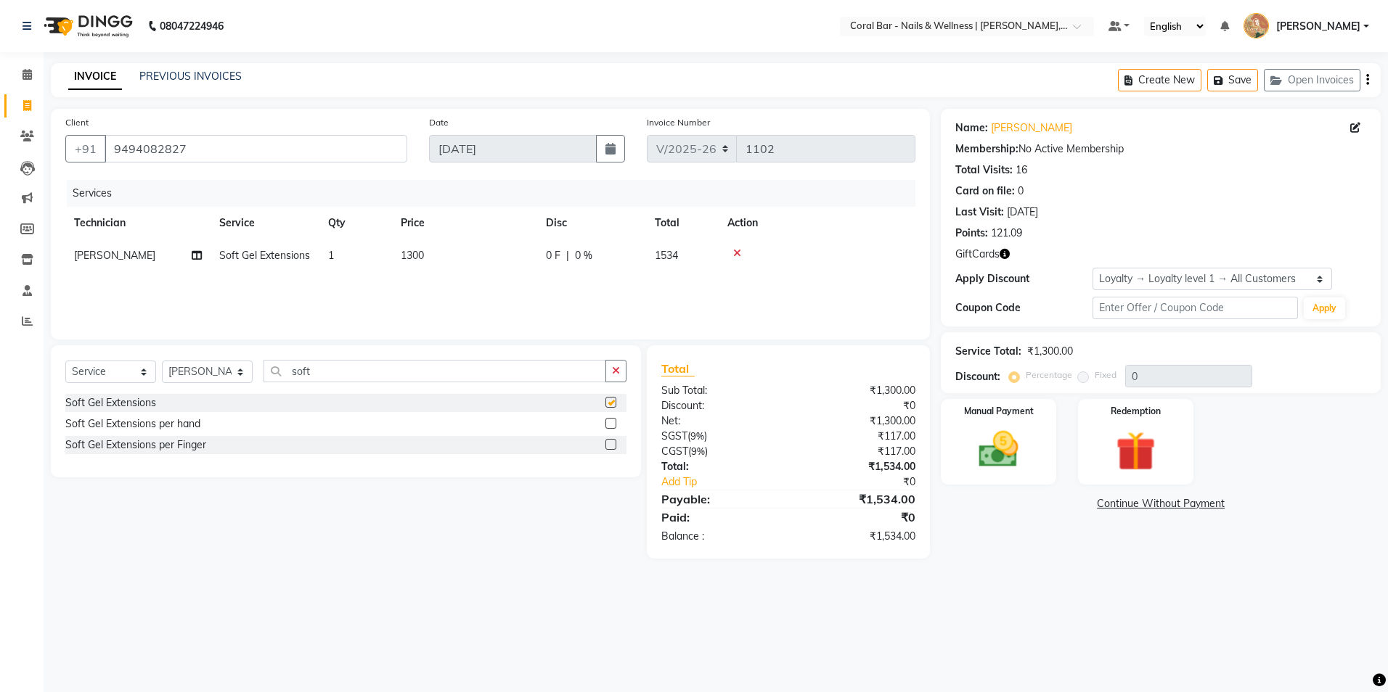
checkbox input "false"
drag, startPoint x: 327, startPoint y: 372, endPoint x: 147, endPoint y: 371, distance: 180.0
click at [148, 372] on div "Select Service Product Membership Package Voucher Prepaid Gift Card Select Tech…" at bounding box center [345, 377] width 561 height 34
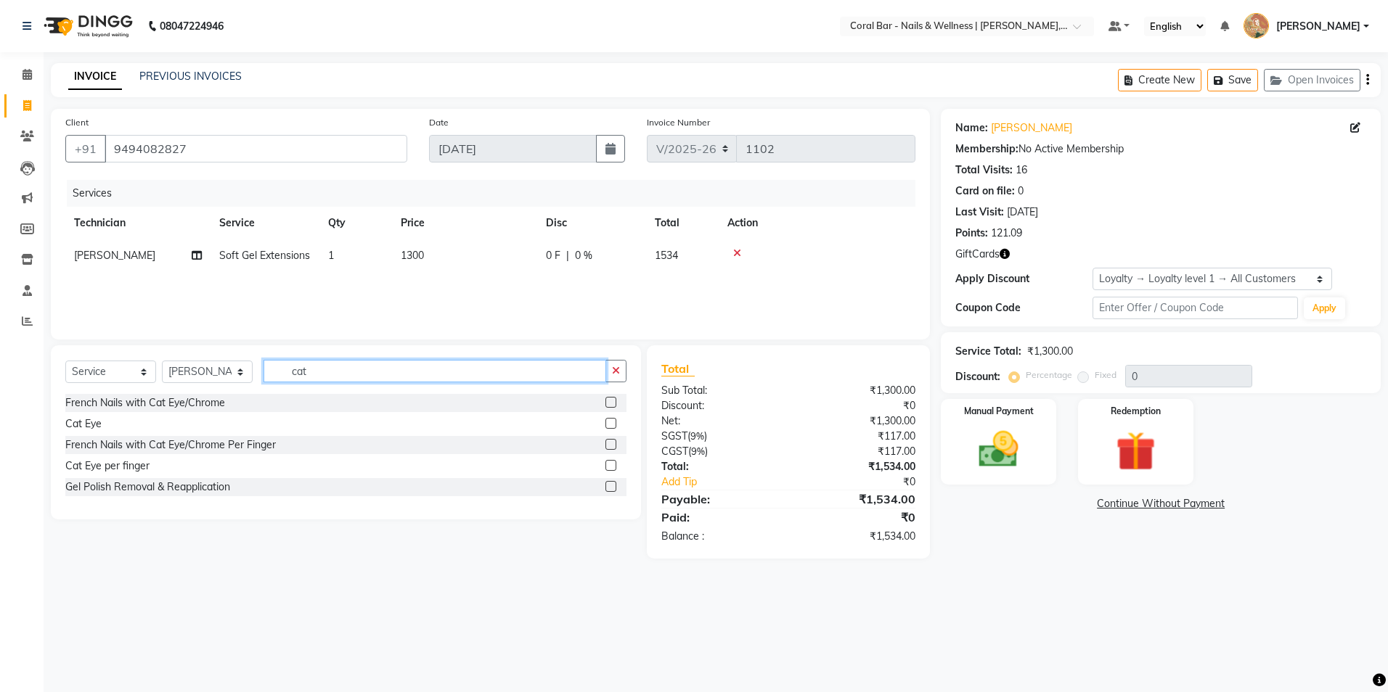
type input "cat"
click at [610, 425] on label at bounding box center [610, 423] width 11 height 11
click at [610, 425] on input "checkbox" at bounding box center [609, 424] width 9 height 9
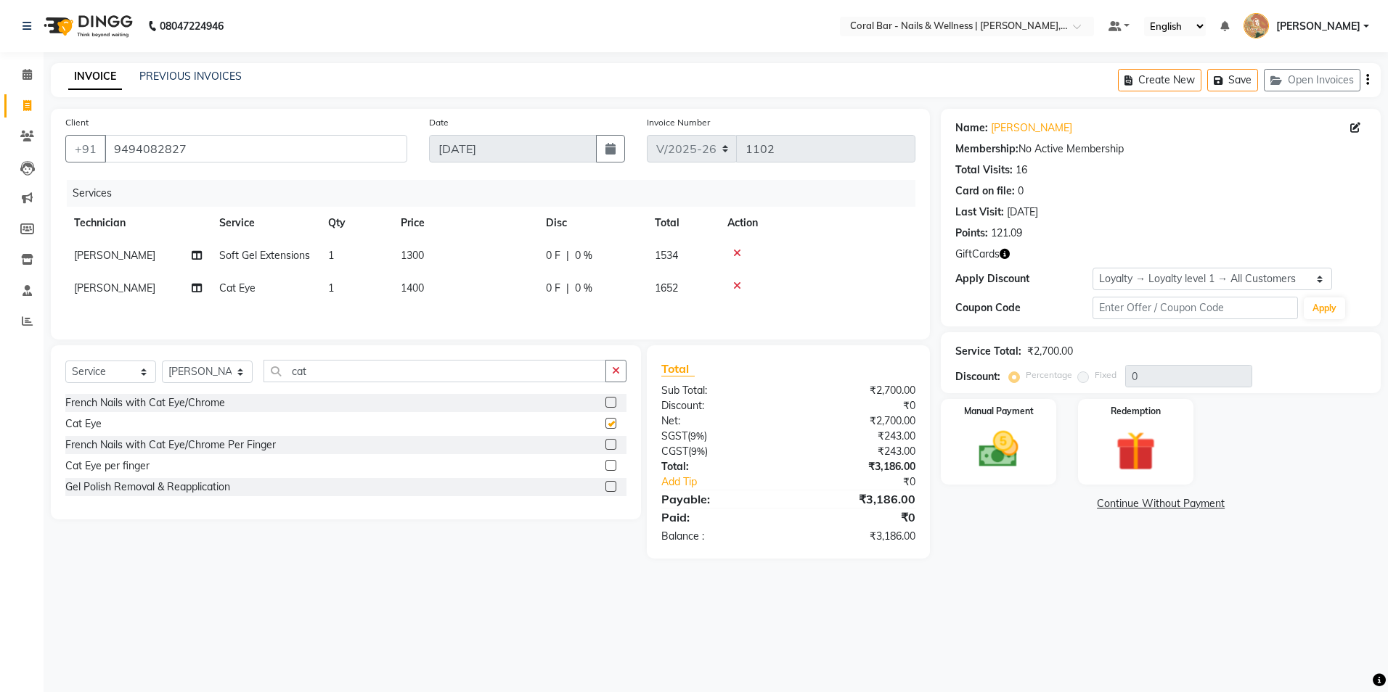
checkbox input "false"
click at [23, 75] on icon at bounding box center [27, 74] width 9 height 11
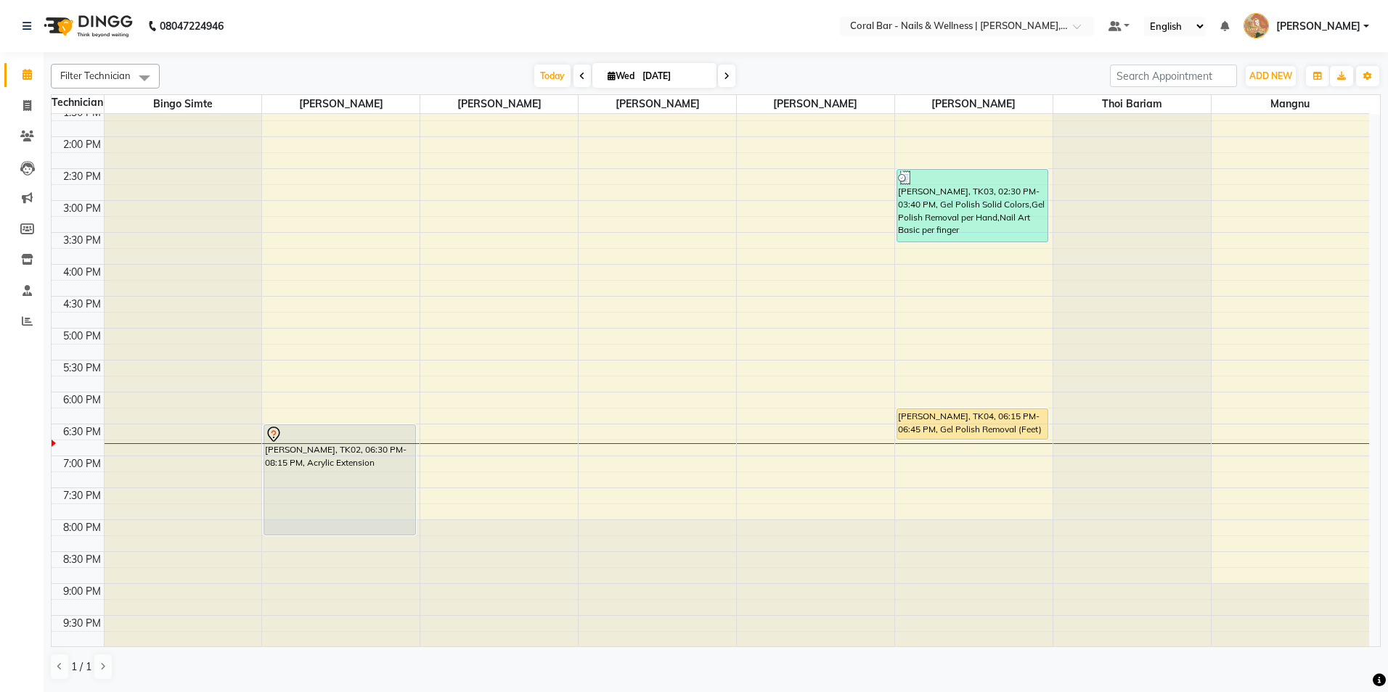
scroll to position [233, 0]
click at [284, 373] on div "10:00 AM 10:30 AM 11:00 AM 11:30 AM 12:00 PM 12:30 PM 1:00 PM 1:30 PM 2:00 PM 2…" at bounding box center [710, 264] width 1317 height 766
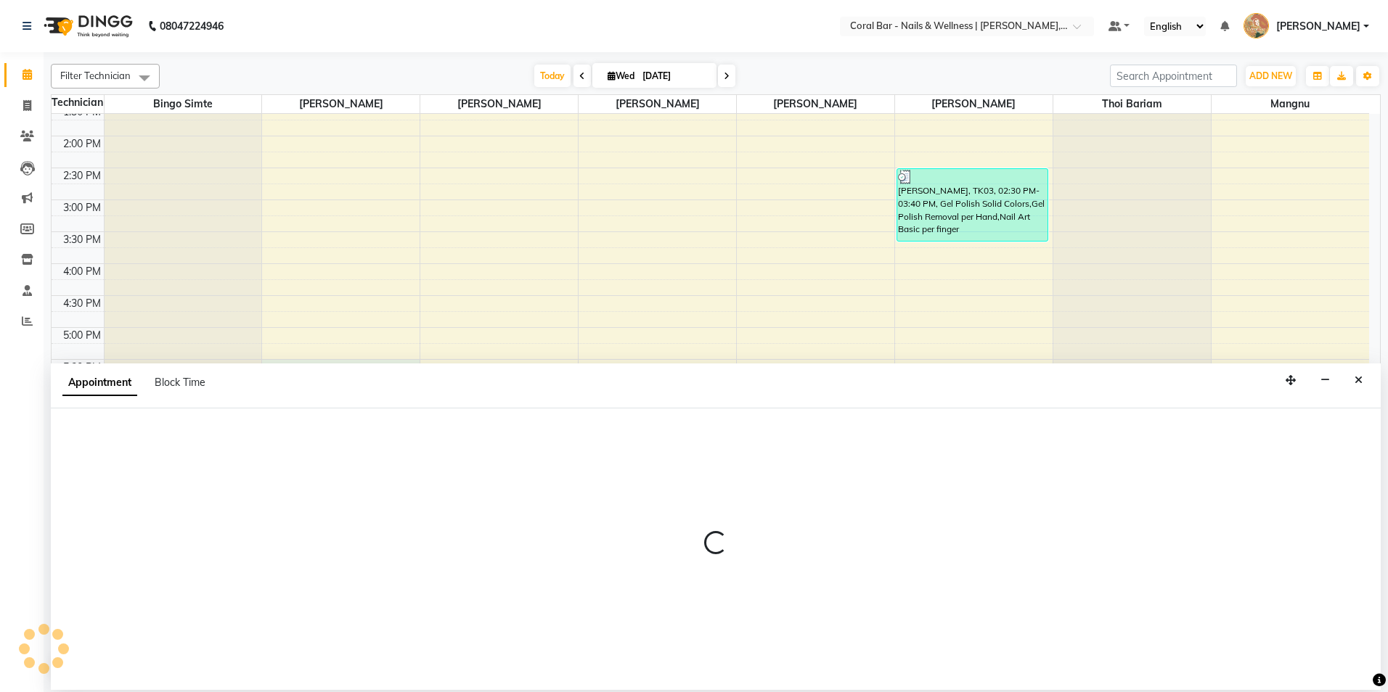
select select "66409"
select select "tentative"
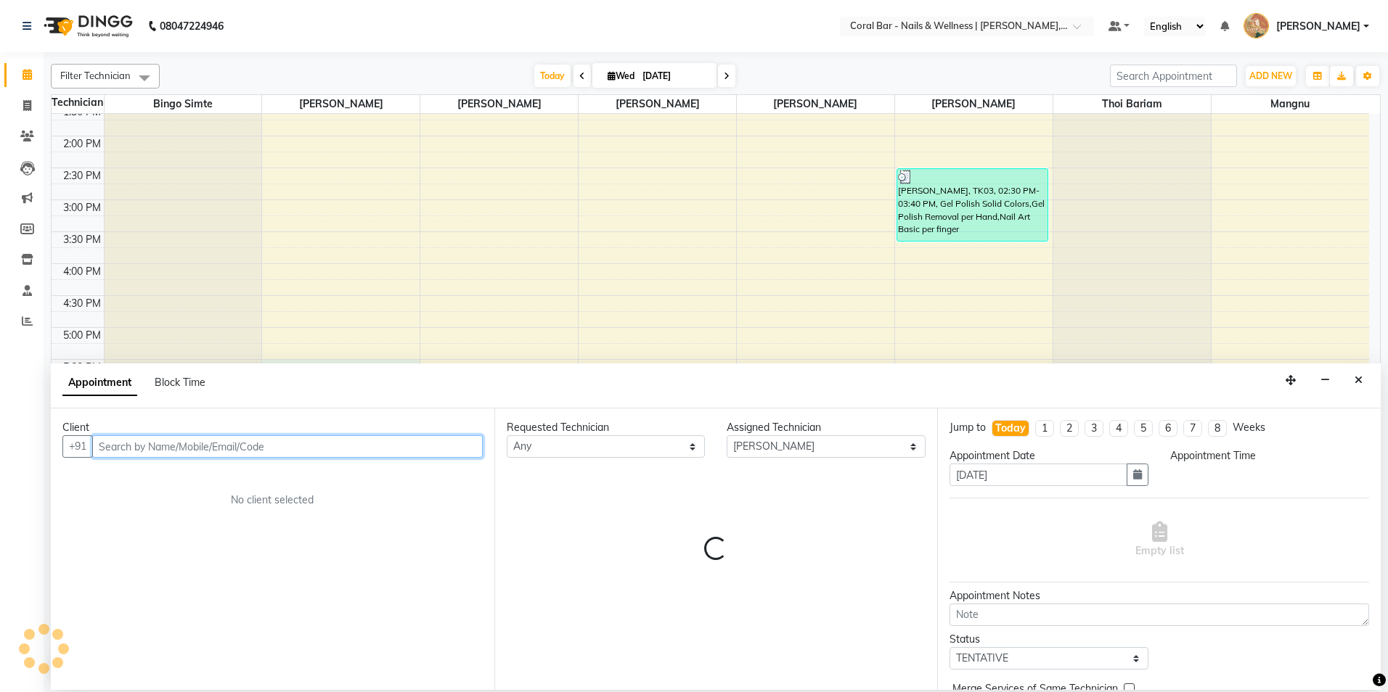
select select "1050"
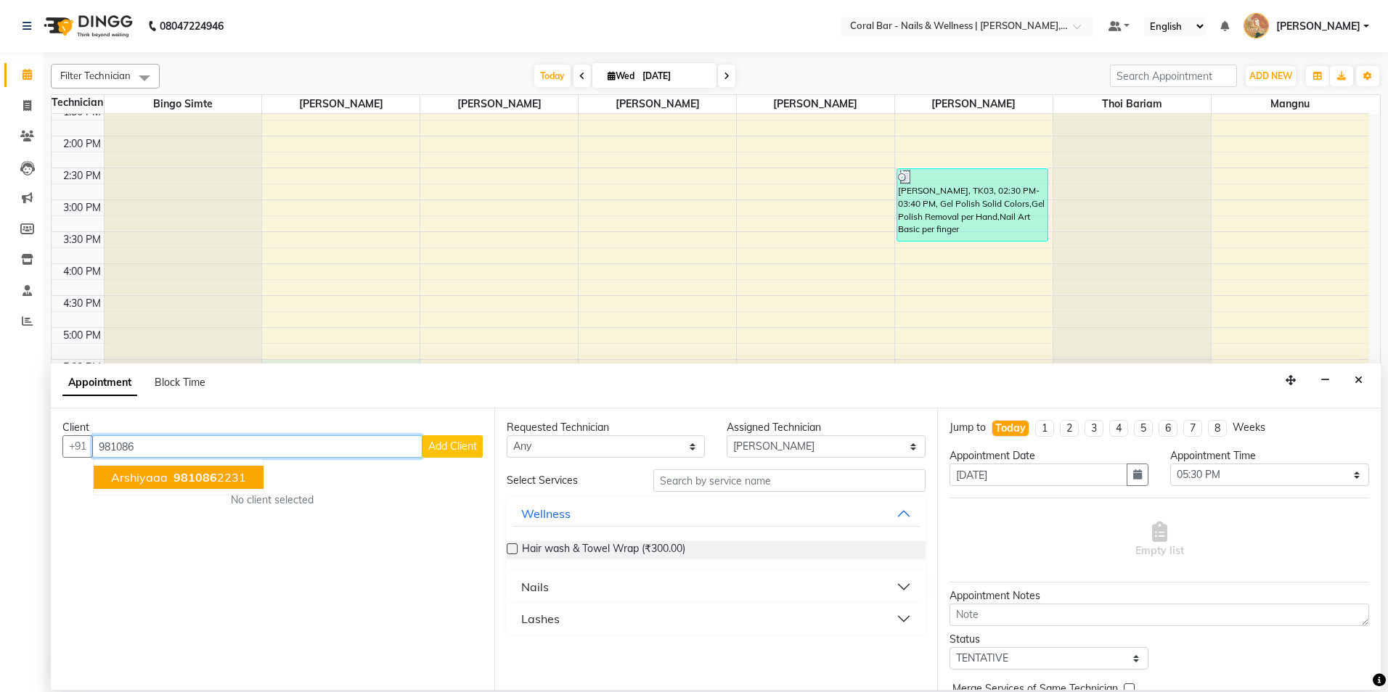
click at [192, 479] on span "981086" at bounding box center [195, 477] width 44 height 15
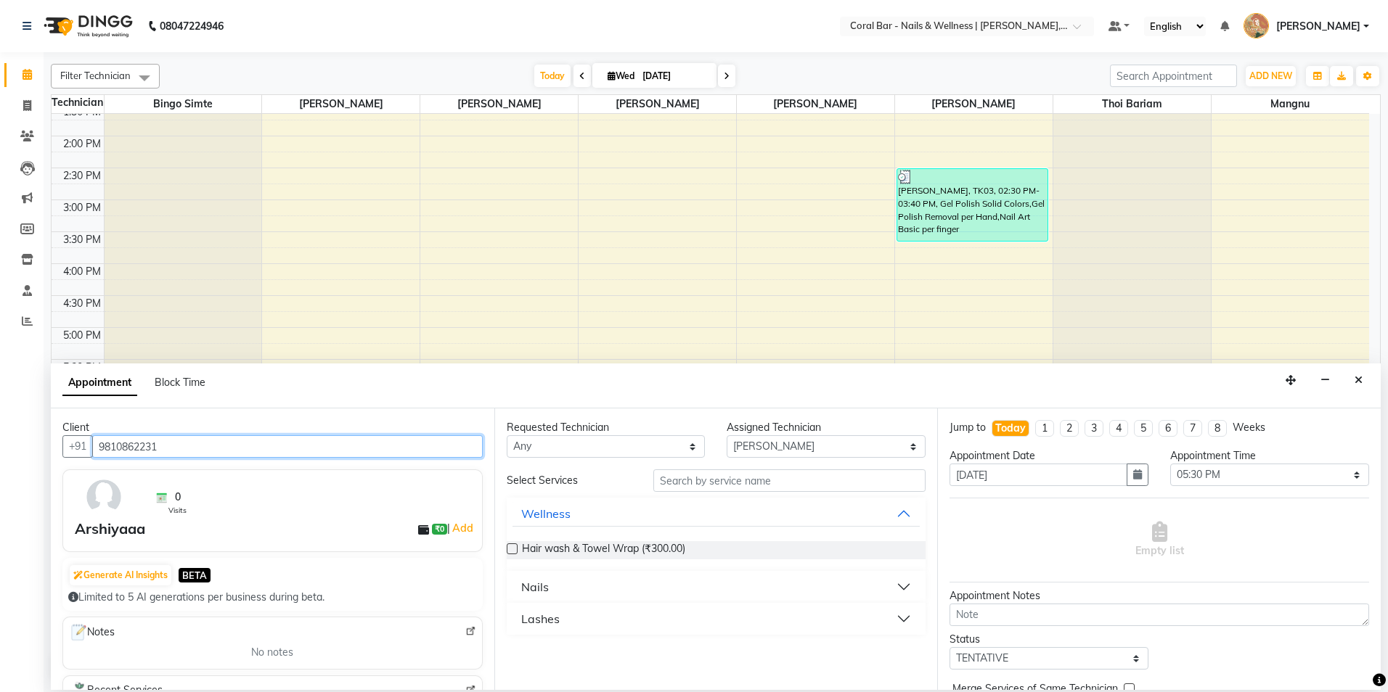
type input "9810862231"
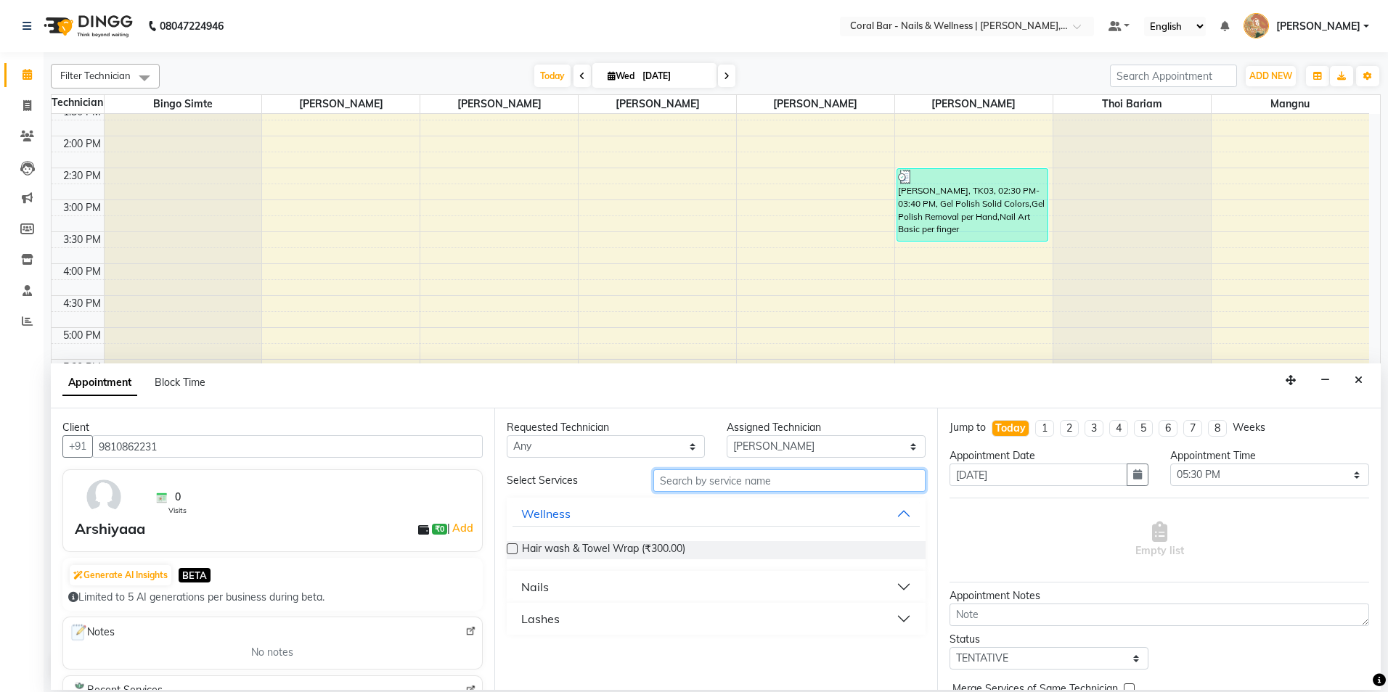
click at [687, 483] on input "text" at bounding box center [789, 481] width 272 height 23
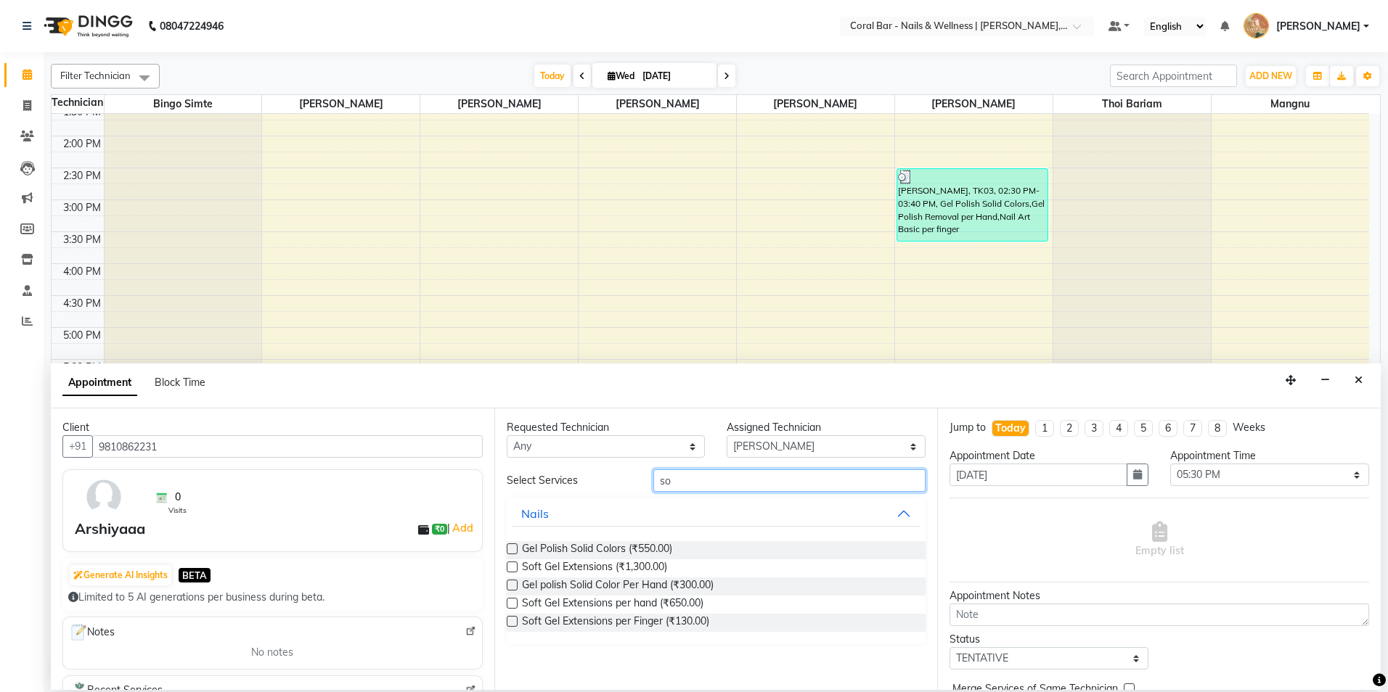
type input "so"
click at [510, 569] on label at bounding box center [512, 567] width 11 height 11
click at [510, 569] on input "checkbox" at bounding box center [511, 568] width 9 height 9
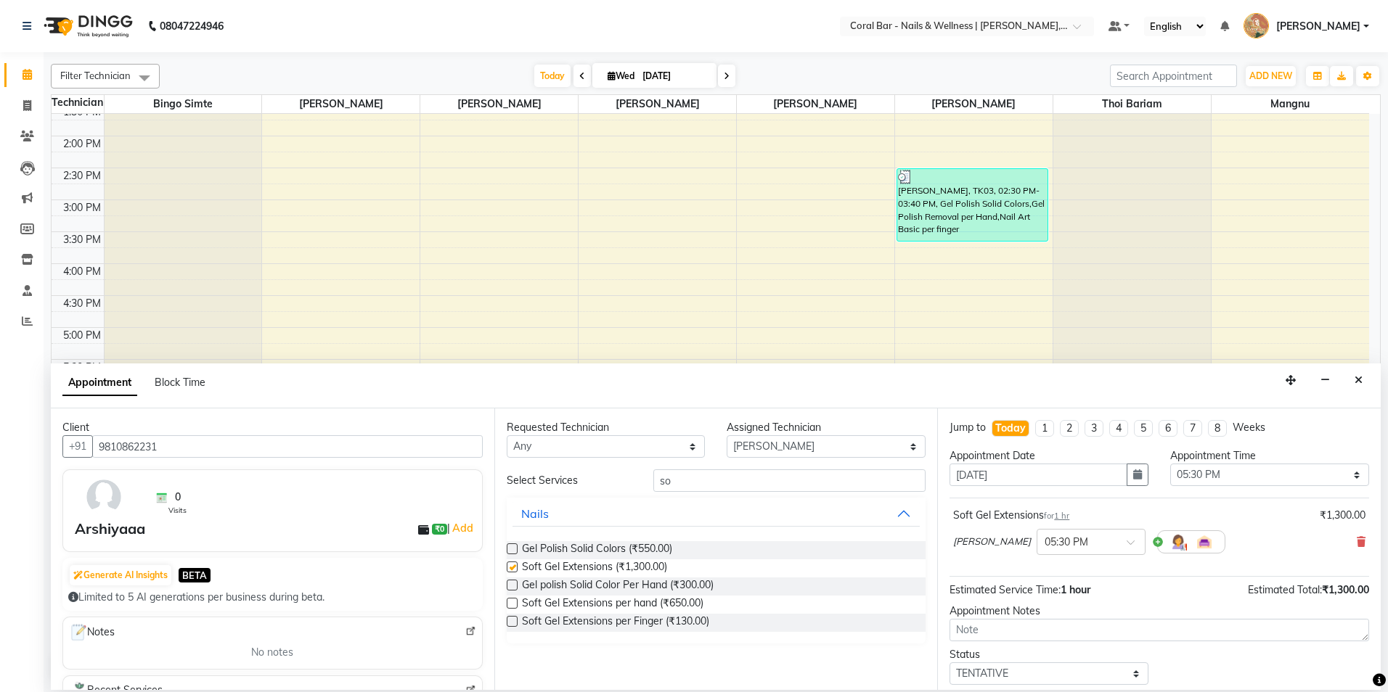
checkbox input "false"
drag, startPoint x: 681, startPoint y: 487, endPoint x: 602, endPoint y: 493, distance: 79.3
click at [602, 493] on div "Select Services so Nails Gel Polish Solid Colors (₹550.00) Soft Gel Extensions …" at bounding box center [717, 557] width 420 height 174
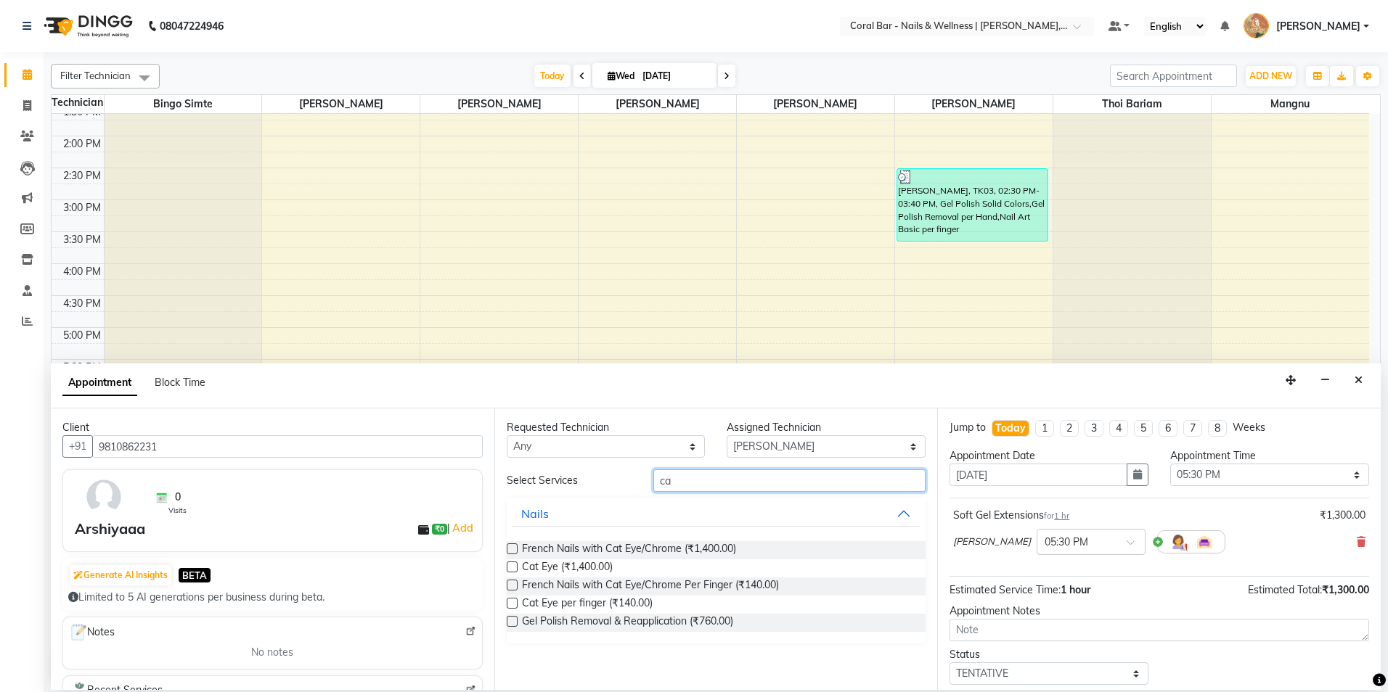
type input "ca"
click at [512, 571] on label at bounding box center [512, 567] width 11 height 11
click at [512, 571] on input "checkbox" at bounding box center [511, 568] width 9 height 9
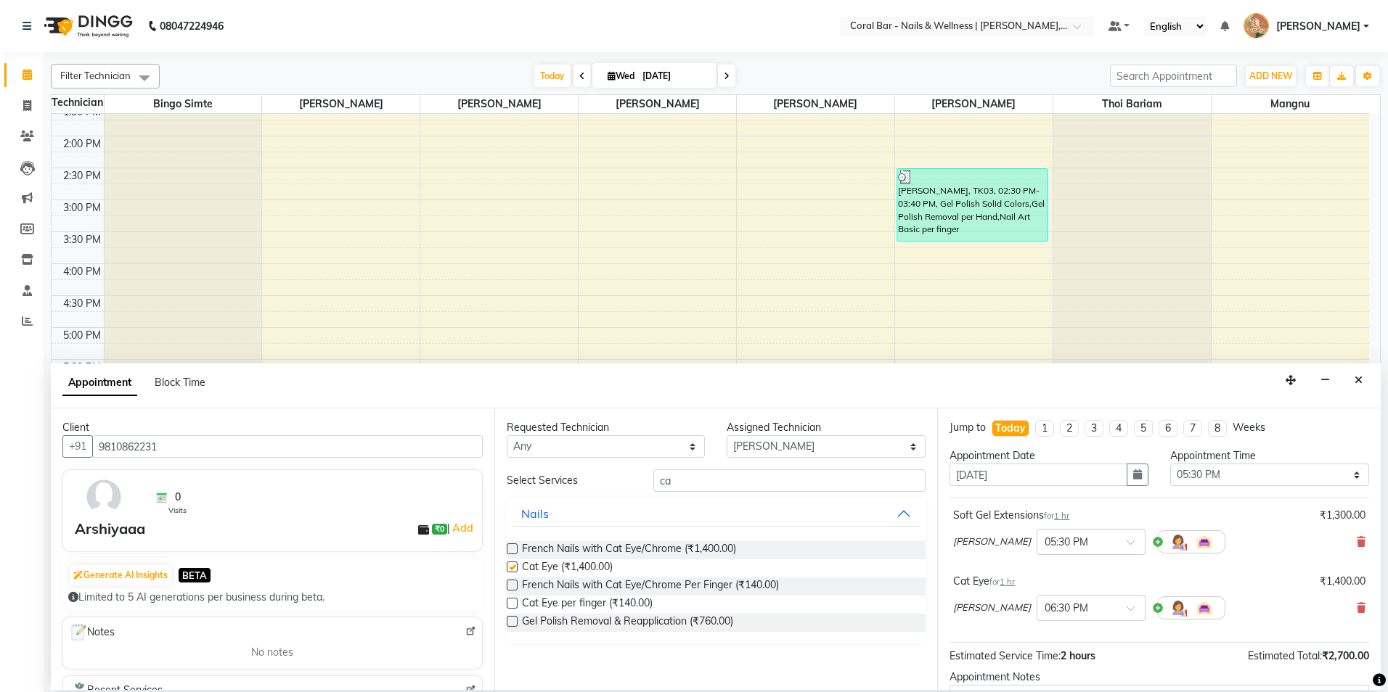
checkbox input "false"
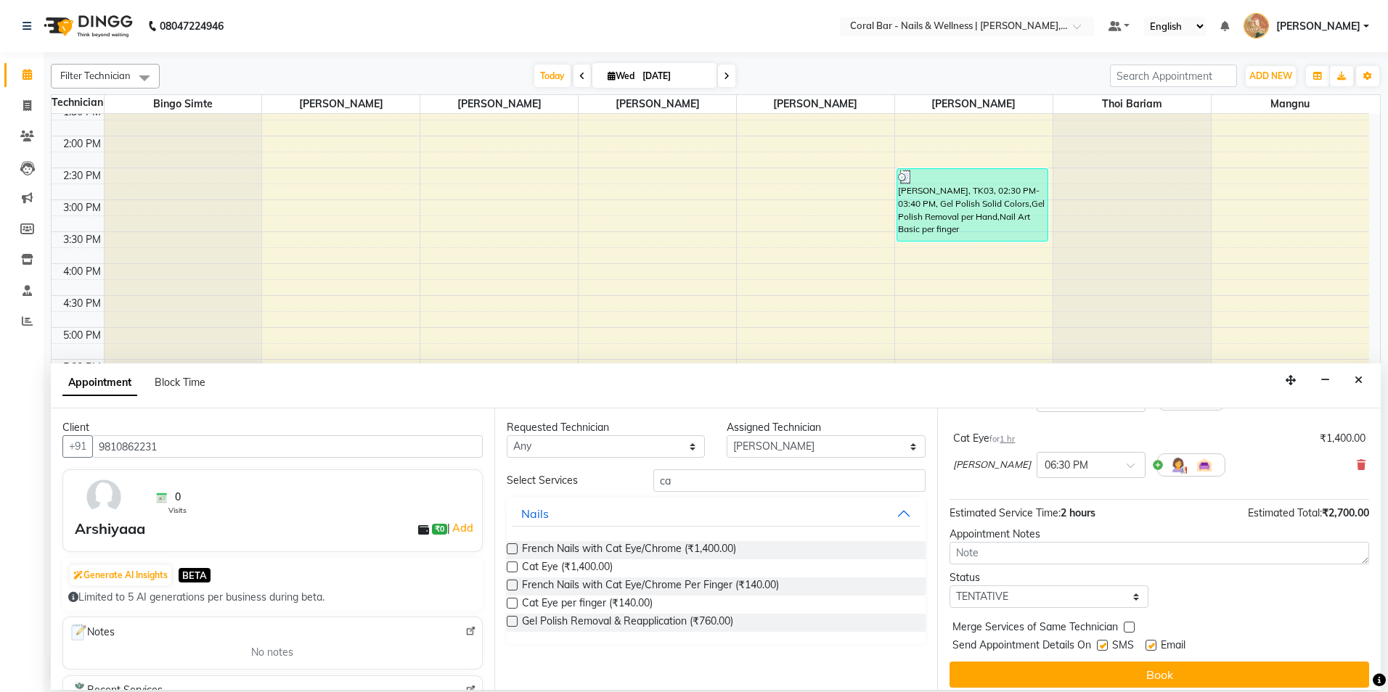
scroll to position [152, 0]
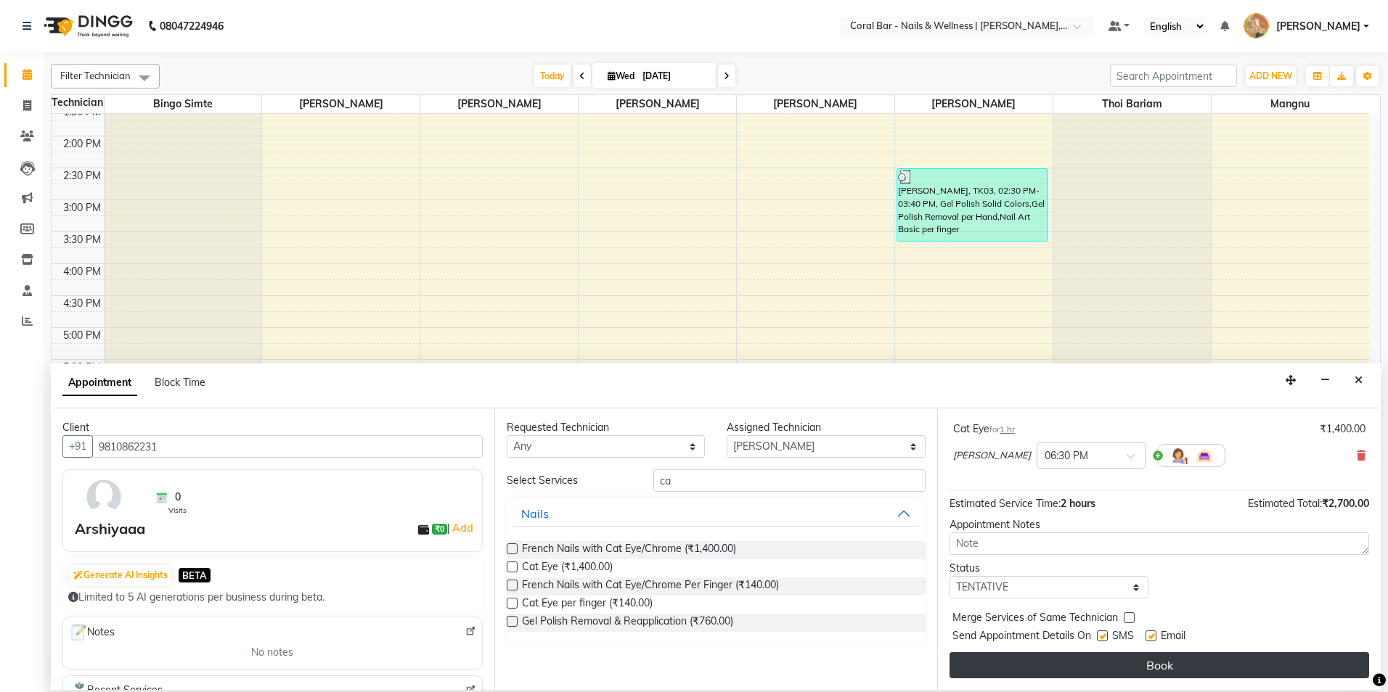
click at [1111, 666] on button "Book" at bounding box center [1159, 666] width 420 height 26
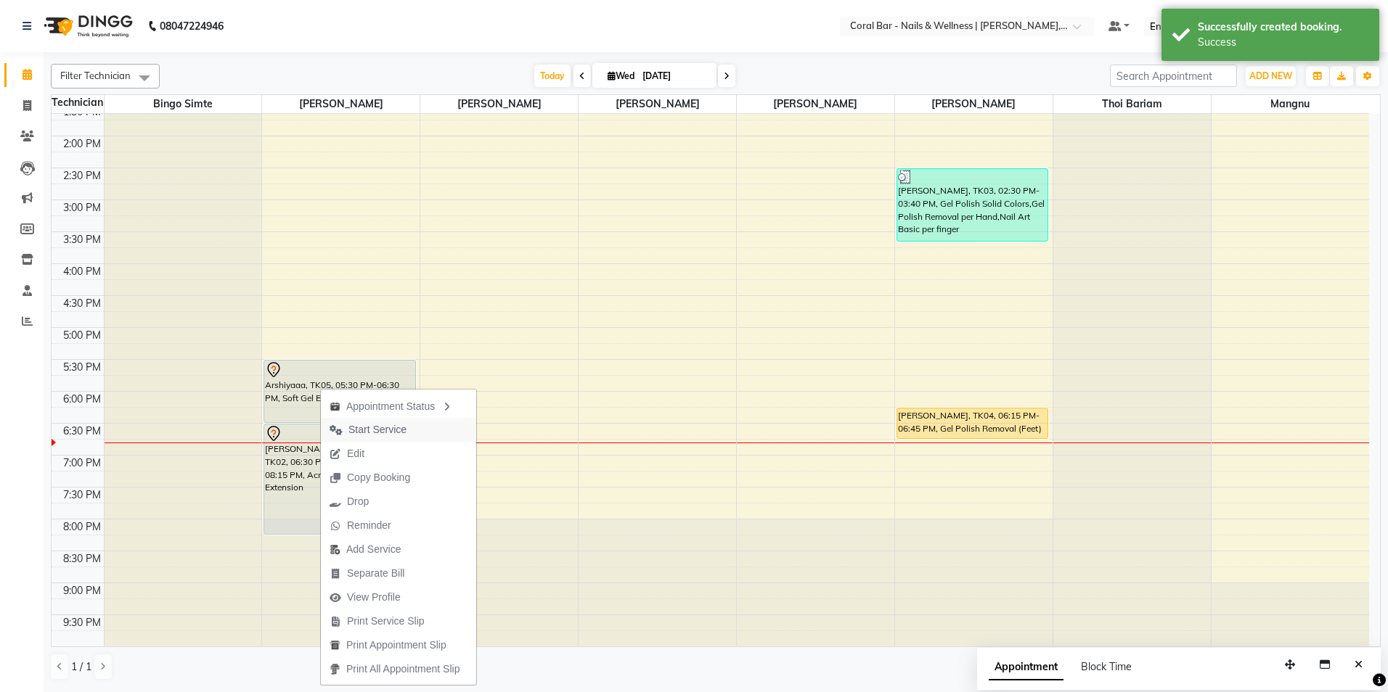
click at [373, 425] on span "Start Service" at bounding box center [377, 429] width 58 height 15
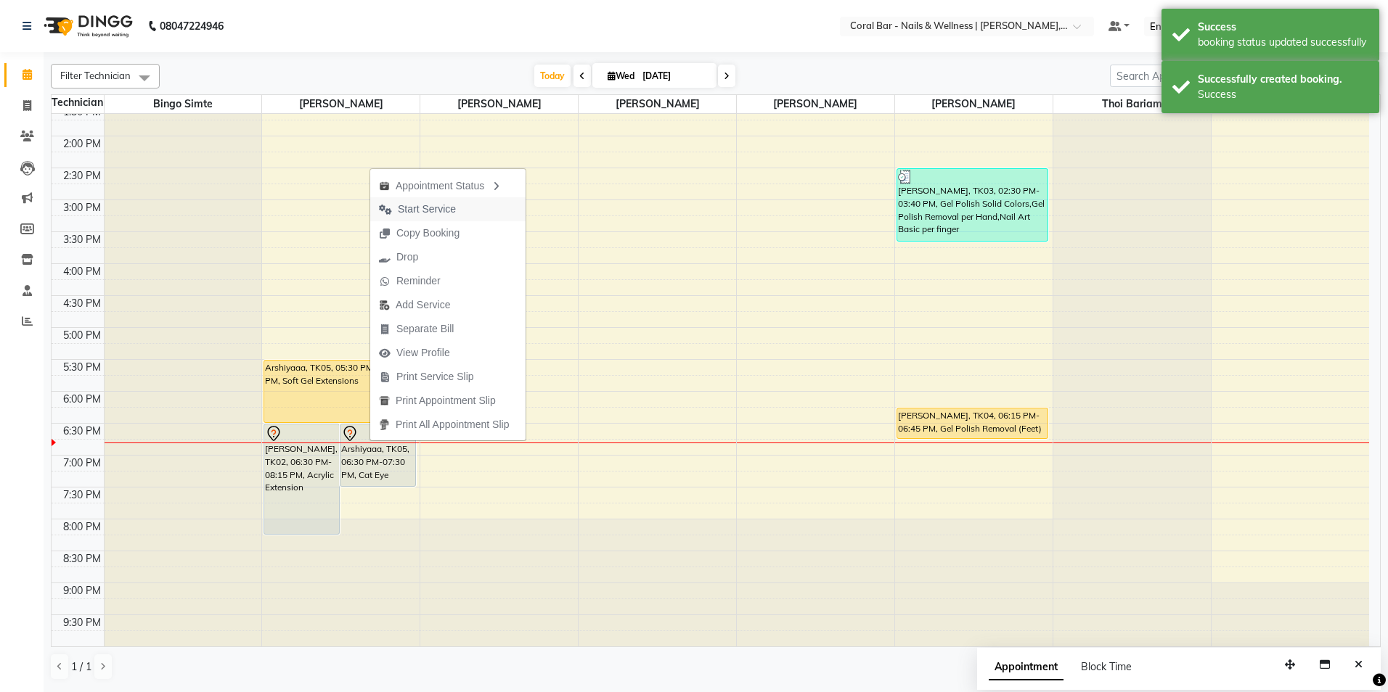
click at [436, 210] on span "Start Service" at bounding box center [427, 209] width 58 height 15
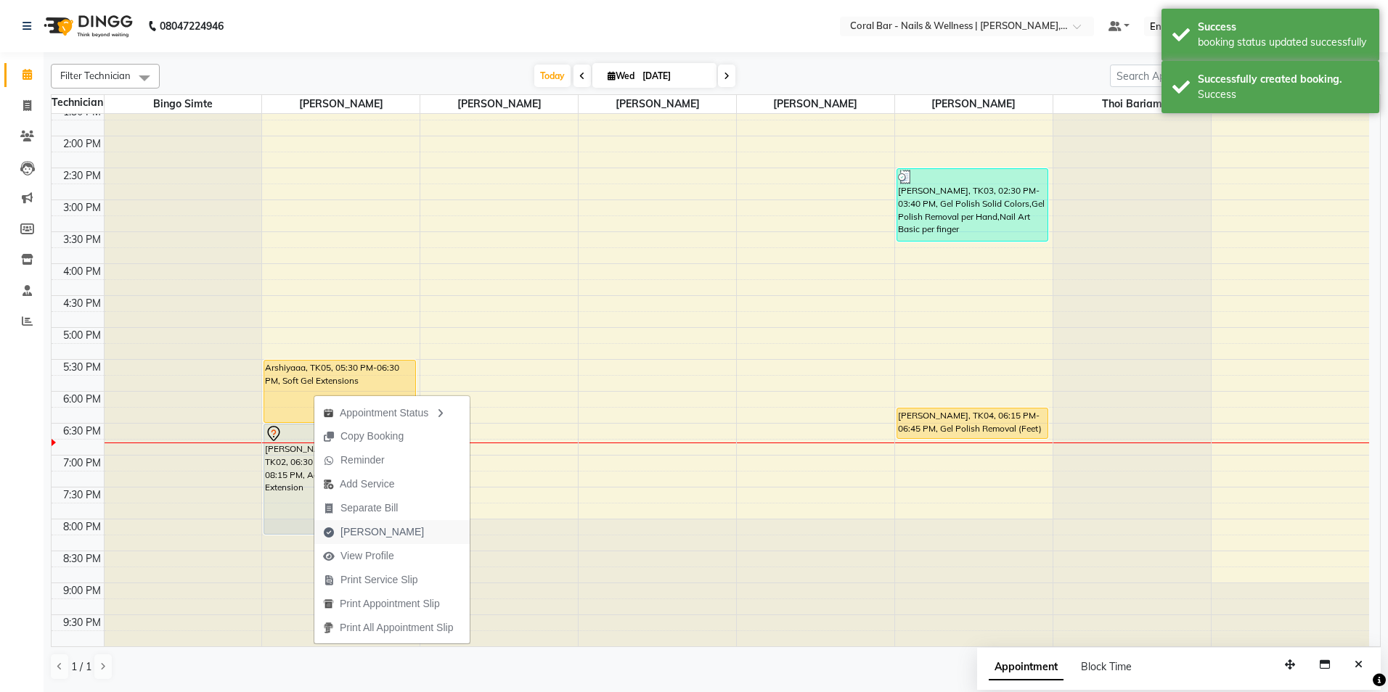
click at [373, 535] on span "[PERSON_NAME]" at bounding box center [381, 532] width 83 height 15
select select "service"
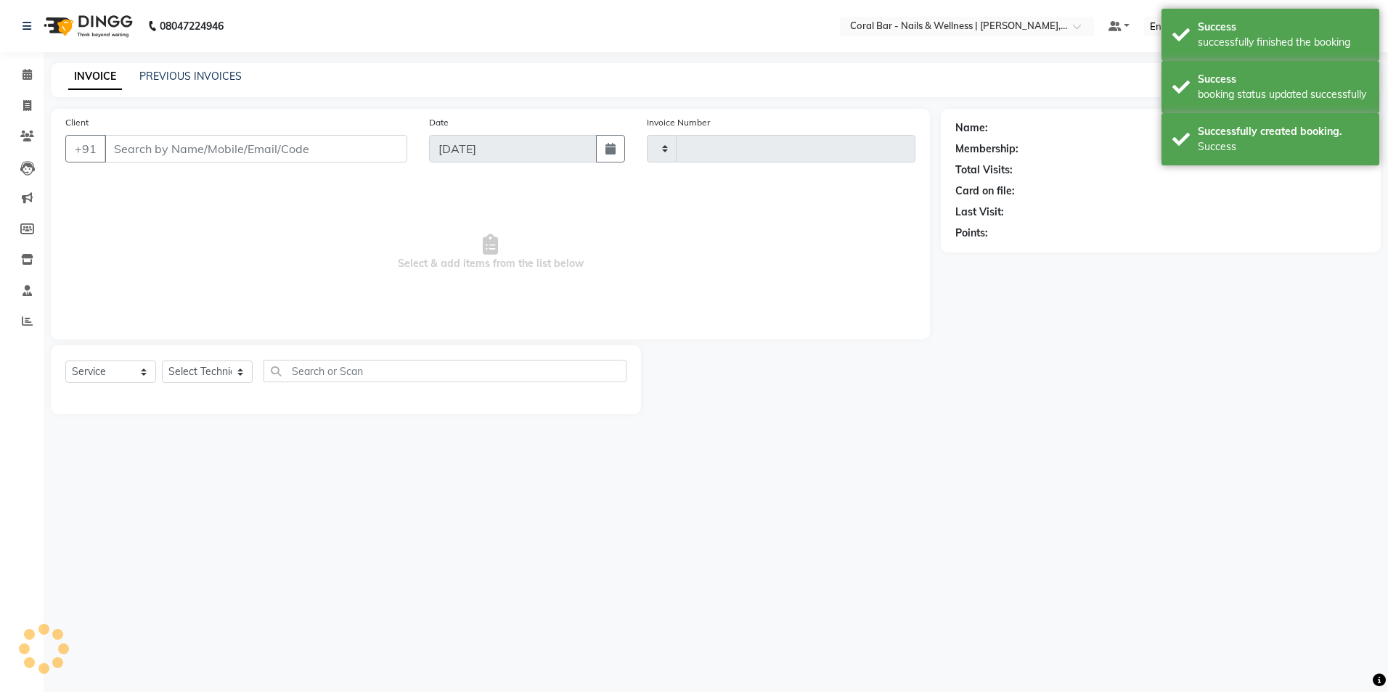
type input "1102"
select select "7157"
type input "9810862231"
select select "66409"
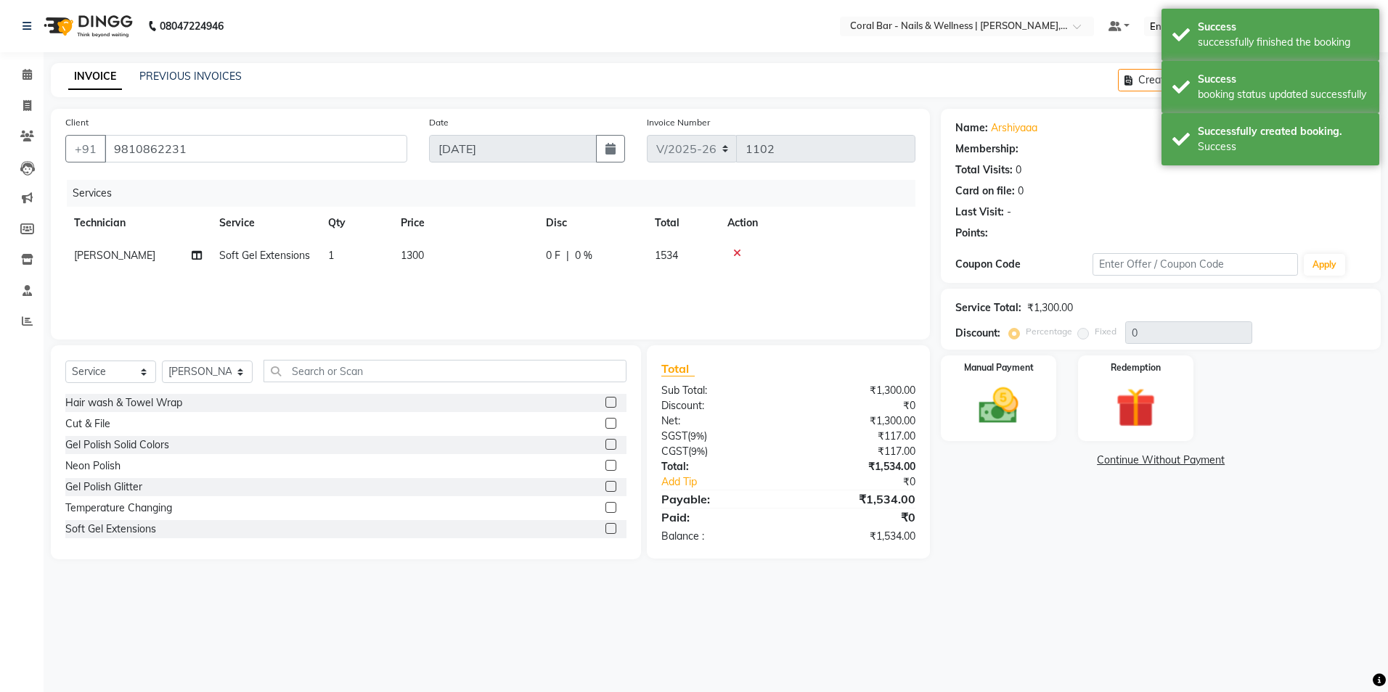
select select "1: Object"
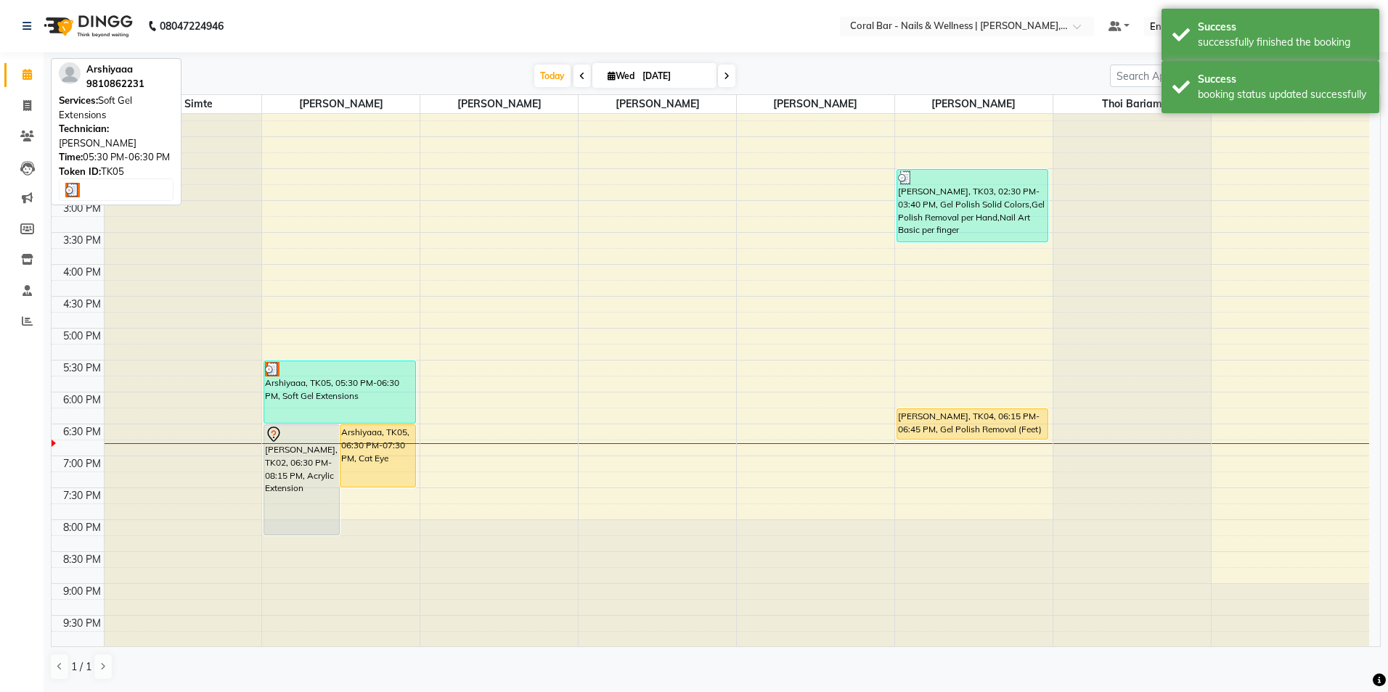
scroll to position [233, 0]
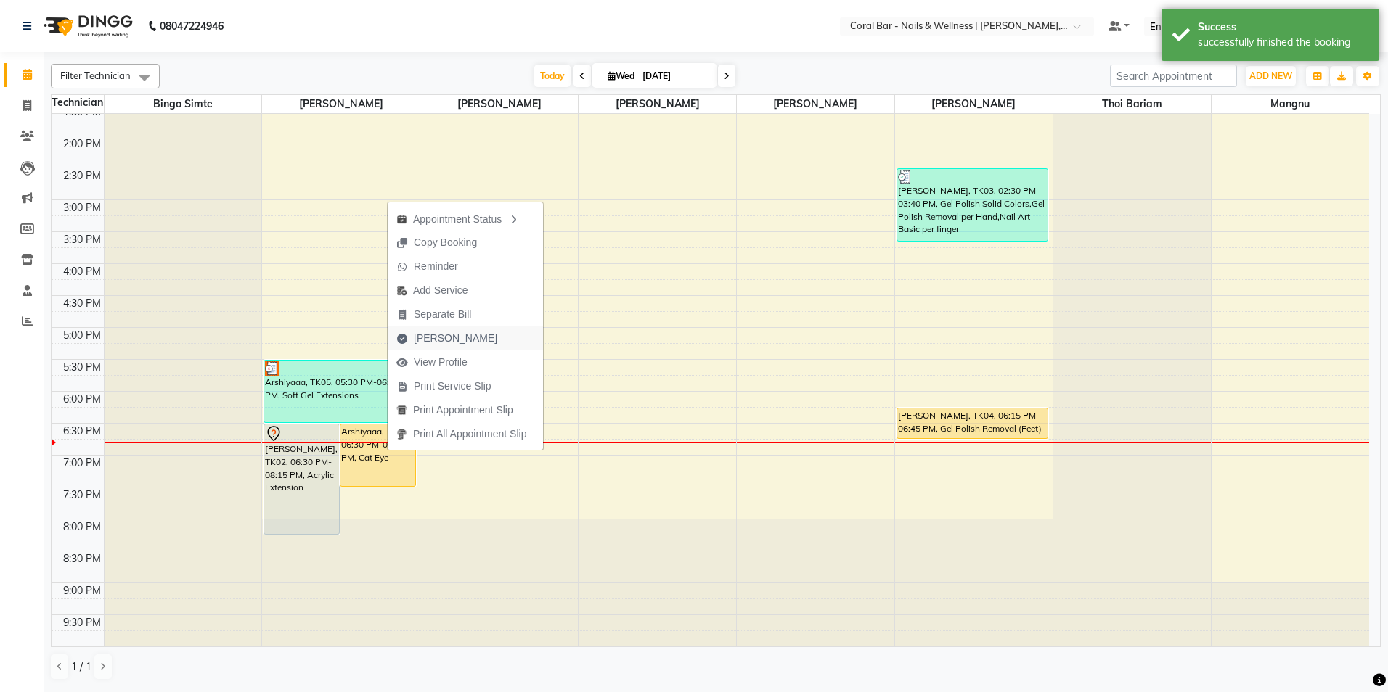
click at [422, 337] on span "[PERSON_NAME]" at bounding box center [455, 338] width 83 height 15
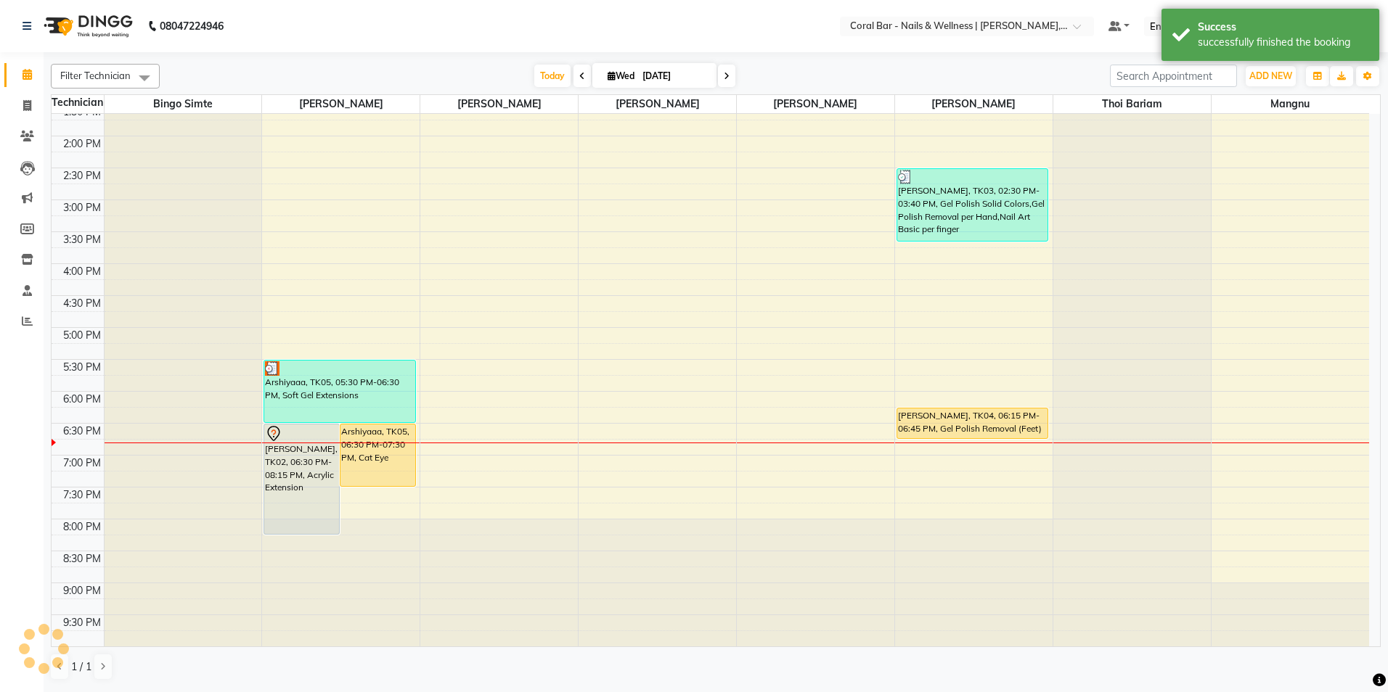
select select "7157"
select select "service"
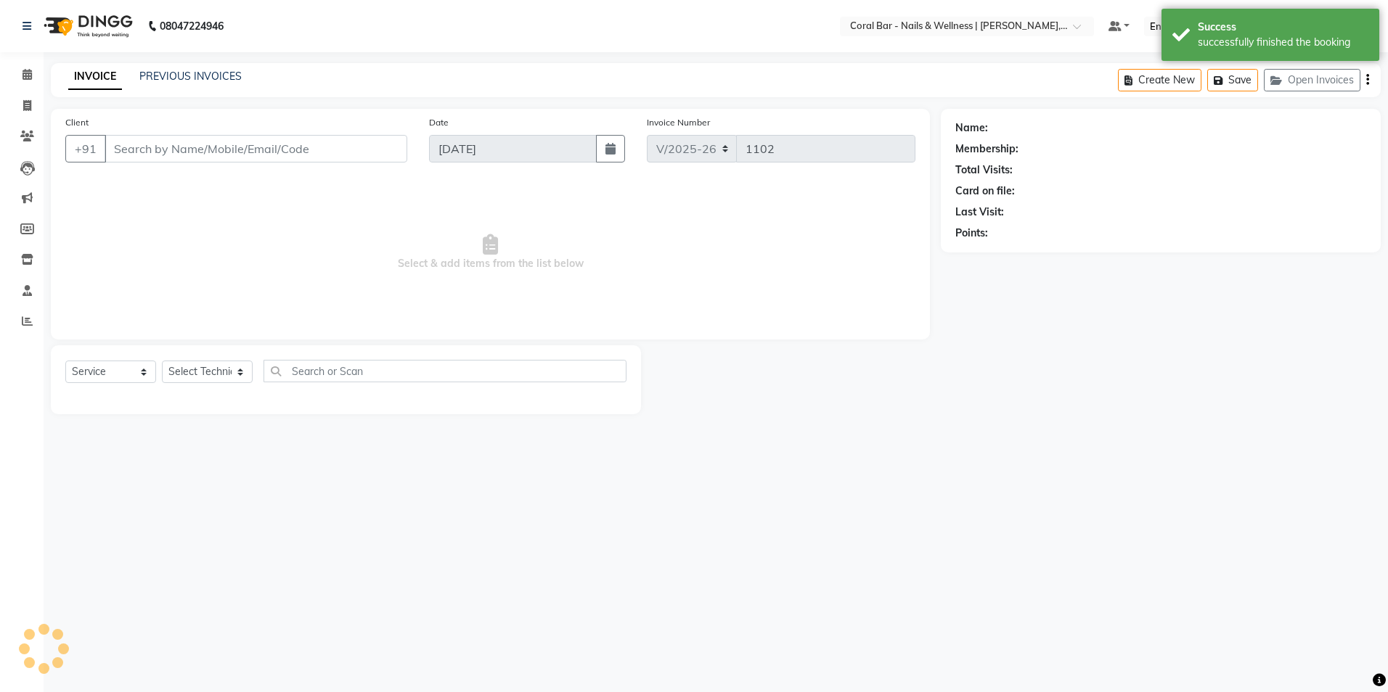
type input "9810862231"
select select "66409"
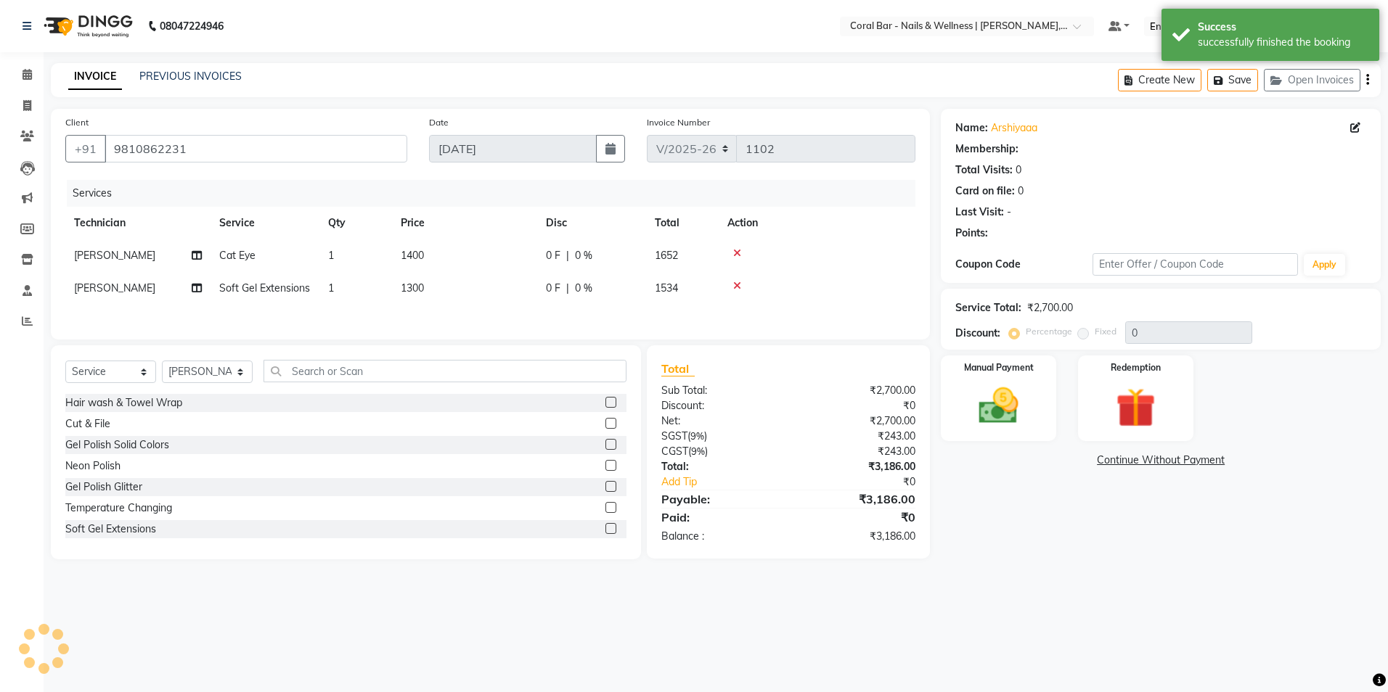
select select "1: Object"
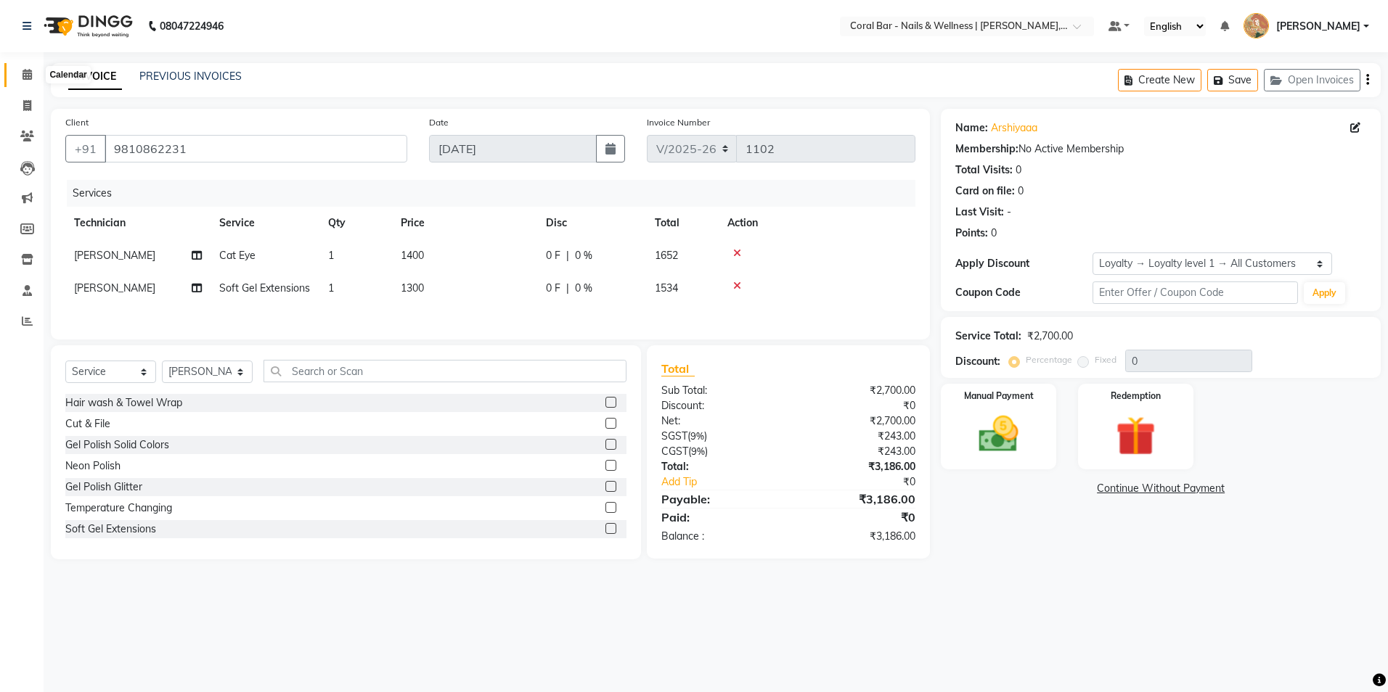
click at [25, 78] on icon at bounding box center [27, 74] width 9 height 11
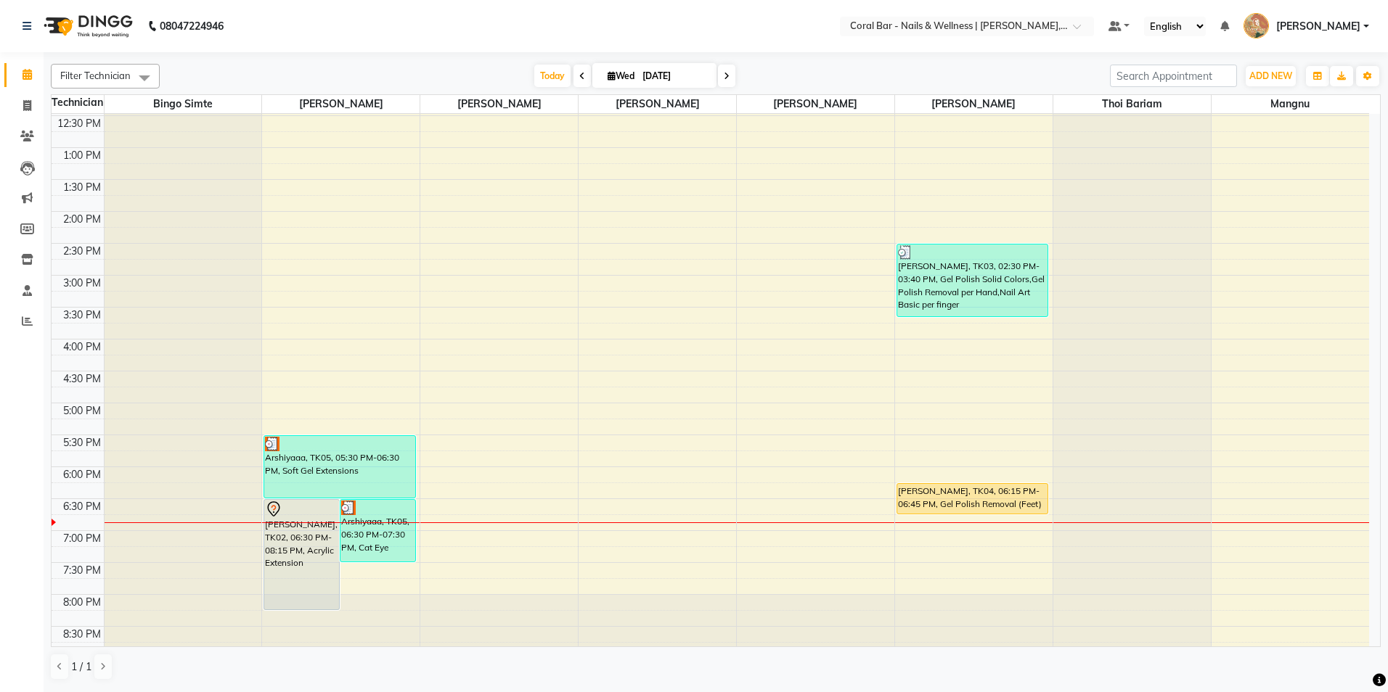
scroll to position [233, 0]
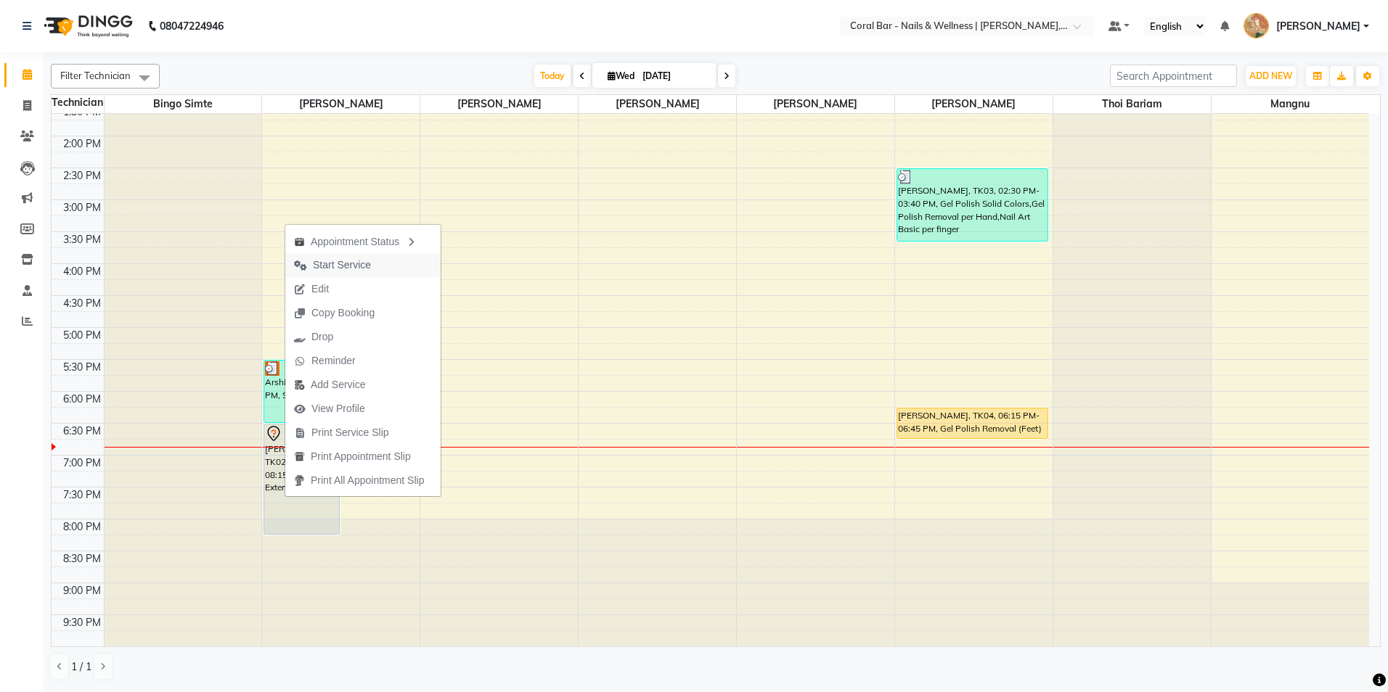
click at [367, 264] on span "Start Service" at bounding box center [342, 265] width 58 height 15
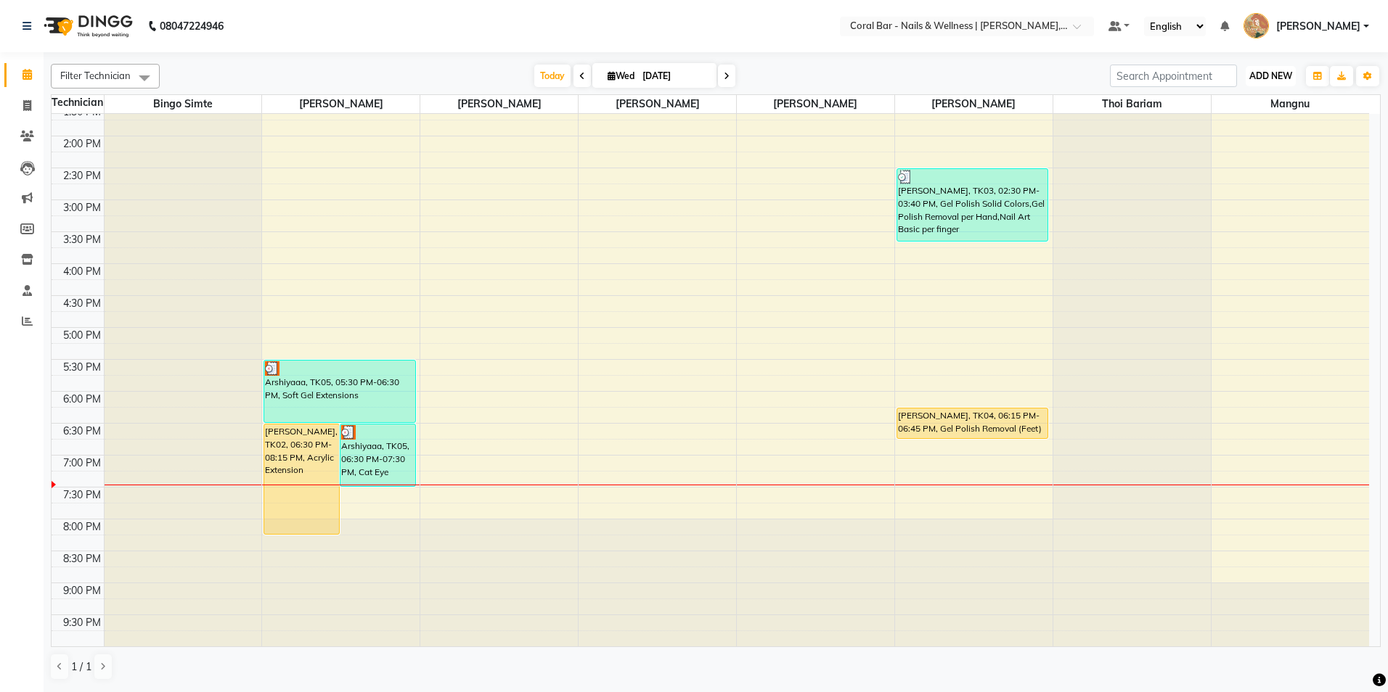
click at [1267, 81] on button "ADD NEW Toggle Dropdown" at bounding box center [1271, 76] width 50 height 20
click at [1221, 141] on link "Add Expense" at bounding box center [1237, 141] width 115 height 19
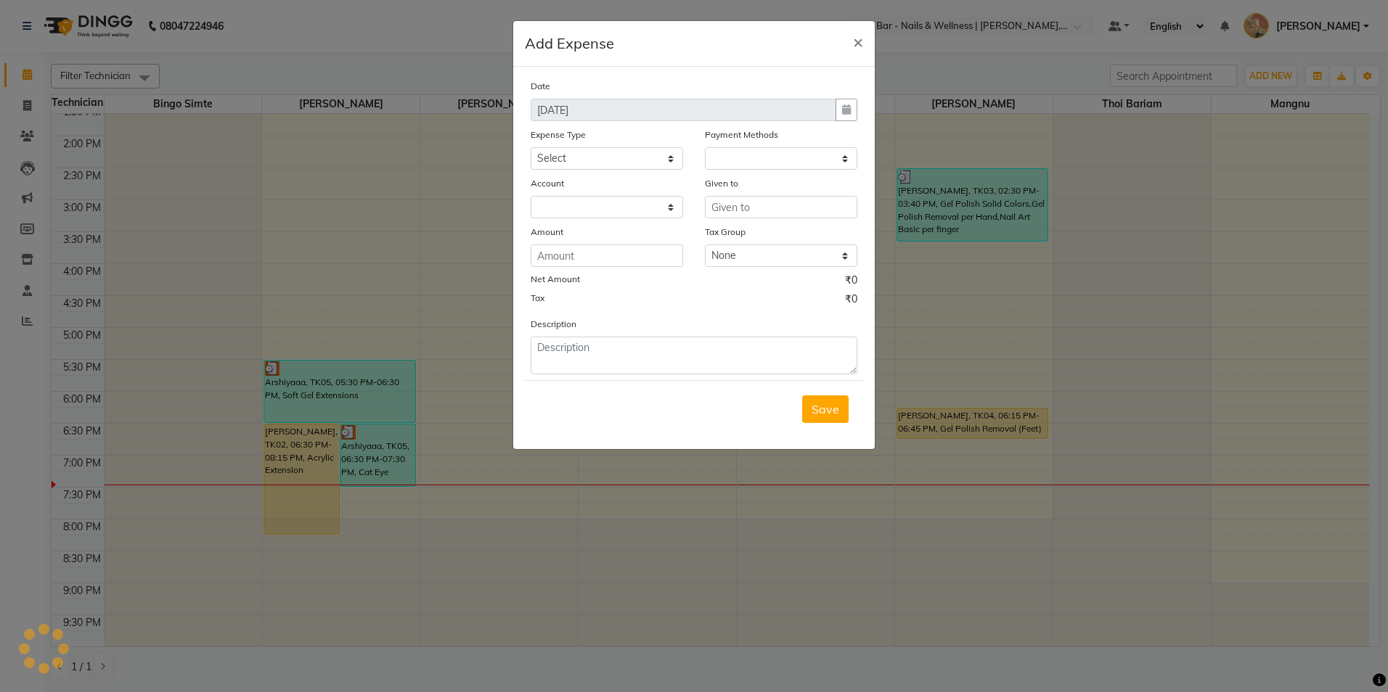
select select "1"
select select "6234"
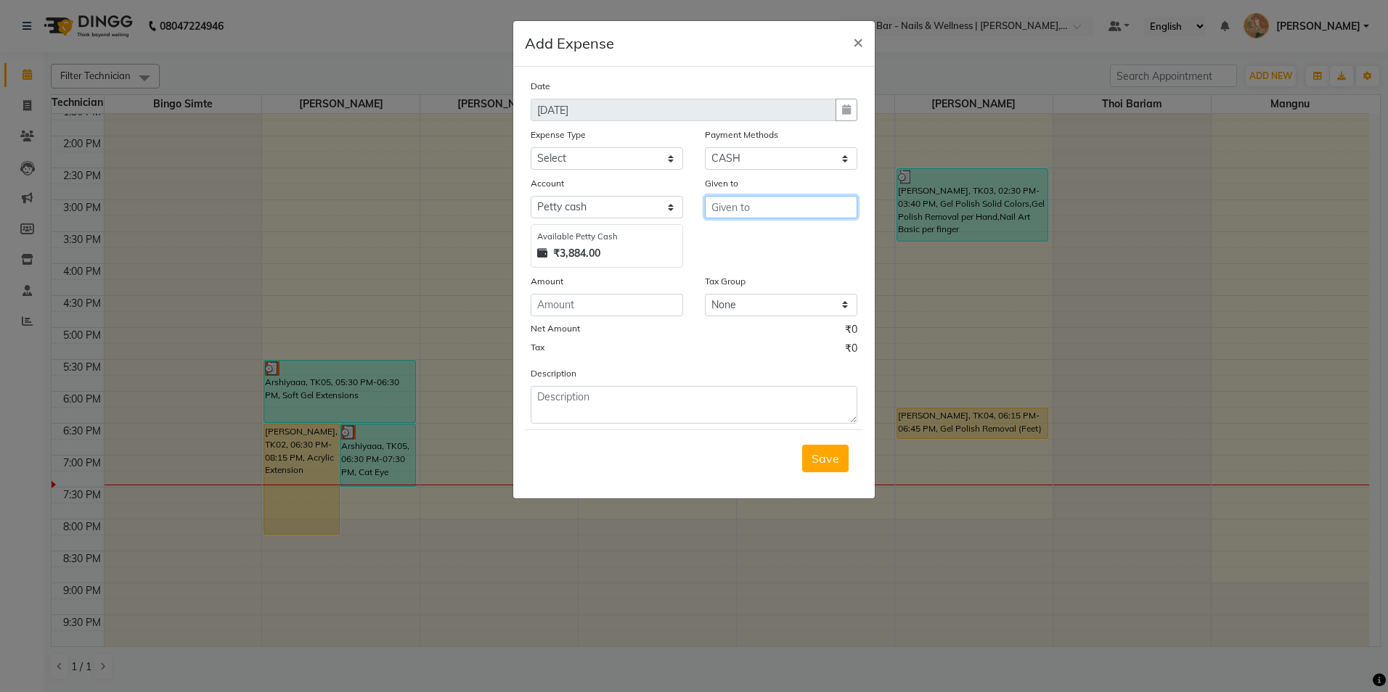
click at [758, 200] on input "text" at bounding box center [781, 207] width 152 height 23
click at [735, 254] on span "Go" at bounding box center [730, 261] width 15 height 15
type input "[PERSON_NAME]"
click at [604, 306] on input "number" at bounding box center [607, 305] width 152 height 23
type input "100"
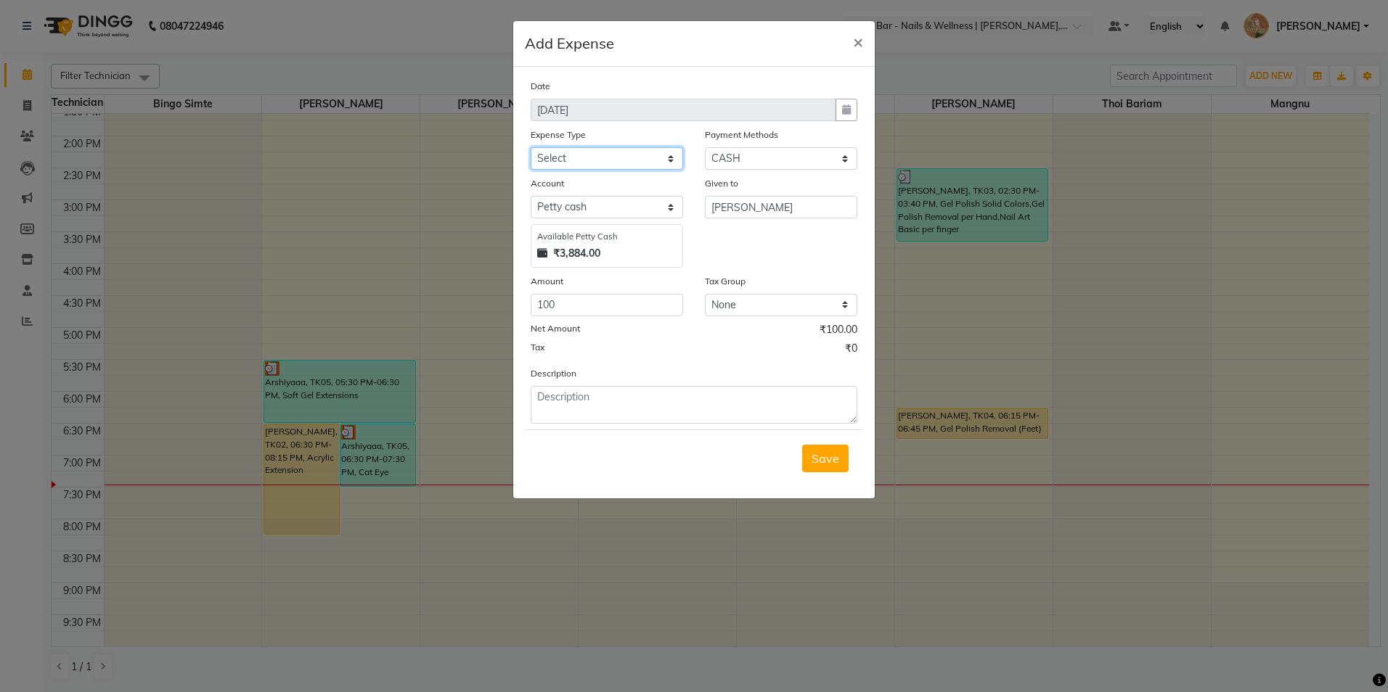
click at [616, 167] on select "Select Advance Salary Bank charges Car maintenance Cash transfer to bank Cash t…" at bounding box center [607, 158] width 152 height 23
select select "18"
click at [531, 147] on select "Select Advance Salary Bank charges Car maintenance Cash transfer to bank Cash t…" at bounding box center [607, 158] width 152 height 23
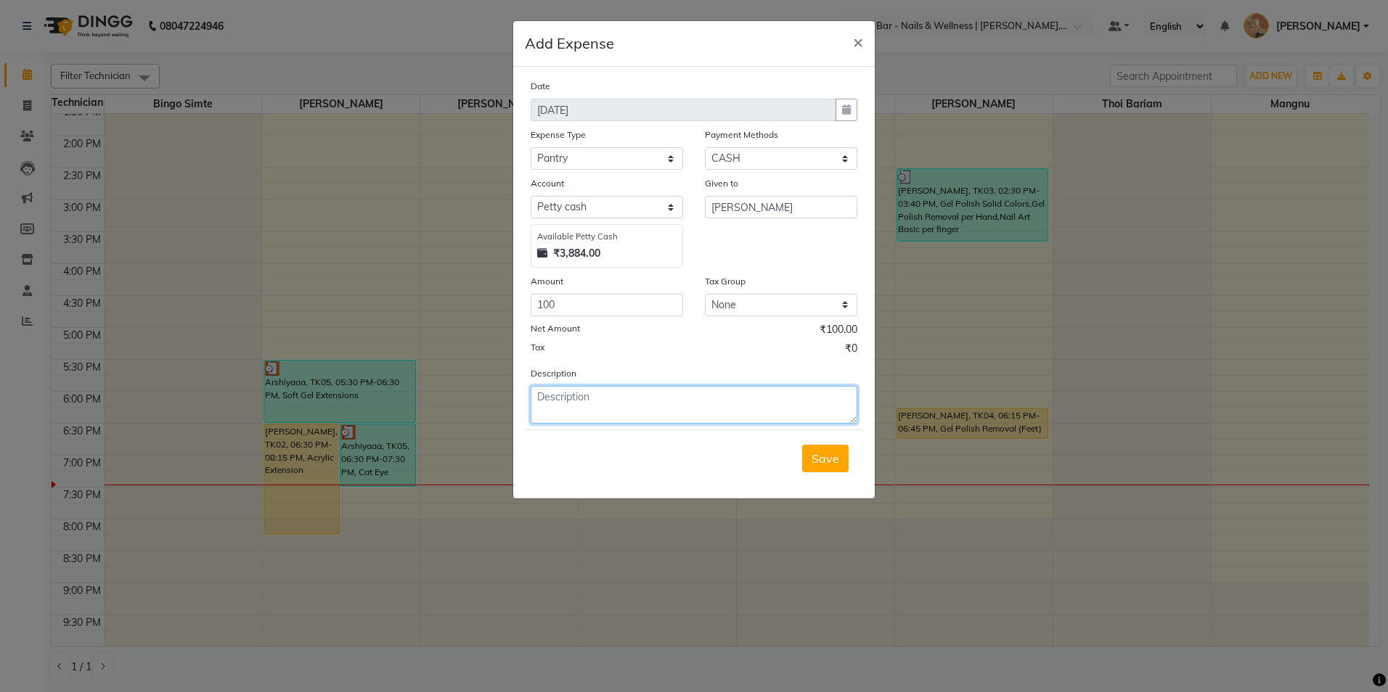
click at [607, 402] on textarea at bounding box center [694, 405] width 327 height 38
type textarea "w"
type textarea "milk mint"
click at [839, 457] on button "Save" at bounding box center [825, 459] width 46 height 28
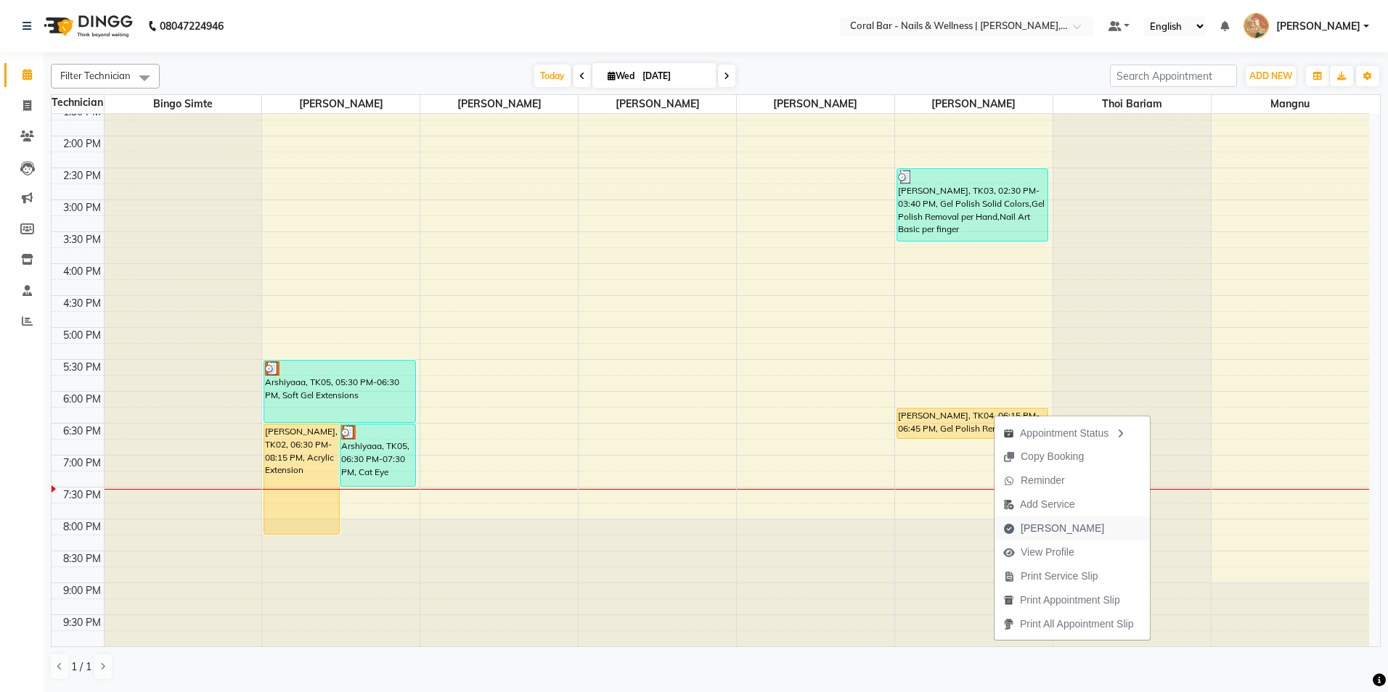
click at [1013, 518] on span "[PERSON_NAME]" at bounding box center [1053, 529] width 118 height 24
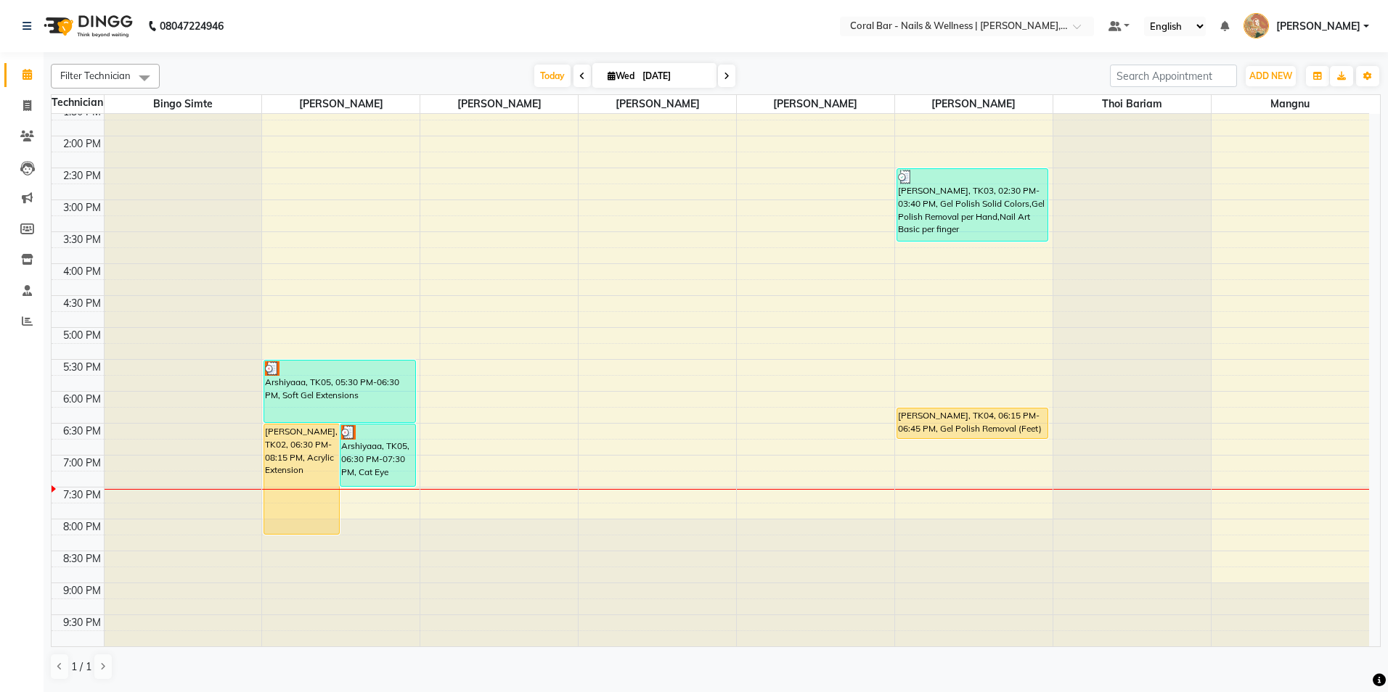
select select "7157"
select select "service"
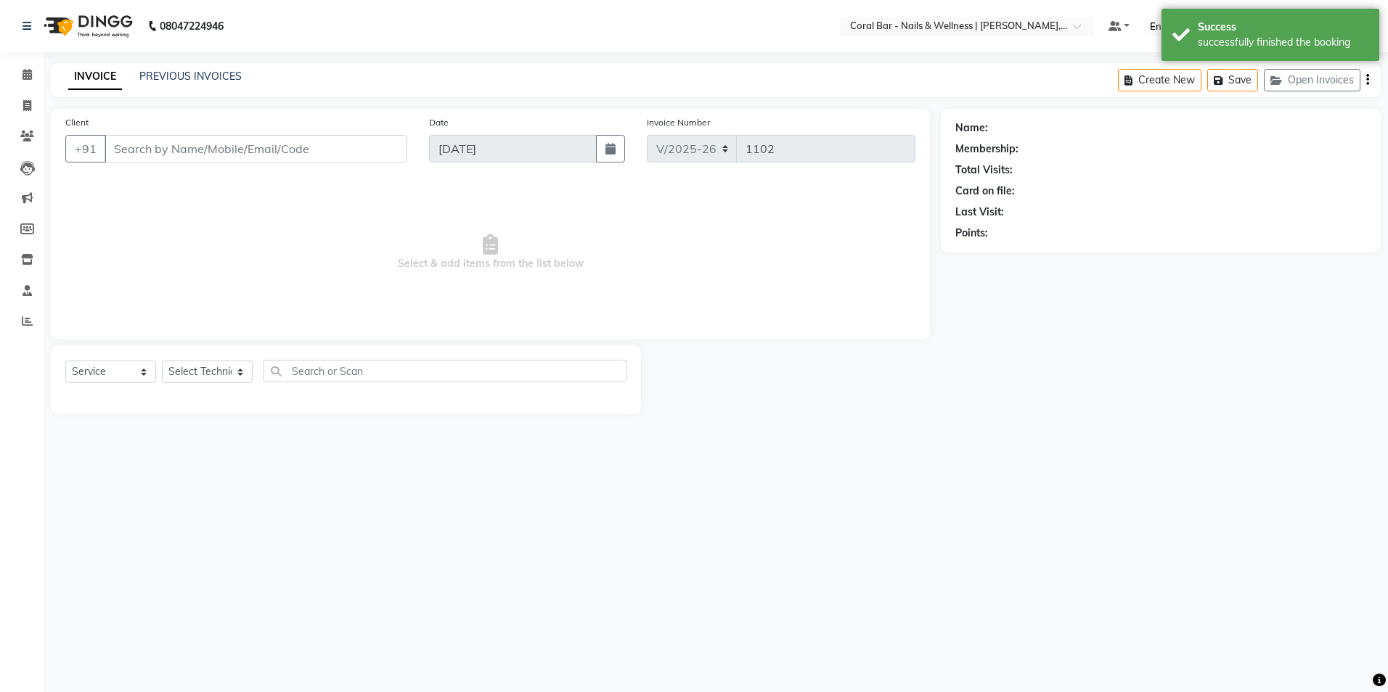
type input "8010324950"
select select "69266"
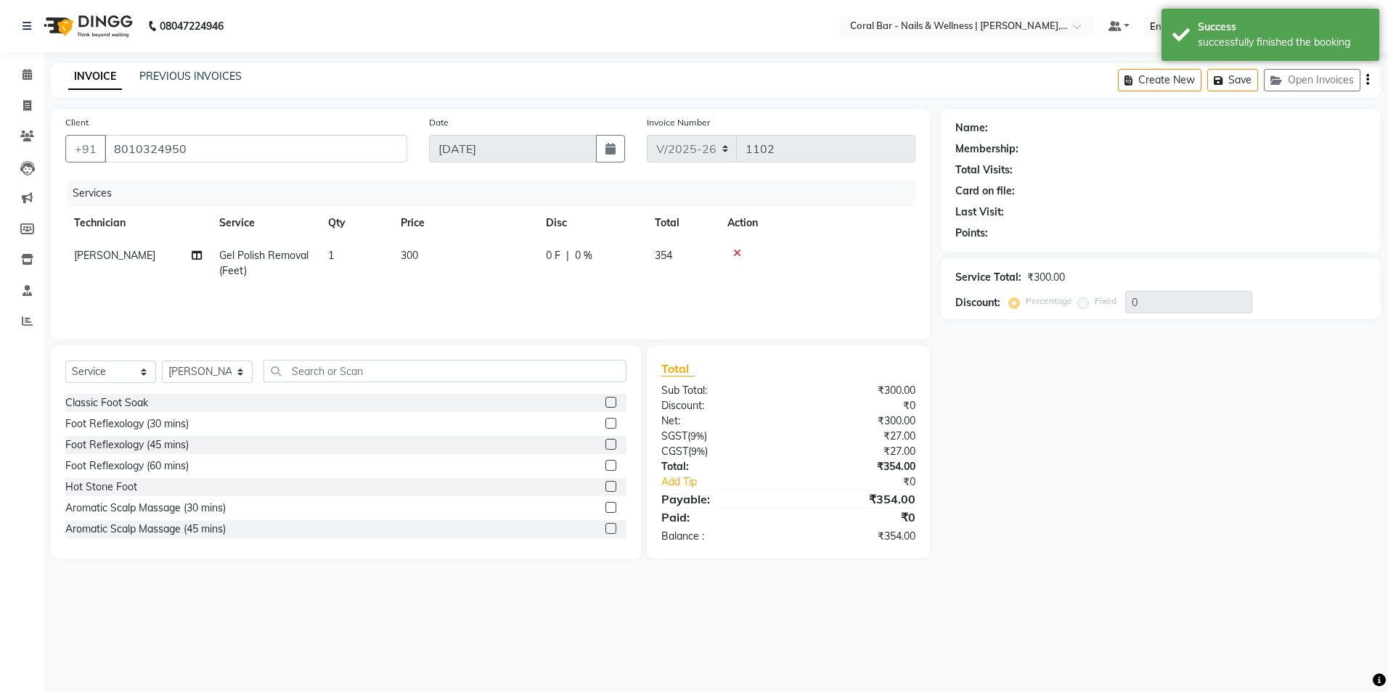
select select "1: Object"
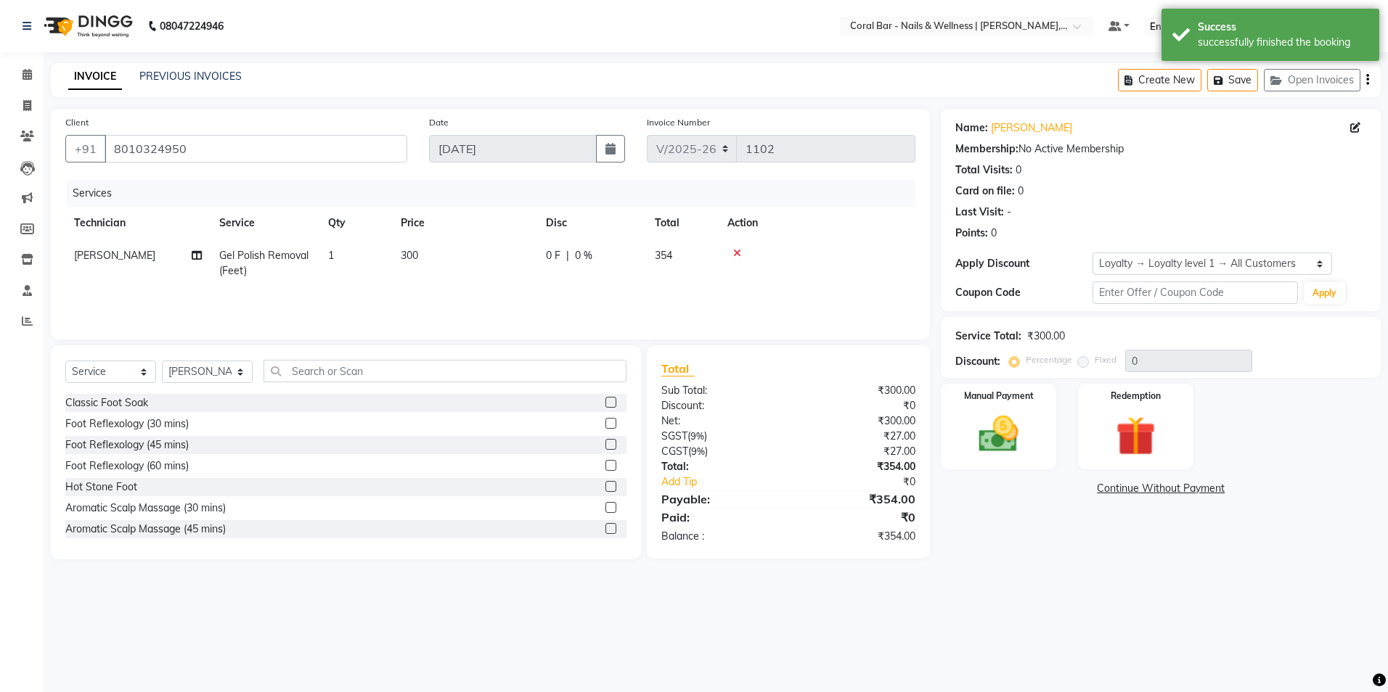
click at [735, 251] on icon at bounding box center [737, 253] width 8 height 10
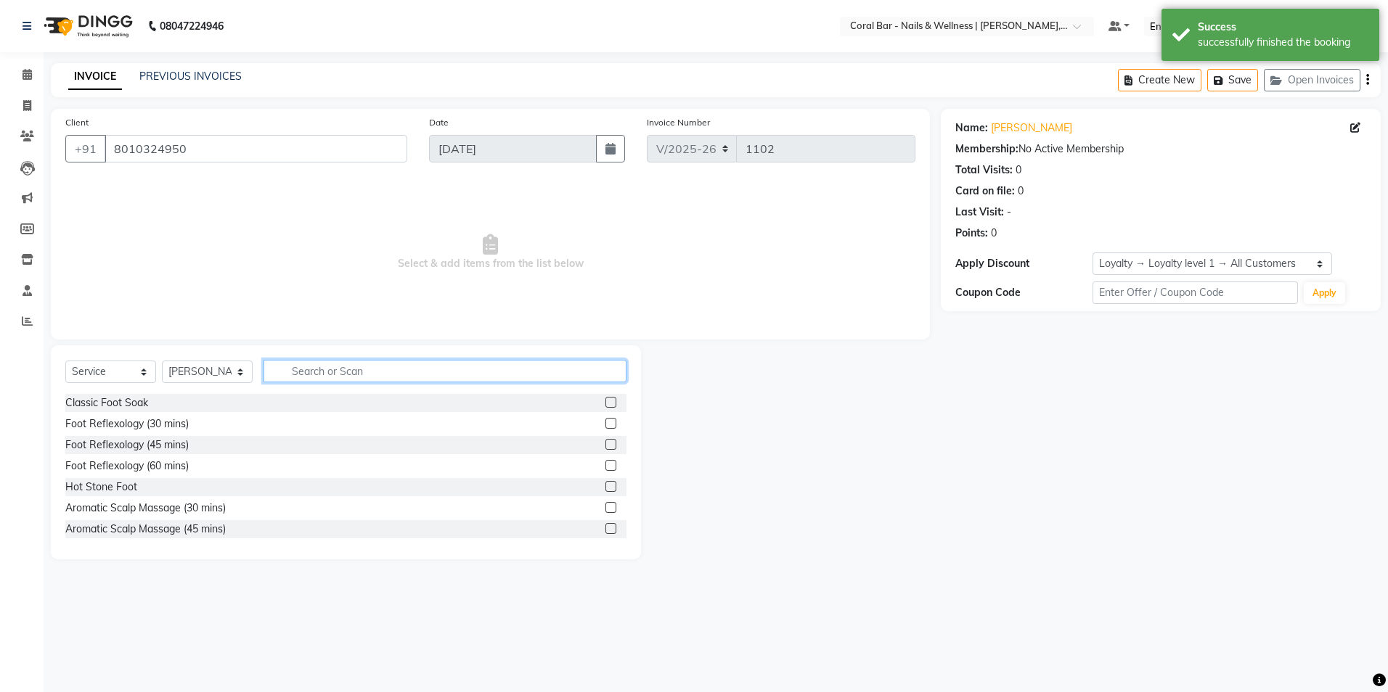
click at [314, 372] on input "text" at bounding box center [444, 371] width 363 height 23
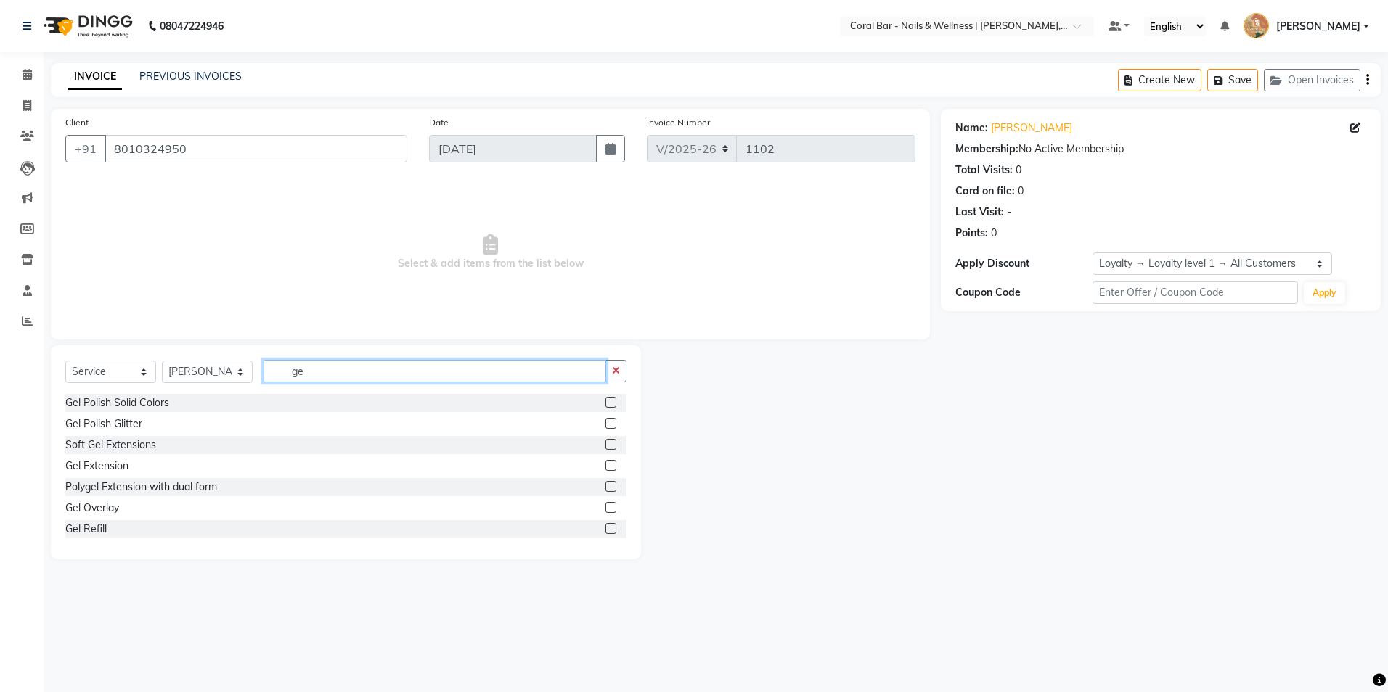
type input "g"
type input "exte"
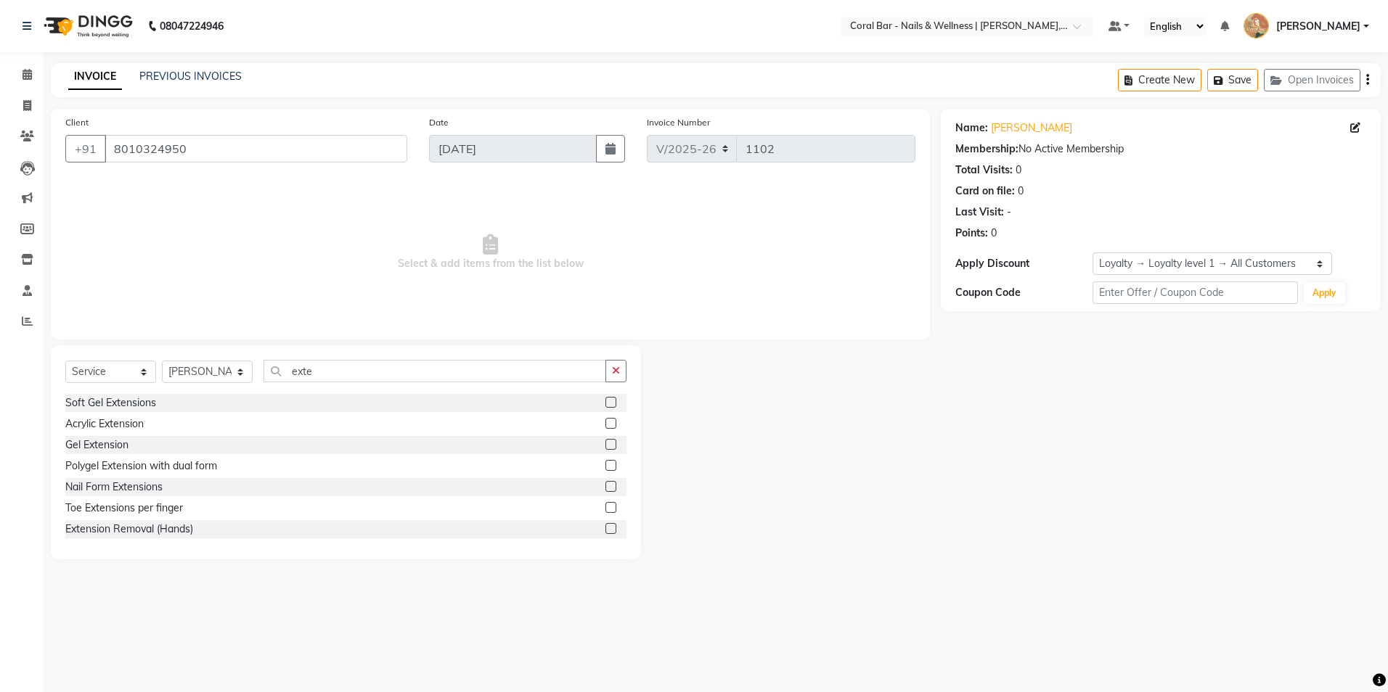
click at [605, 524] on label at bounding box center [610, 528] width 11 height 11
click at [605, 525] on input "checkbox" at bounding box center [609, 529] width 9 height 9
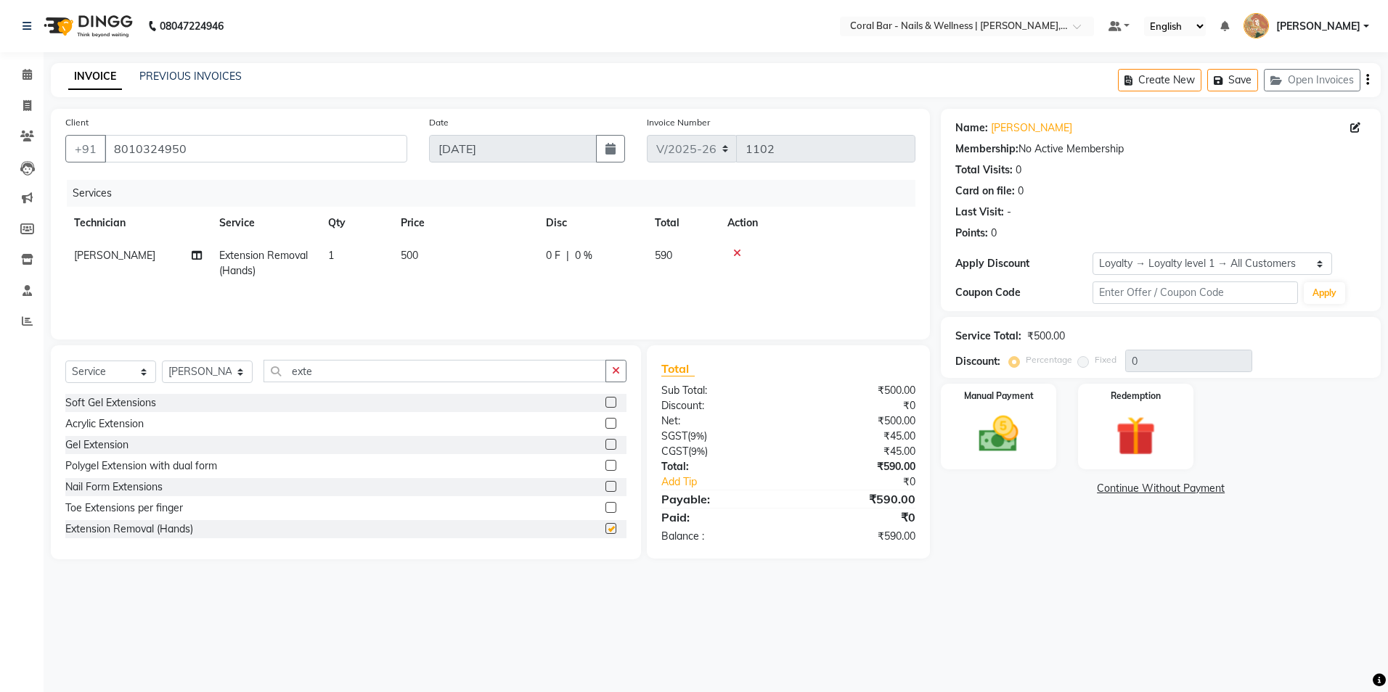
checkbox input "false"
click at [23, 80] on span at bounding box center [27, 75] width 25 height 17
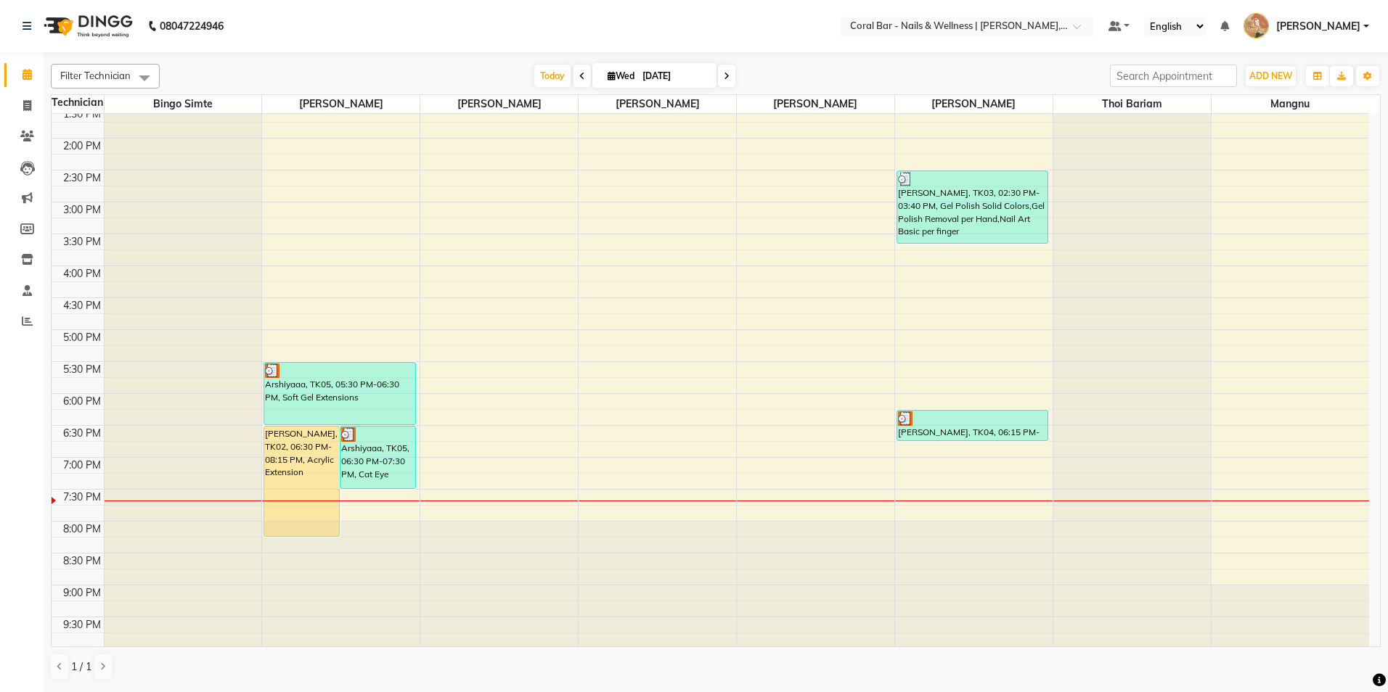
scroll to position [233, 0]
